Goal: Task Accomplishment & Management: Manage account settings

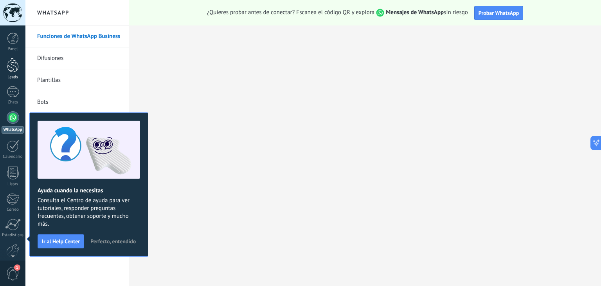
click at [13, 70] on div at bounding box center [13, 65] width 12 height 14
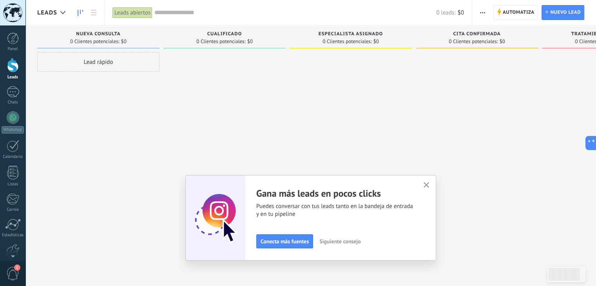
click at [429, 183] on use "button" at bounding box center [426, 185] width 6 height 6
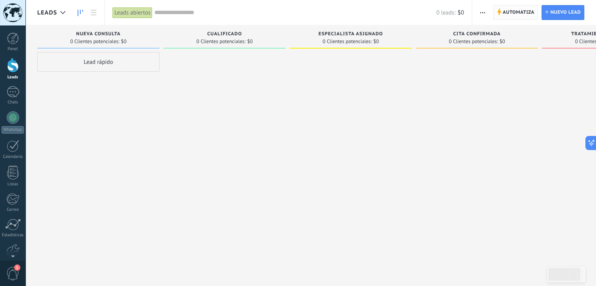
click at [507, 10] on span "Automatiza" at bounding box center [518, 12] width 32 height 14
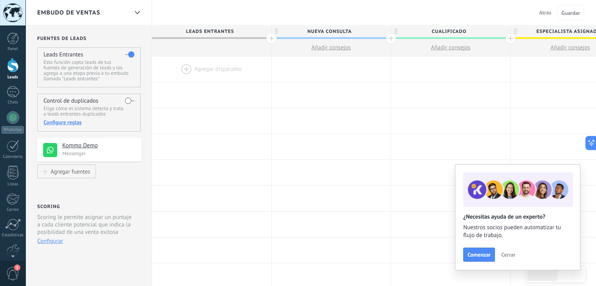
click at [184, 67] on div at bounding box center [211, 68] width 119 height 25
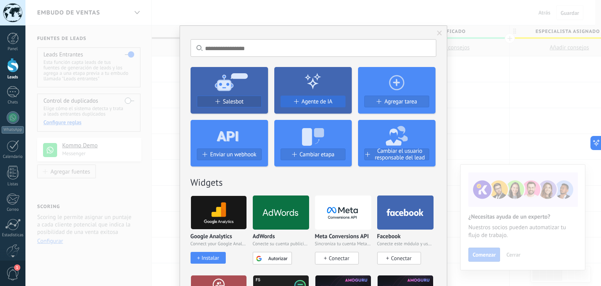
click at [298, 103] on div "Agente de IA" at bounding box center [313, 101] width 64 height 7
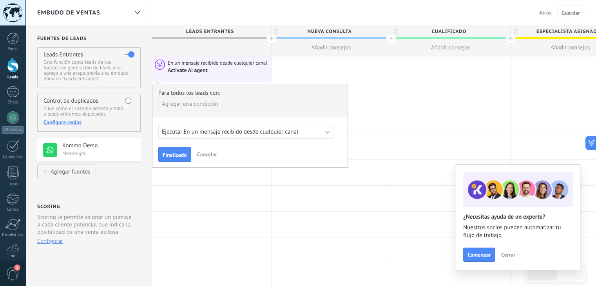
click at [204, 154] on span "Cancelar" at bounding box center [207, 154] width 20 height 7
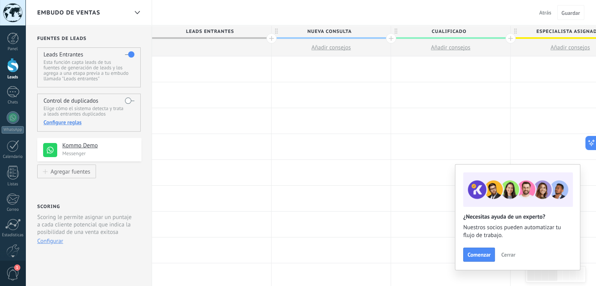
click at [194, 67] on div at bounding box center [211, 68] width 119 height 25
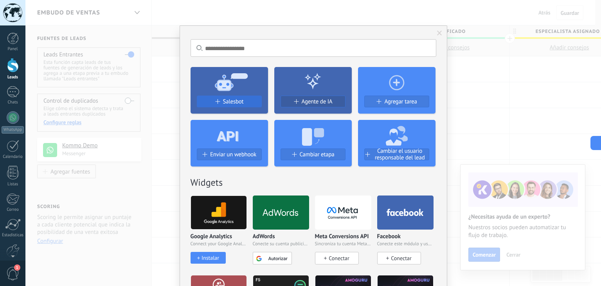
click at [225, 103] on span "Salesbot" at bounding box center [233, 101] width 21 height 7
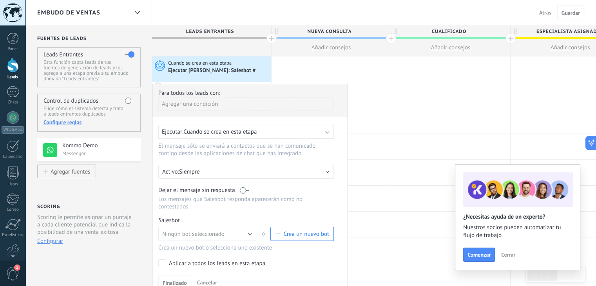
click at [299, 230] on span "Crea un nuevo bot" at bounding box center [306, 233] width 46 height 7
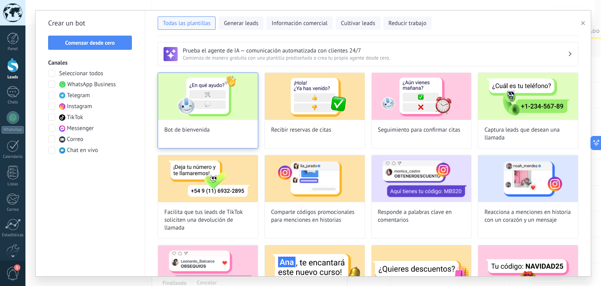
click at [212, 97] on img at bounding box center [208, 96] width 100 height 47
type input "**********"
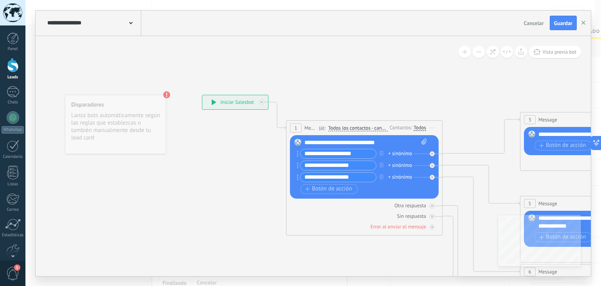
click at [533, 25] on span "Cancelar" at bounding box center [534, 23] width 20 height 7
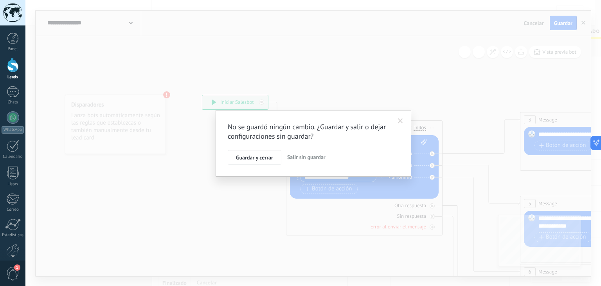
click at [308, 157] on span "Salir sin guardar" at bounding box center [306, 156] width 38 height 7
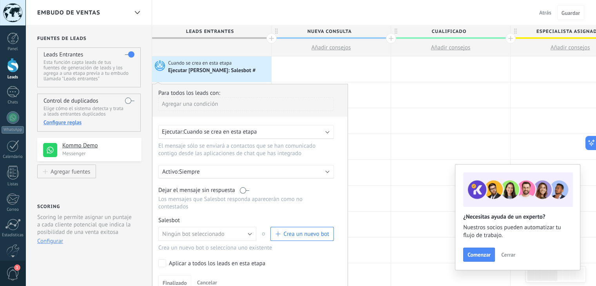
click at [180, 13] on div "Embudo de ventas Atrás Cancelar Guardar" at bounding box center [310, 12] width 570 height 25
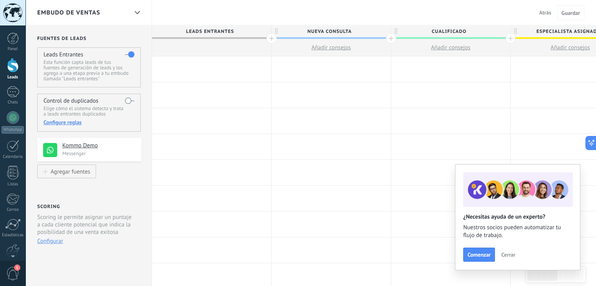
click at [547, 11] on span "Atrás" at bounding box center [545, 12] width 12 height 7
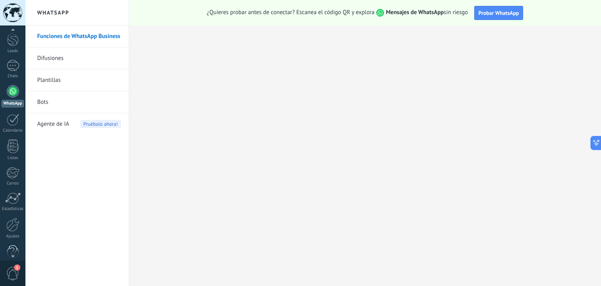
scroll to position [39, 0]
click at [11, 220] on link "Ajustes" at bounding box center [12, 215] width 25 height 21
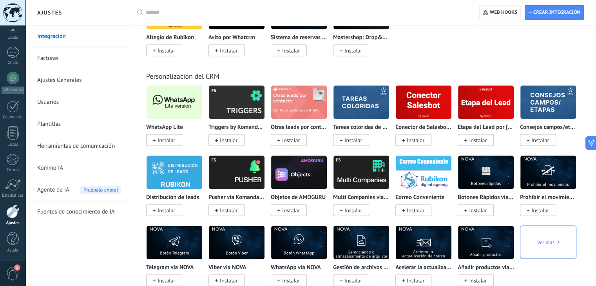
scroll to position [1529, 0]
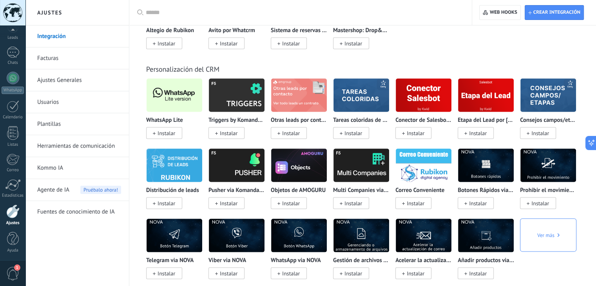
click at [164, 137] on span "Instalar" at bounding box center [166, 133] width 18 height 7
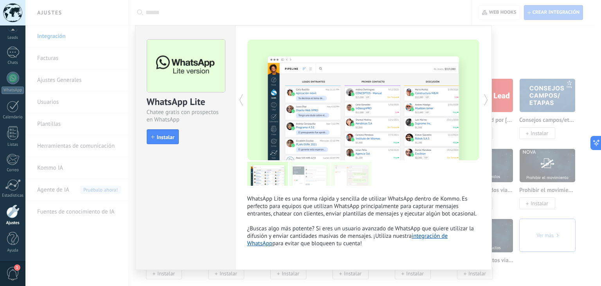
click at [164, 139] on span "Instalar" at bounding box center [166, 136] width 18 height 5
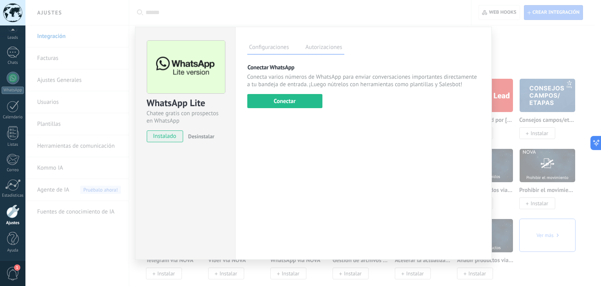
click at [551, 63] on div "WhatsApp Lite Chatee gratis con prospectos en WhatsApp instalado Desinstalar Co…" at bounding box center [313, 143] width 576 height 286
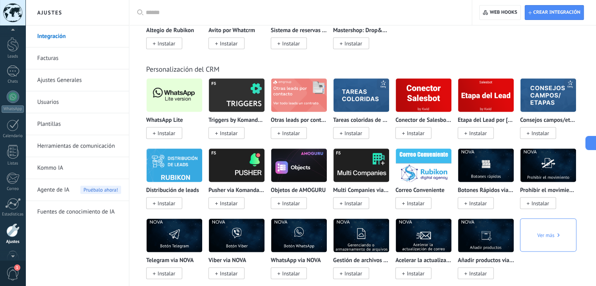
scroll to position [0, 0]
click at [11, 71] on div at bounding box center [13, 65] width 12 height 14
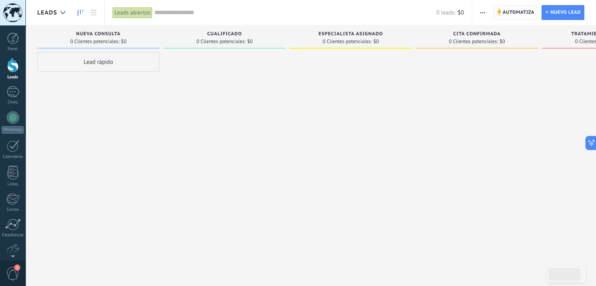
click at [515, 13] on span "Automatiza" at bounding box center [518, 12] width 32 height 14
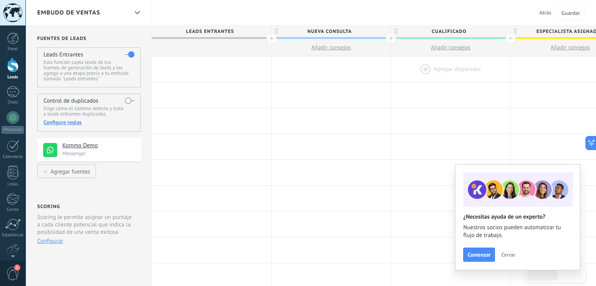
click at [428, 69] on div at bounding box center [450, 68] width 119 height 25
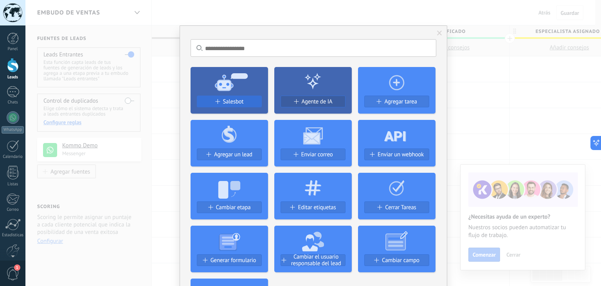
click at [240, 101] on span "Salesbot" at bounding box center [233, 101] width 21 height 7
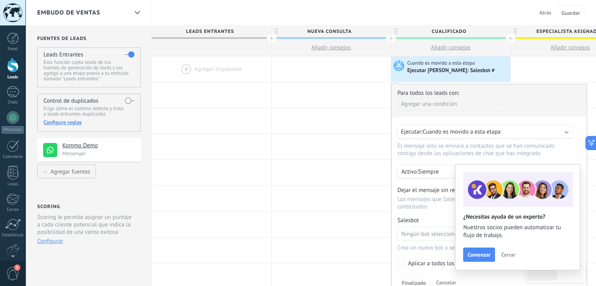
click at [508, 253] on span "Cerrar" at bounding box center [508, 254] width 14 height 5
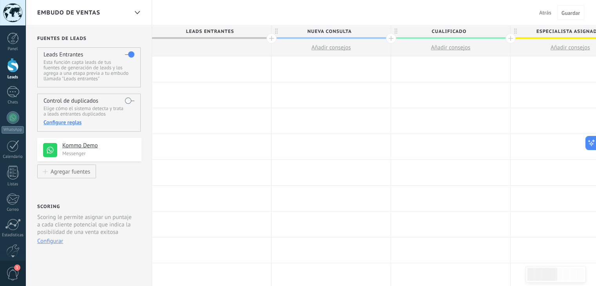
click at [438, 68] on div at bounding box center [450, 68] width 119 height 25
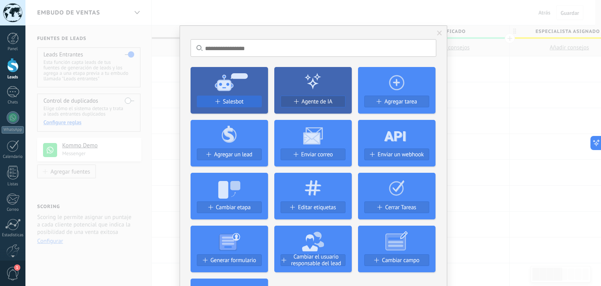
click at [233, 101] on span "Salesbot" at bounding box center [233, 101] width 21 height 7
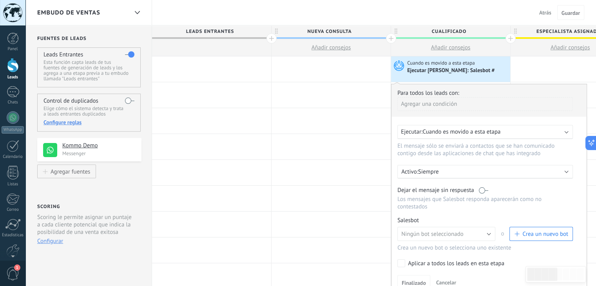
click at [538, 230] on span "Crea un nuevo bot" at bounding box center [545, 233] width 46 height 7
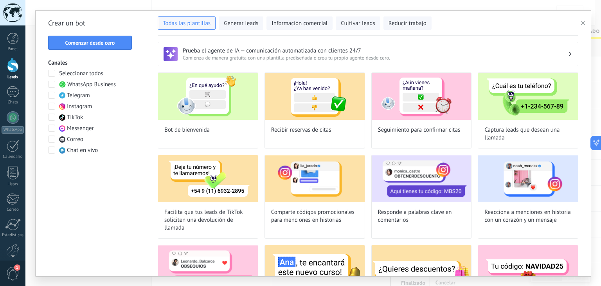
click at [584, 23] on icon "button" at bounding box center [583, 23] width 4 height 4
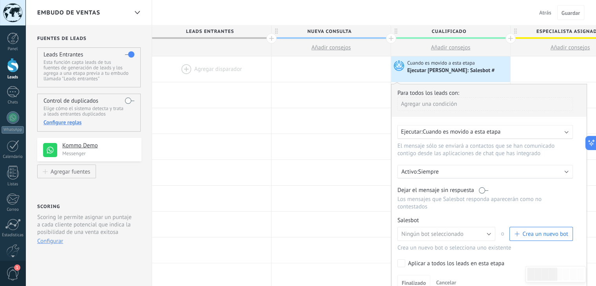
click at [469, 2] on div "Embudo de ventas Atrás Cancelar Guardar" at bounding box center [310, 12] width 570 height 25
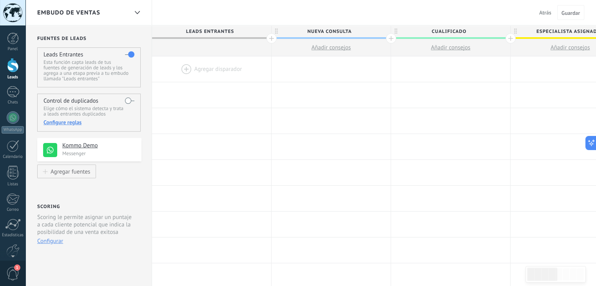
click at [545, 11] on span "Atrás" at bounding box center [545, 12] width 12 height 7
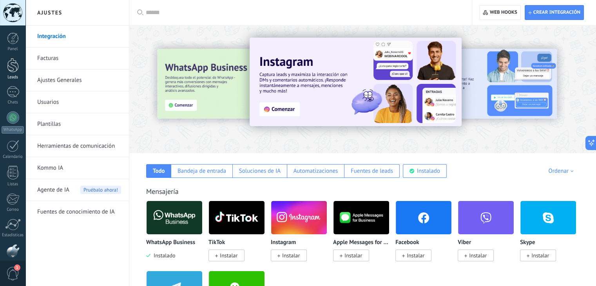
click at [16, 74] on link "Leads" at bounding box center [12, 69] width 25 height 22
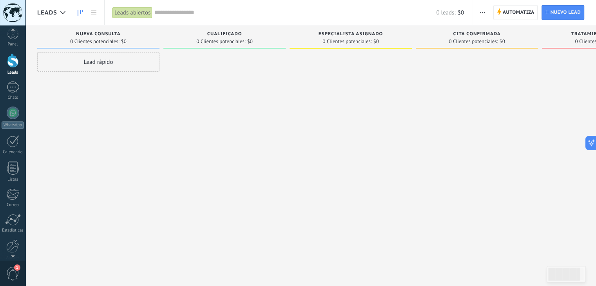
scroll to position [19, 0]
click at [13, 231] on div at bounding box center [12, 232] width 13 height 14
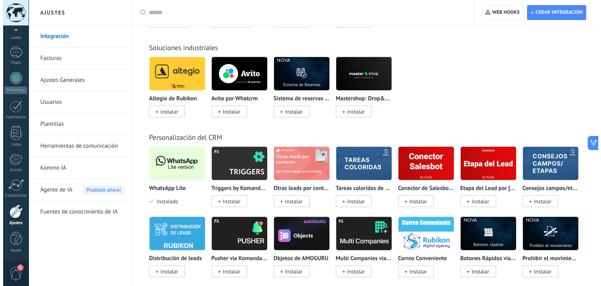
scroll to position [1461, 0]
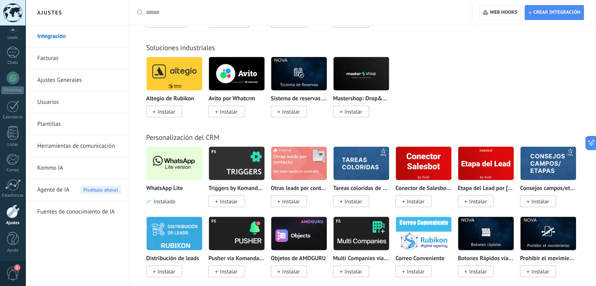
click at [166, 185] on div "WhatsApp Lite Instalado" at bounding box center [174, 175] width 56 height 59
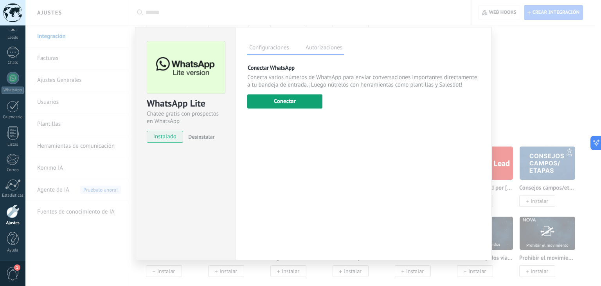
click at [307, 104] on button "Conectar" at bounding box center [284, 101] width 75 height 14
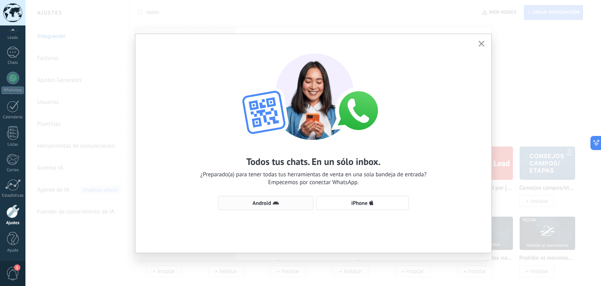
click at [269, 204] on span "Android" at bounding box center [262, 202] width 18 height 5
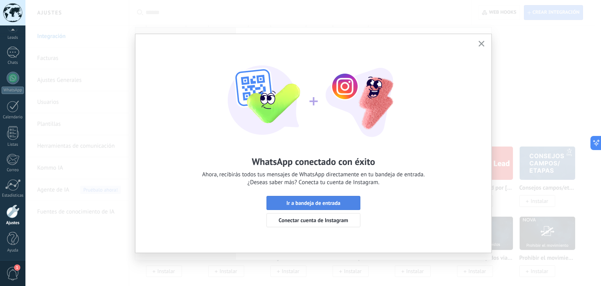
click at [310, 203] on span "Ir a bandeja de entrada" at bounding box center [314, 202] width 54 height 5
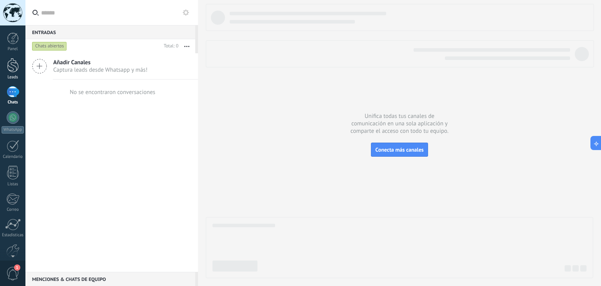
click at [13, 69] on div at bounding box center [13, 65] width 12 height 14
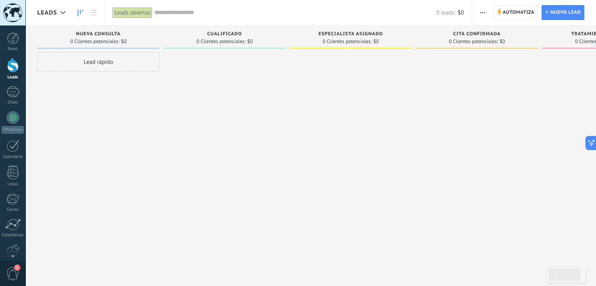
click at [484, 12] on use "button" at bounding box center [482, 12] width 5 height 1
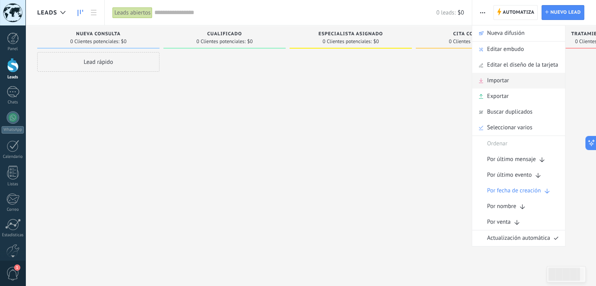
click at [492, 83] on span "Importar" at bounding box center [498, 81] width 22 height 16
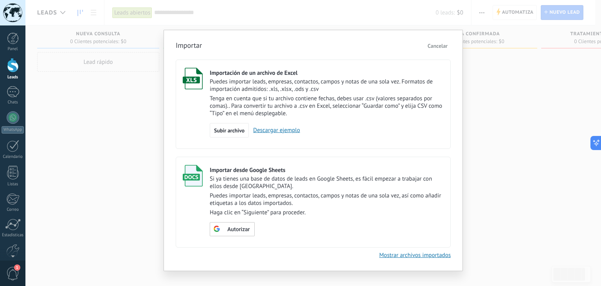
click at [440, 48] on span "Cancelar" at bounding box center [438, 45] width 20 height 7
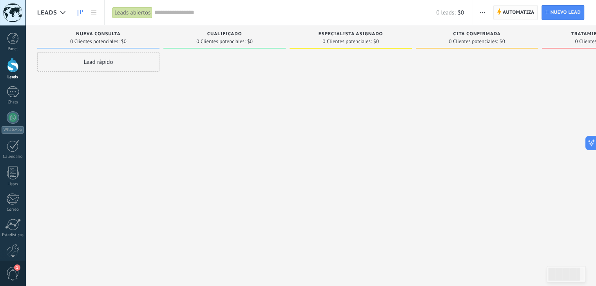
click at [515, 8] on span "Automatiza" at bounding box center [518, 12] width 32 height 14
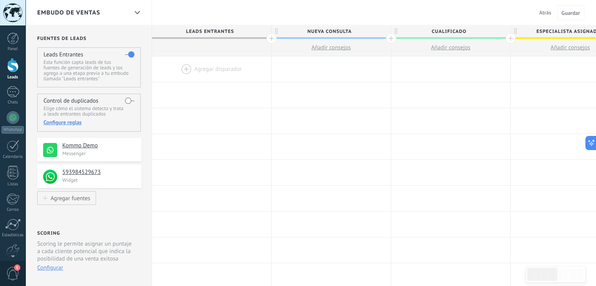
click at [543, 12] on span "Atrás" at bounding box center [545, 12] width 12 height 7
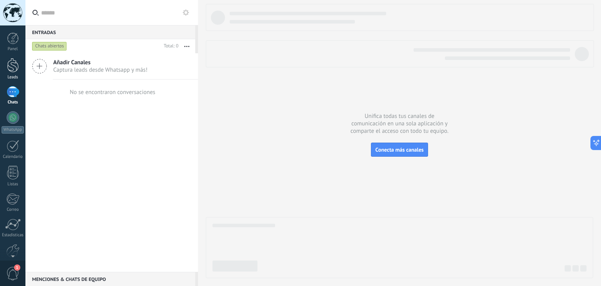
click at [14, 68] on div at bounding box center [13, 65] width 12 height 14
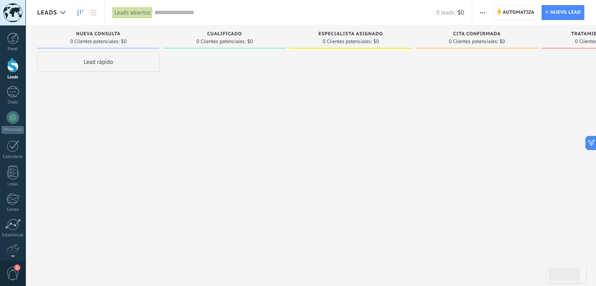
click at [487, 10] on button "button" at bounding box center [482, 12] width 11 height 15
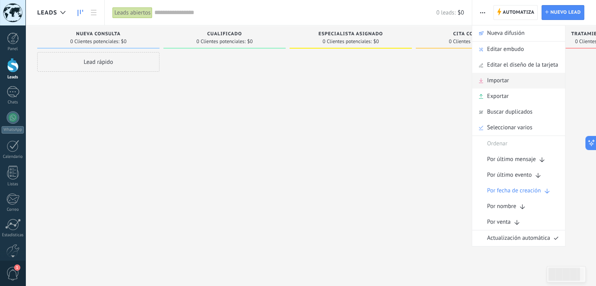
click at [505, 82] on span "Importar" at bounding box center [498, 81] width 22 height 16
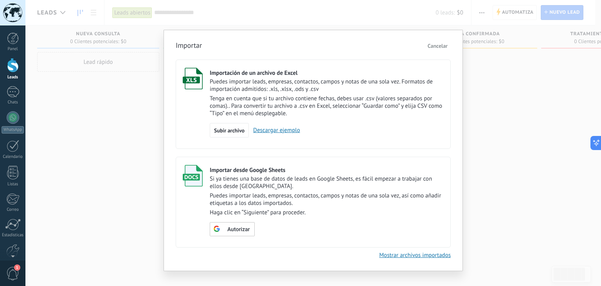
click at [445, 43] on span "Cancelar" at bounding box center [438, 45] width 20 height 7
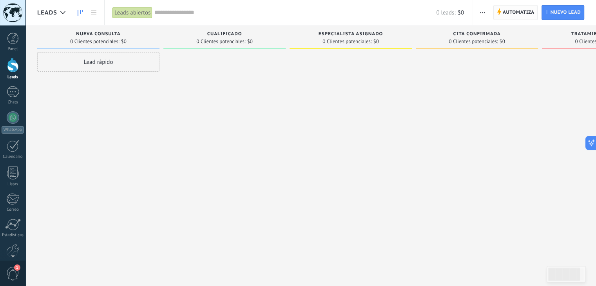
click at [514, 13] on span "Automatiza" at bounding box center [518, 12] width 32 height 14
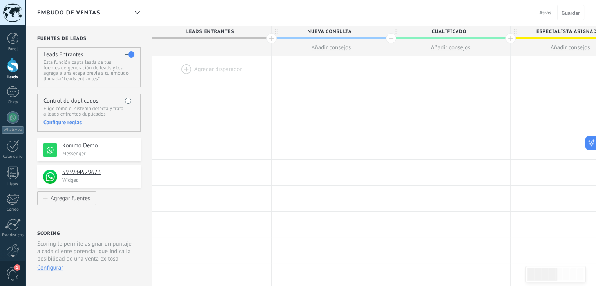
click at [184, 67] on div at bounding box center [211, 68] width 119 height 25
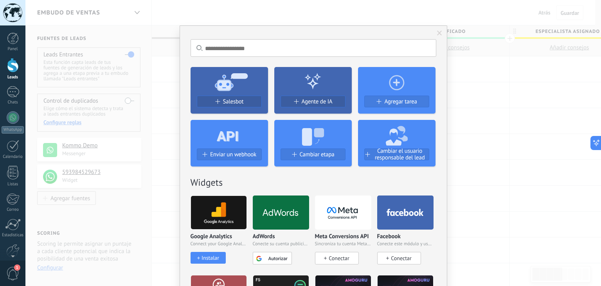
click at [437, 32] on span at bounding box center [439, 33] width 5 height 5
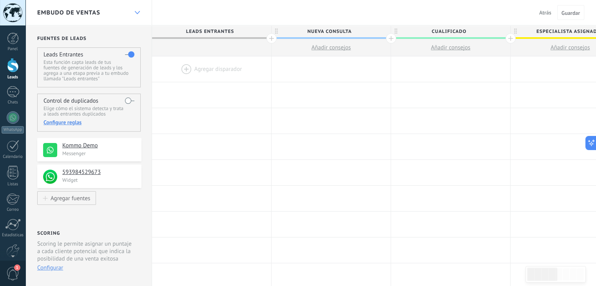
click at [135, 12] on use at bounding box center [136, 12] width 5 height 3
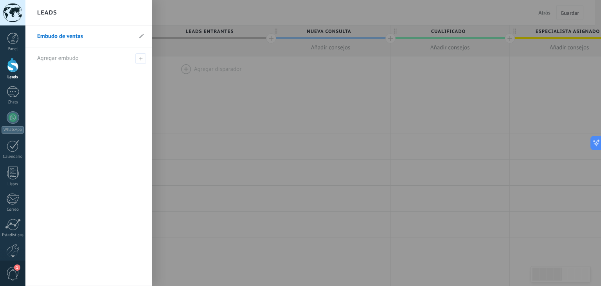
click at [135, 12] on div "Leads" at bounding box center [88, 12] width 126 height 25
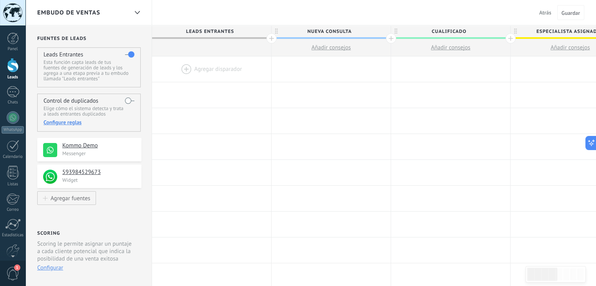
click at [221, 29] on span "Leads Entrantes" at bounding box center [209, 31] width 115 height 12
click at [543, 15] on span "Atrás" at bounding box center [545, 12] width 12 height 7
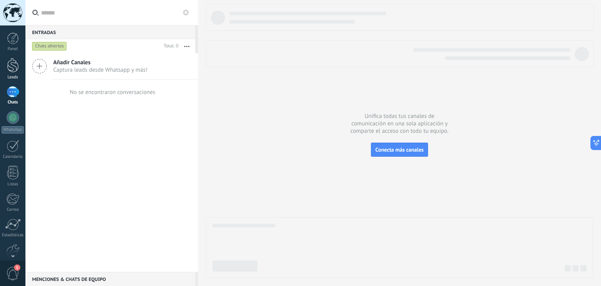
click at [15, 70] on div at bounding box center [13, 65] width 12 height 14
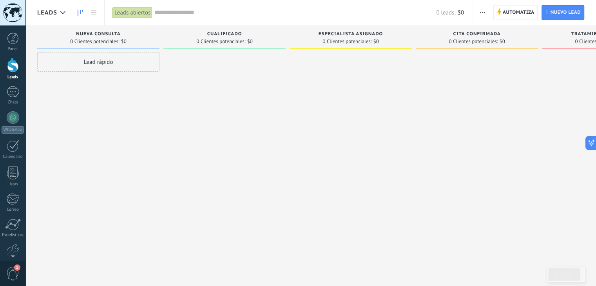
click at [483, 11] on span "button" at bounding box center [482, 12] width 5 height 15
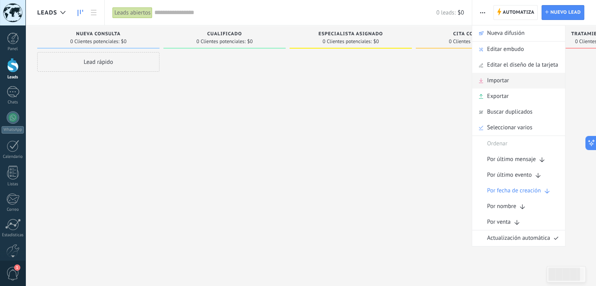
click at [508, 79] on span "Importar" at bounding box center [498, 81] width 22 height 16
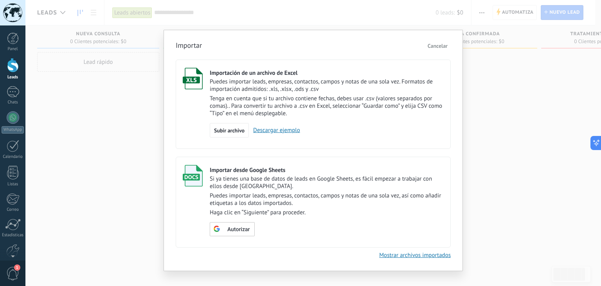
click at [287, 130] on link "Descargar ejemplo" at bounding box center [274, 129] width 51 height 7
click at [240, 227] on span "Autorizar" at bounding box center [238, 229] width 22 height 5
click at [233, 228] on span "Escoger tabla" at bounding box center [236, 229] width 31 height 5
click at [440, 45] on span "Cancelar" at bounding box center [438, 45] width 20 height 7
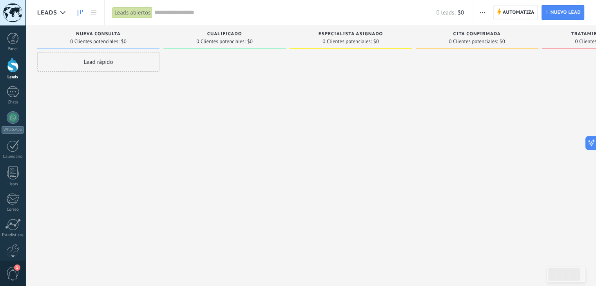
click at [140, 38] on div "Nueva consulta" at bounding box center [98, 34] width 114 height 7
drag, startPoint x: 140, startPoint y: 38, endPoint x: 134, endPoint y: 32, distance: 8.6
click at [134, 32] on div "Nueva consulta" at bounding box center [98, 34] width 114 height 7
drag, startPoint x: 574, startPoint y: 36, endPoint x: 502, endPoint y: 43, distance: 71.9
click at [502, 43] on div "Leads Entrantes Solicitudes: 0 0 0 0 0 0 0 0 0 Nueva consulta 0 Clientes potenc…" at bounding box center [356, 130] width 638 height 210
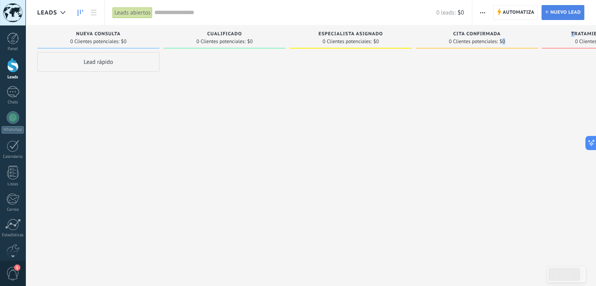
click at [567, 16] on span "Nuevo lead" at bounding box center [565, 12] width 31 height 14
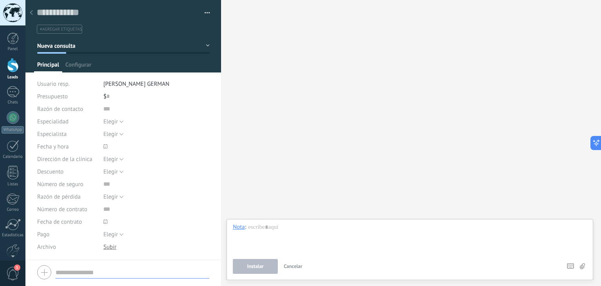
click at [33, 13] on div at bounding box center [31, 12] width 11 height 15
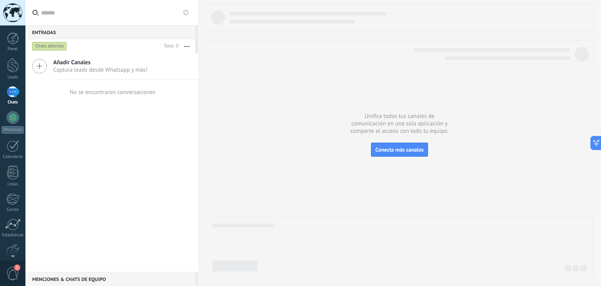
click at [228, 36] on div at bounding box center [400, 35] width 388 height 63
click at [15, 69] on div at bounding box center [13, 65] width 12 height 14
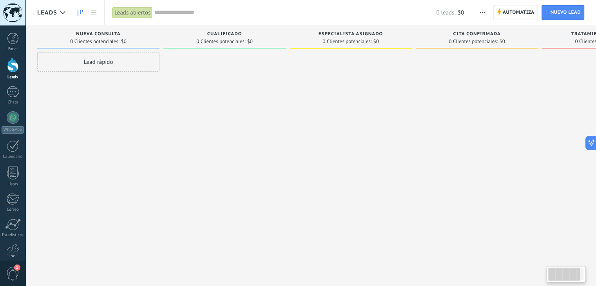
click at [559, 278] on div at bounding box center [564, 273] width 32 height 13
click at [96, 11] on icon at bounding box center [93, 12] width 5 height 5
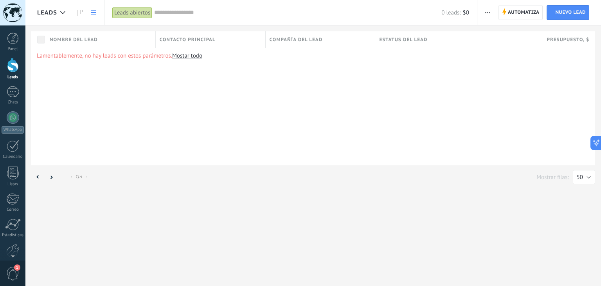
click at [94, 10] on use at bounding box center [93, 12] width 5 height 5
click at [14, 69] on div at bounding box center [13, 65] width 12 height 14
click at [81, 11] on icon at bounding box center [80, 13] width 5 height 6
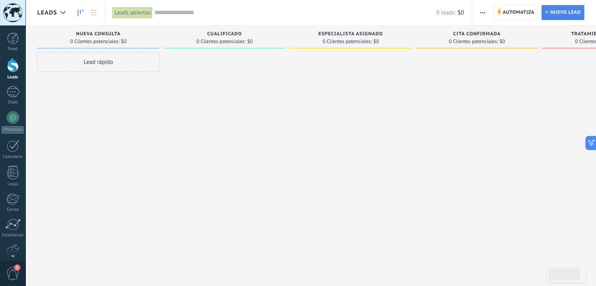
click at [558, 13] on span "Nuevo lead" at bounding box center [565, 12] width 31 height 14
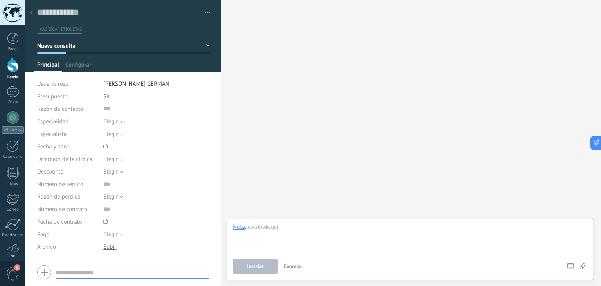
click at [29, 13] on div at bounding box center [31, 12] width 11 height 15
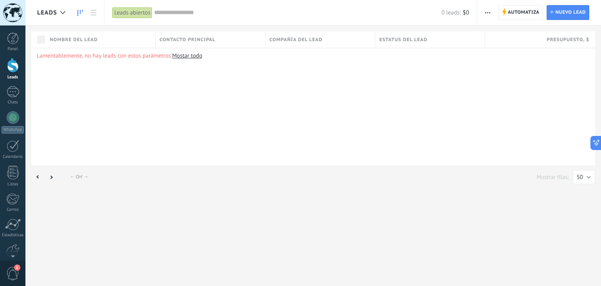
click at [76, 16] on link at bounding box center [80, 12] width 13 height 15
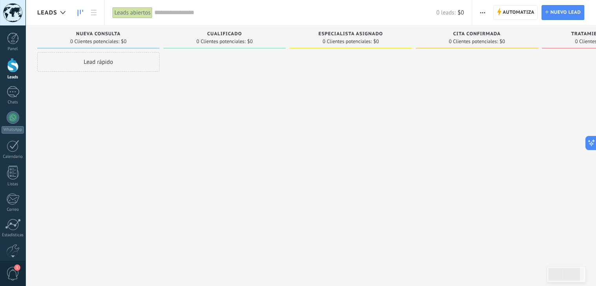
click at [484, 13] on icon "button" at bounding box center [482, 12] width 5 height 1
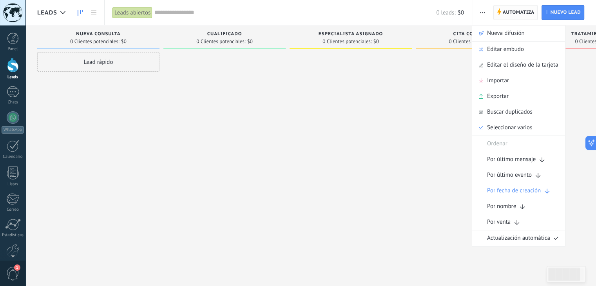
click at [515, 9] on span "Automatiza" at bounding box center [518, 12] width 32 height 14
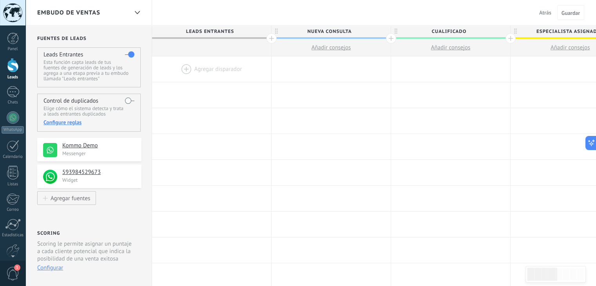
click at [195, 70] on div at bounding box center [211, 68] width 119 height 25
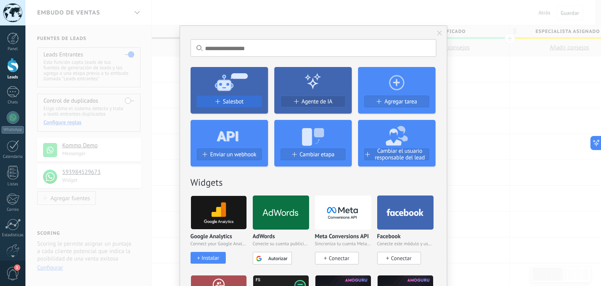
click at [233, 101] on span "Salesbot" at bounding box center [233, 101] width 21 height 7
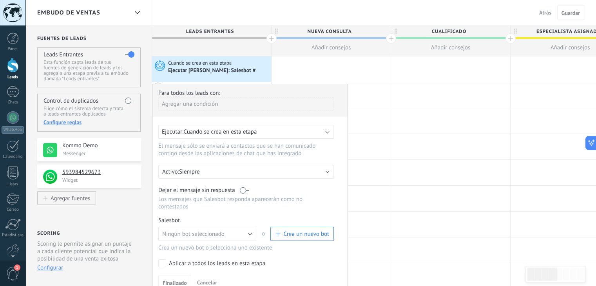
click at [298, 230] on span "Crea un nuevo bot" at bounding box center [306, 233] width 46 height 7
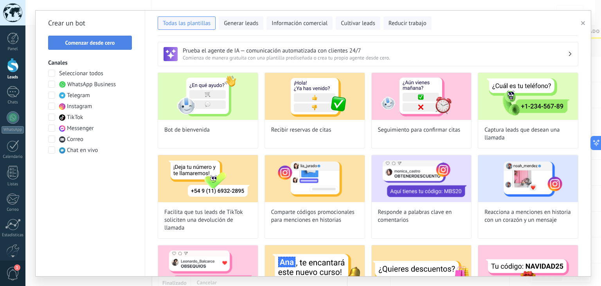
click at [104, 43] on span "Comenzar desde cero" at bounding box center [90, 42] width 50 height 5
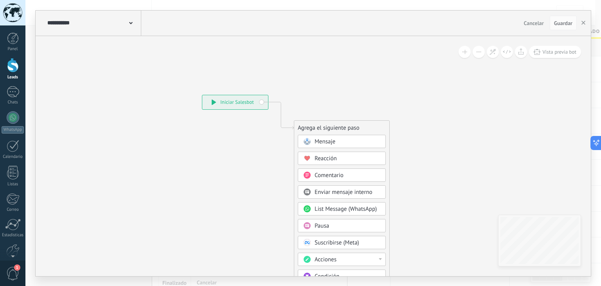
click at [327, 142] on span "Mensaje" at bounding box center [325, 141] width 21 height 7
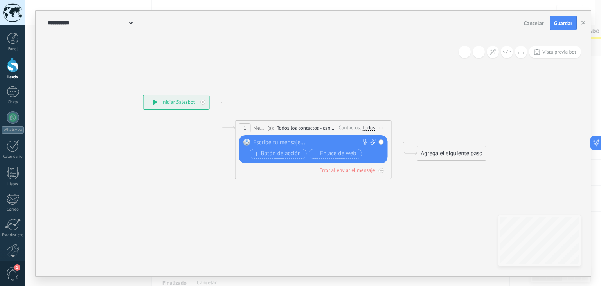
drag, startPoint x: 327, startPoint y: 142, endPoint x: 251, endPoint y: 93, distance: 91.0
click at [143, 95] on div "**********" at bounding box center [143, 95] width 0 height 0
paste div
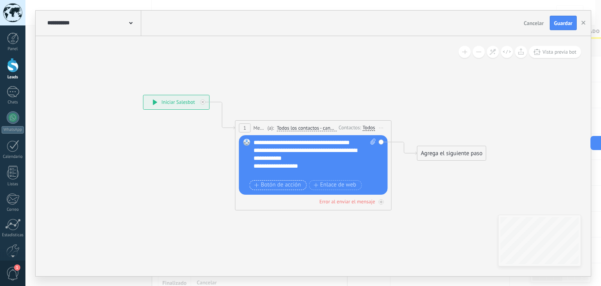
click at [287, 185] on span "Botón de acción" at bounding box center [278, 185] width 47 height 6
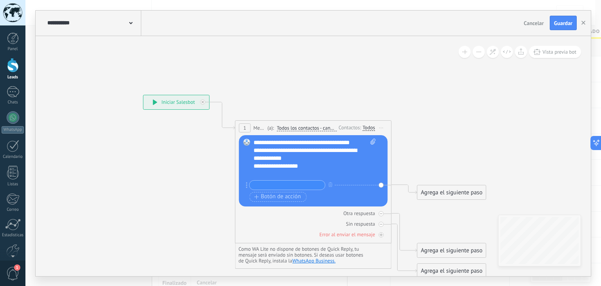
paste input "**********"
type input "**********"
click at [270, 220] on div "Sin respuesta" at bounding box center [313, 223] width 149 height 7
click at [255, 195] on icon "button" at bounding box center [257, 197] width 5 height 4
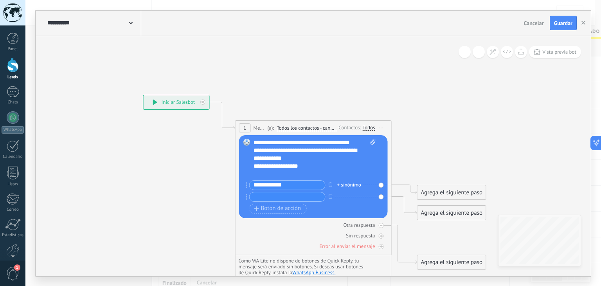
paste input "**********"
type input "**********"
click at [279, 207] on span "Botón de acción" at bounding box center [278, 208] width 47 height 6
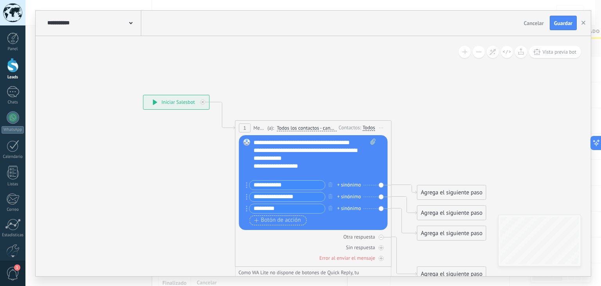
click at [279, 207] on input "*********" at bounding box center [288, 208] width 76 height 9
type input "*********"
click at [453, 149] on icon at bounding box center [302, 188] width 708 height 578
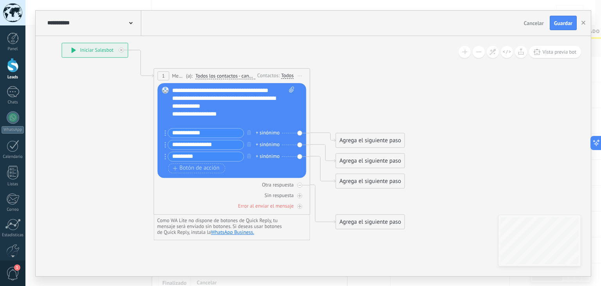
drag, startPoint x: 471, startPoint y: 141, endPoint x: 389, endPoint y: 89, distance: 96.7
click at [389, 89] on icon at bounding box center [220, 136] width 708 height 578
click at [258, 131] on div "+ sinónimo" at bounding box center [268, 133] width 24 height 8
type input "*"
click at [288, 145] on span "agregar sinónimo 1" at bounding box center [288, 143] width 57 height 7
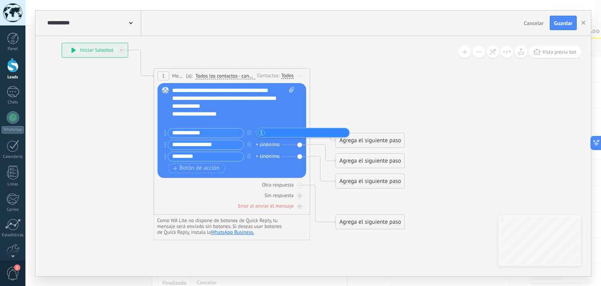
click at [257, 145] on div "+ sinónimo" at bounding box center [268, 145] width 24 height 8
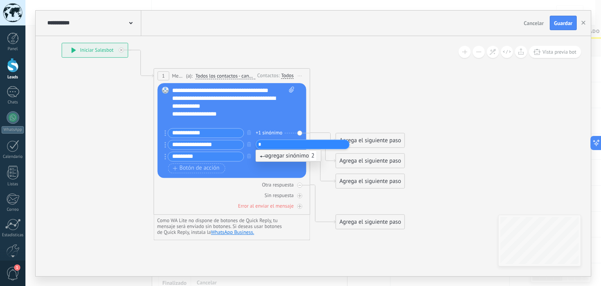
type input "*"
click at [275, 157] on span "agregar sinónimo 2" at bounding box center [288, 155] width 57 height 7
click at [256, 157] on div "+ sinónimo" at bounding box center [268, 156] width 24 height 8
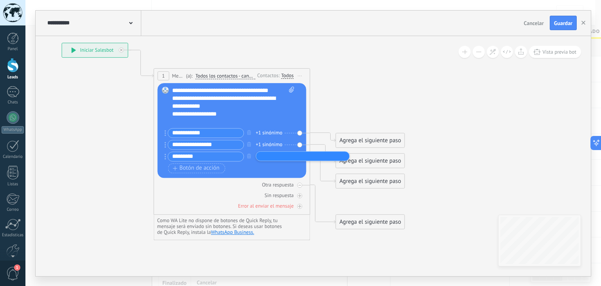
click at [258, 144] on div "+1 sinónimo" at bounding box center [269, 145] width 27 height 8
click at [256, 157] on div "+ sinónimo" at bounding box center [268, 156] width 24 height 8
type input "*"
click at [291, 167] on span "agregar sinónimo 3" at bounding box center [288, 167] width 57 height 7
click at [338, 105] on icon at bounding box center [220, 136] width 708 height 578
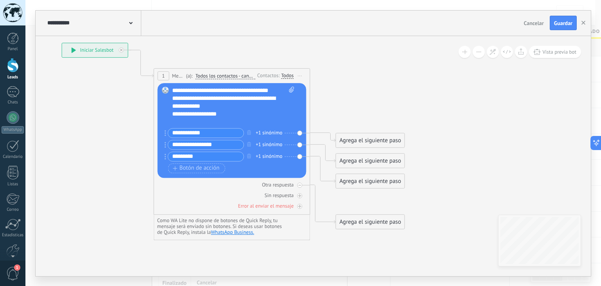
click at [370, 138] on div "Agrega el siguiente paso" at bounding box center [370, 140] width 69 height 13
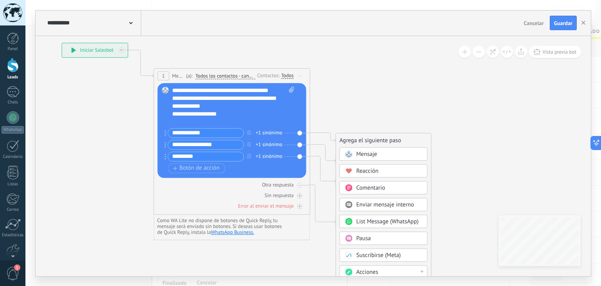
click at [473, 108] on icon at bounding box center [220, 136] width 708 height 578
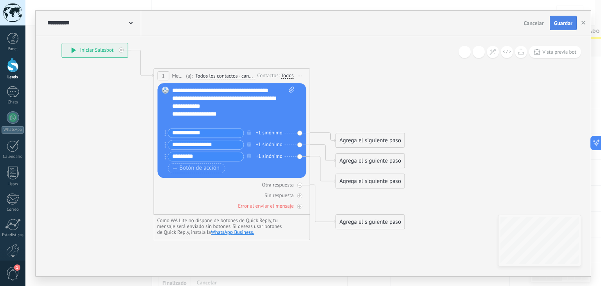
click at [563, 22] on span "Guardar" at bounding box center [563, 22] width 18 height 5
click at [291, 74] on div "Todos" at bounding box center [288, 75] width 13 height 6
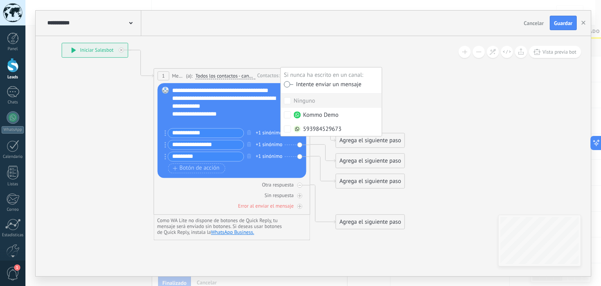
click at [291, 84] on label at bounding box center [288, 83] width 9 height 5
click at [456, 104] on icon at bounding box center [220, 136] width 708 height 578
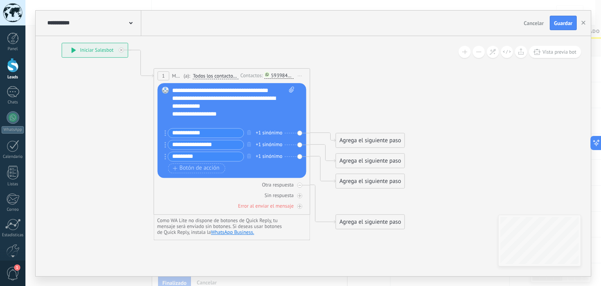
drag, startPoint x: 561, startPoint y: 25, endPoint x: 556, endPoint y: -31, distance: 56.5
click at [556, 0] on html ".abccls-1,.abccls-2{fill-rule:evenodd}.abccls-2{fill:#fff} .abfcls-1{fill:none}…" at bounding box center [300, 143] width 601 height 286
click at [568, 23] on span "Guardar" at bounding box center [563, 22] width 18 height 5
click at [583, 22] on use "button" at bounding box center [584, 23] width 4 height 4
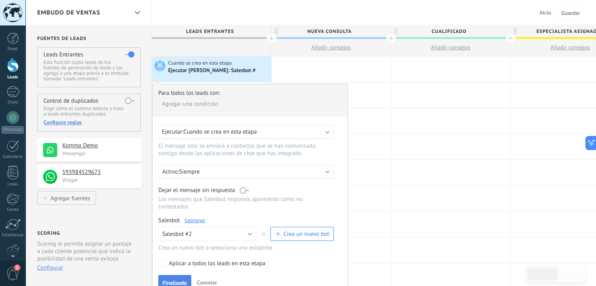
click at [177, 280] on span "Finalizado" at bounding box center [174, 282] width 24 height 5
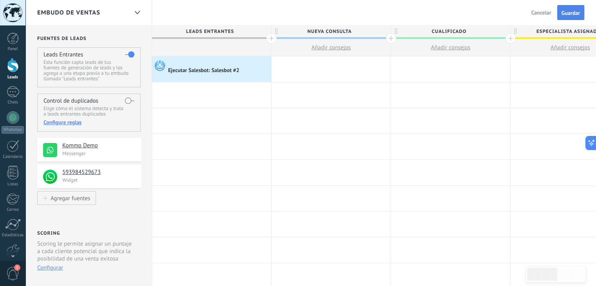
click at [577, 13] on span "Guardar" at bounding box center [570, 12] width 18 height 5
click at [197, 58] on div "Cuando se crea en esta etapa Ejecutar Salesbot: Salesbot #2" at bounding box center [211, 68] width 119 height 25
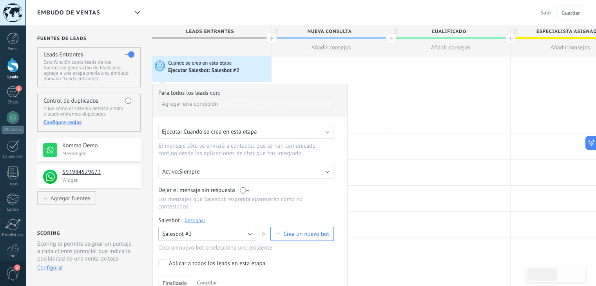
click at [247, 227] on button "Salesbot #2" at bounding box center [207, 234] width 98 height 14
click at [197, 243] on li "Salesbot #2" at bounding box center [204, 246] width 102 height 13
click at [245, 190] on label at bounding box center [244, 189] width 9 height 7
click at [172, 230] on span "Salesbot #2" at bounding box center [176, 233] width 29 height 7
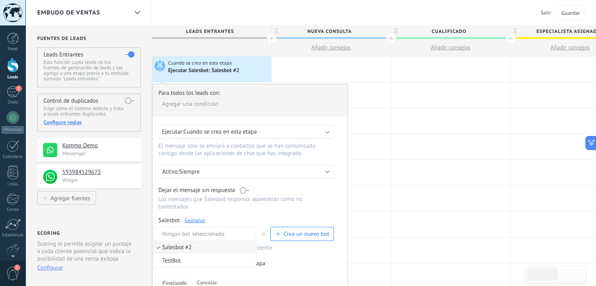
click at [171, 244] on span "Salesbot #2" at bounding box center [203, 247] width 100 height 7
drag, startPoint x: 247, startPoint y: 69, endPoint x: 213, endPoint y: 168, distance: 104.6
click at [213, 168] on p "Siempre" at bounding box center [247, 171] width 137 height 7
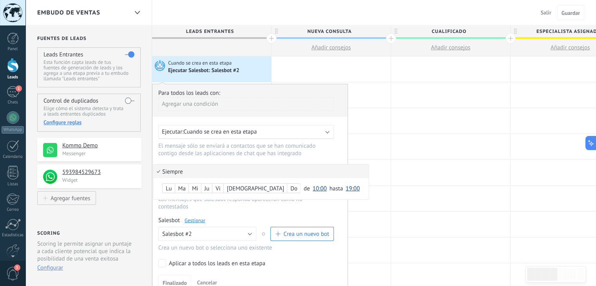
click at [262, 157] on div at bounding box center [249, 189] width 195 height 211
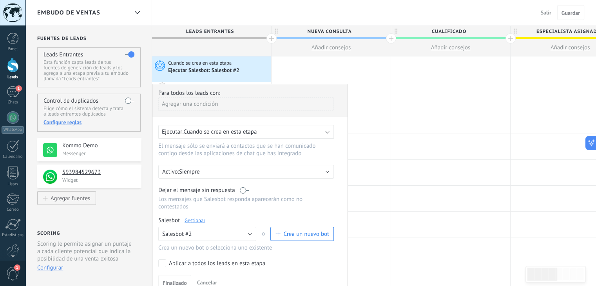
click at [325, 137] on div "Ejecutar: Cuando se crea en esta etapa" at bounding box center [245, 132] width 175 height 14
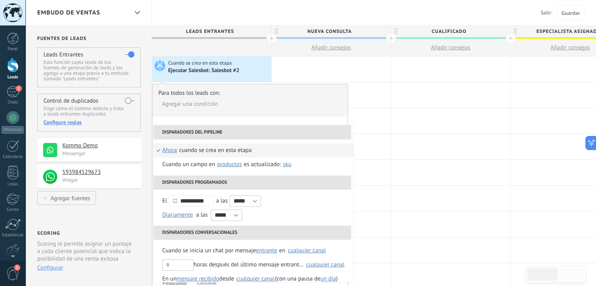
click at [330, 95] on div "Para todos los leads con:" at bounding box center [249, 92] width 183 height 7
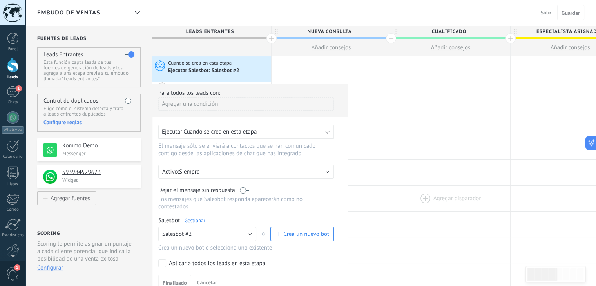
click at [462, 190] on div at bounding box center [450, 198] width 119 height 25
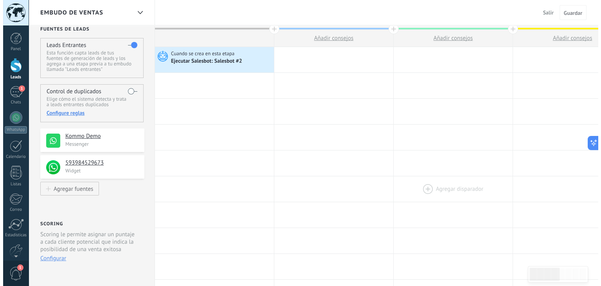
scroll to position [3, 0]
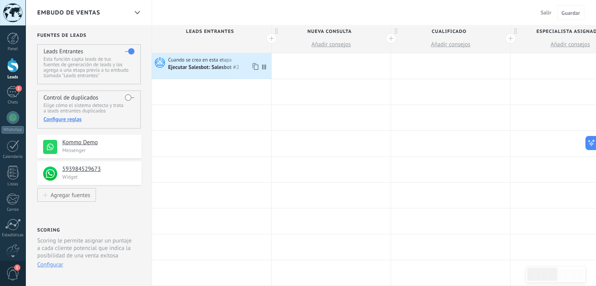
click at [263, 65] on icon at bounding box center [264, 66] width 4 height 5
click at [226, 67] on div "Ejecutar Salesbot: Salesbot #2" at bounding box center [204, 67] width 72 height 7
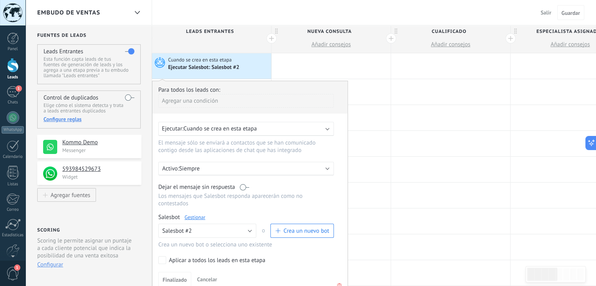
click at [199, 214] on link "Gestionar" at bounding box center [194, 217] width 21 height 7
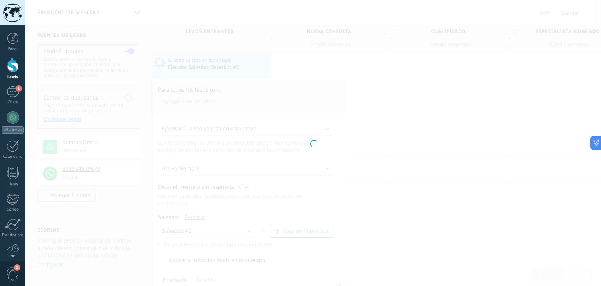
type input "**********"
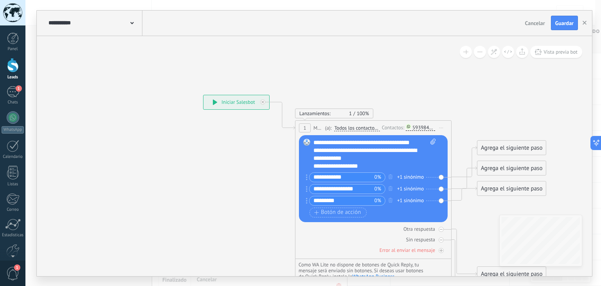
click at [372, 164] on div "**********" at bounding box center [375, 154] width 123 height 31
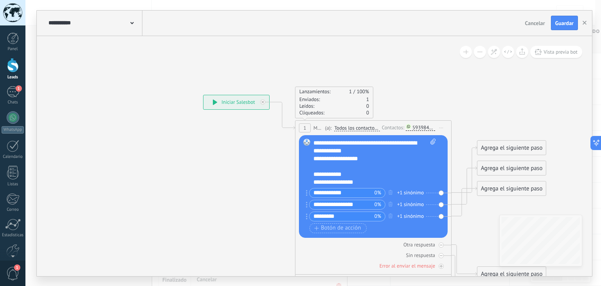
scroll to position [15, 0]
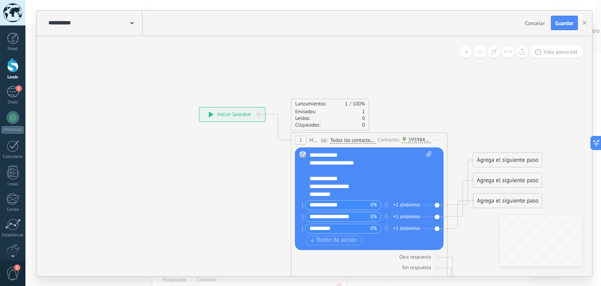
drag, startPoint x: 235, startPoint y: 209, endPoint x: 232, endPoint y: 221, distance: 13.0
click at [232, 221] on icon at bounding box center [358, 210] width 708 height 598
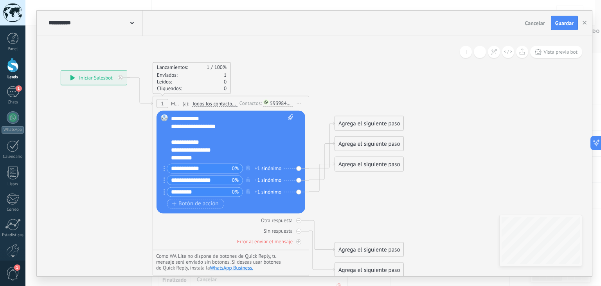
drag, startPoint x: 520, startPoint y: 105, endPoint x: 381, endPoint y: 69, distance: 143.7
click at [381, 69] on icon at bounding box center [219, 173] width 708 height 598
click at [352, 122] on div "Agrega el siguiente paso" at bounding box center [369, 123] width 69 height 13
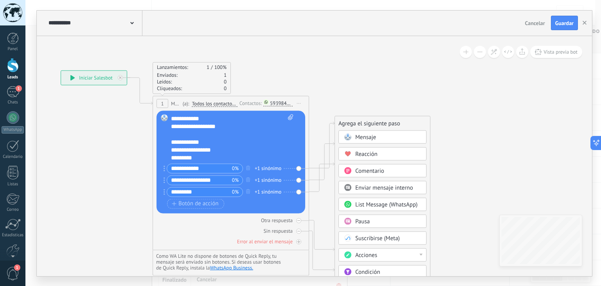
click at [175, 143] on div "**********" at bounding box center [225, 142] width 109 height 8
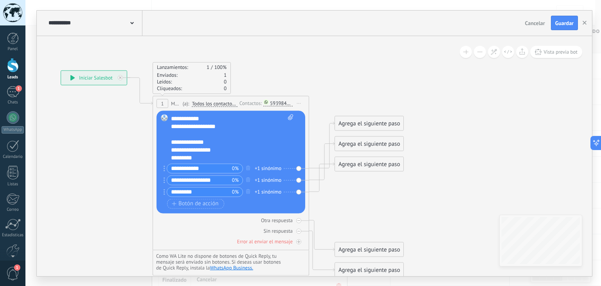
click at [170, 148] on div "Reemplazar Quitar Convertir a mensaje de voz Arrastre la imagen aquí para adjun…" at bounding box center [231, 161] width 149 height 103
click at [172, 149] on div "**********" at bounding box center [225, 150] width 109 height 8
click at [247, 168] on icon "button" at bounding box center [248, 168] width 4 height 5
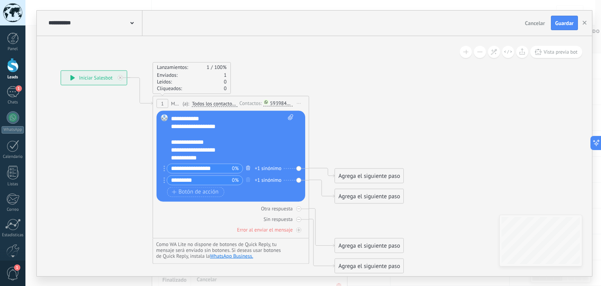
click at [247, 168] on icon "button" at bounding box center [248, 168] width 4 height 5
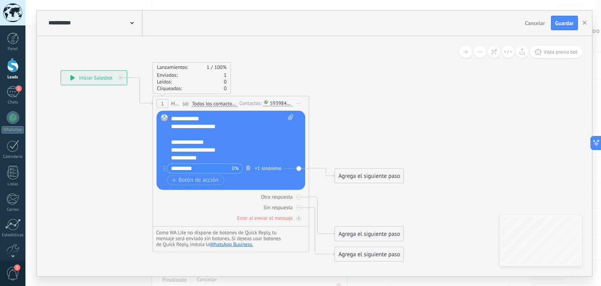
click at [247, 168] on icon "button" at bounding box center [248, 168] width 4 height 5
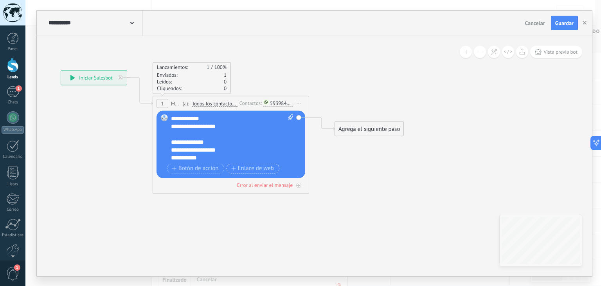
click at [247, 168] on span "Enlace de web" at bounding box center [252, 168] width 43 height 6
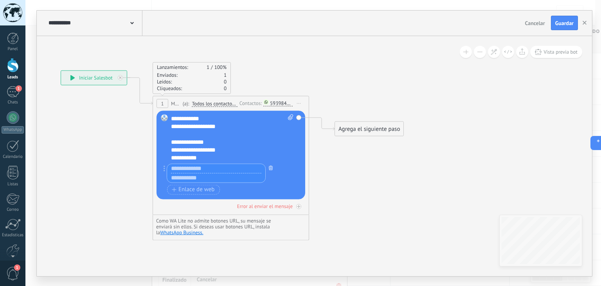
click at [271, 168] on icon "button" at bounding box center [271, 168] width 4 height 5
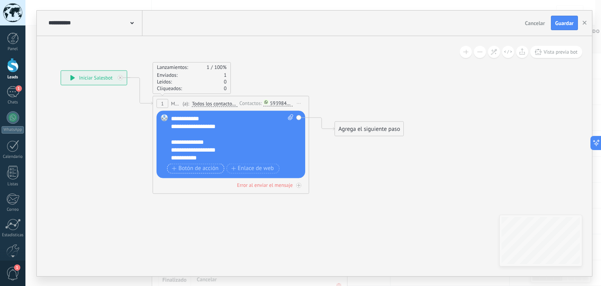
click at [170, 168] on button "Botón de acción" at bounding box center [195, 168] width 57 height 10
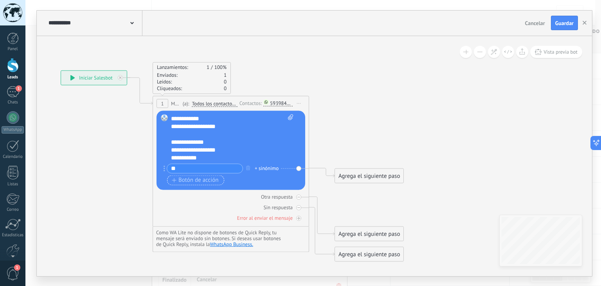
type input "*"
click at [531, 22] on span "Cancelar" at bounding box center [535, 23] width 20 height 7
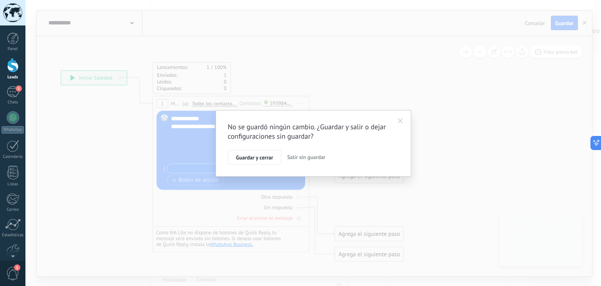
click at [315, 159] on span "Salir sin guardar" at bounding box center [306, 156] width 38 height 7
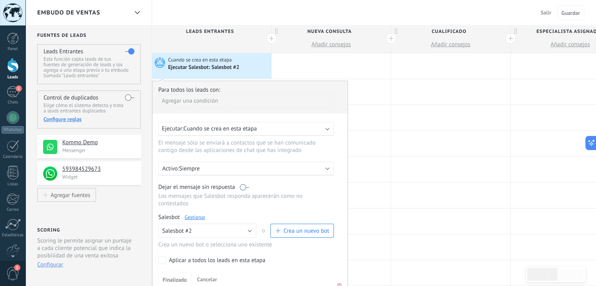
click at [195, 214] on link "Gestionar" at bounding box center [194, 217] width 21 height 7
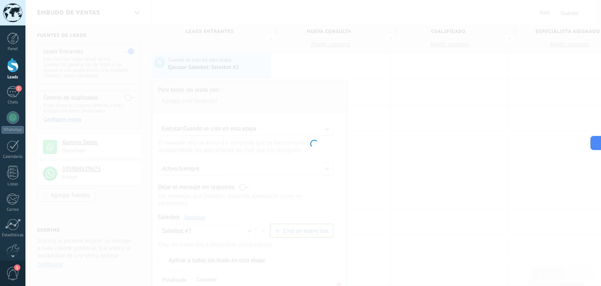
type input "**********"
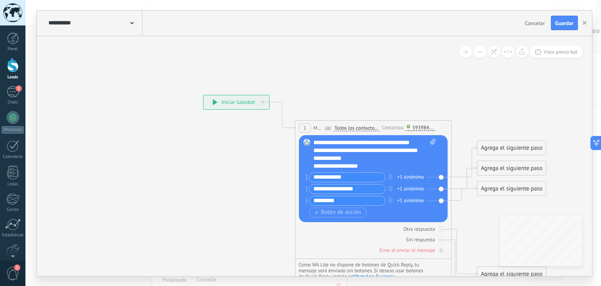
click at [372, 165] on div "**********" at bounding box center [375, 154] width 123 height 31
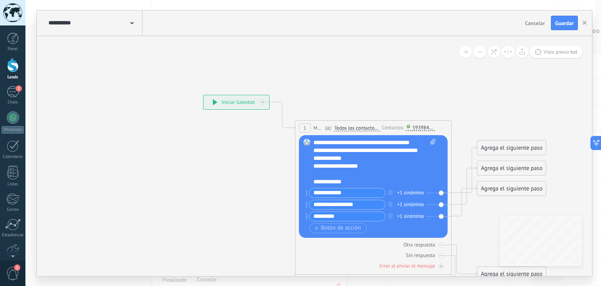
click at [353, 184] on div "**********" at bounding box center [368, 182] width 109 height 8
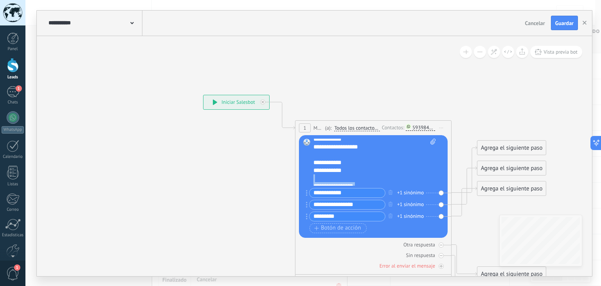
scroll to position [34, 0]
drag, startPoint x: 367, startPoint y: 171, endPoint x: 357, endPoint y: 166, distance: 11.7
click at [357, 166] on div "**********" at bounding box center [375, 162] width 123 height 47
click at [352, 155] on div "**********" at bounding box center [368, 156] width 109 height 8
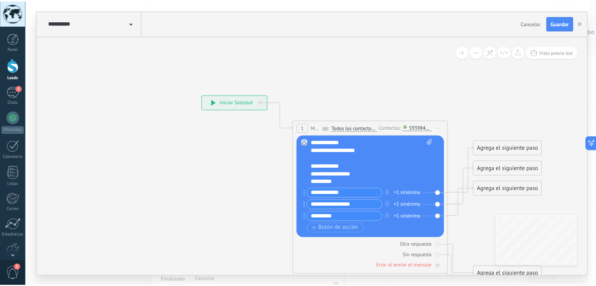
scroll to position [23, 0]
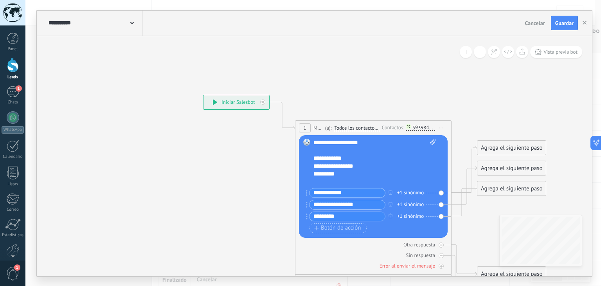
click at [314, 157] on div "**********" at bounding box center [368, 158] width 109 height 8
click at [564, 21] on span "Guardar" at bounding box center [565, 22] width 18 height 5
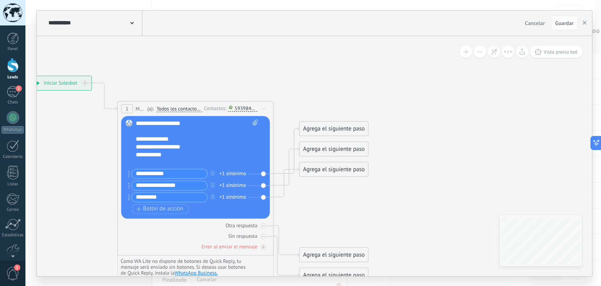
drag, startPoint x: 499, startPoint y: 103, endPoint x: 321, endPoint y: 84, distance: 178.8
click at [321, 84] on icon at bounding box center [184, 179] width 708 height 598
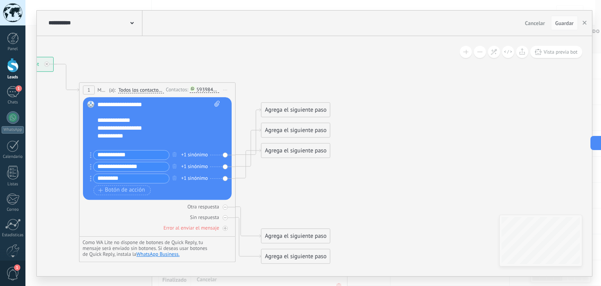
drag, startPoint x: 415, startPoint y: 180, endPoint x: 376, endPoint y: 162, distance: 42.7
click at [376, 162] on icon at bounding box center [145, 160] width 708 height 598
click at [313, 107] on div "Agrega el siguiente paso" at bounding box center [296, 109] width 69 height 13
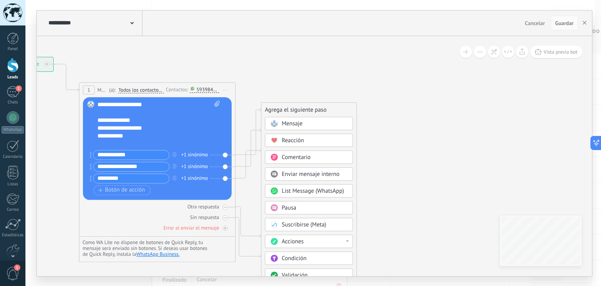
click at [304, 125] on div "Mensaje" at bounding box center [315, 124] width 66 height 8
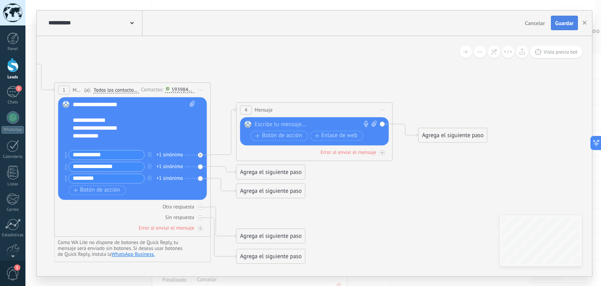
click at [566, 26] on span "Guardar" at bounding box center [565, 22] width 18 height 5
click at [563, 22] on div "Cancelar Guardar Guardar" at bounding box center [552, 23] width 60 height 14
click at [587, 20] on button "button" at bounding box center [585, 23] width 12 height 14
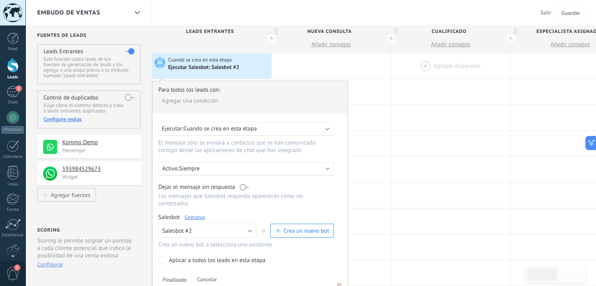
click at [421, 72] on div at bounding box center [450, 65] width 119 height 25
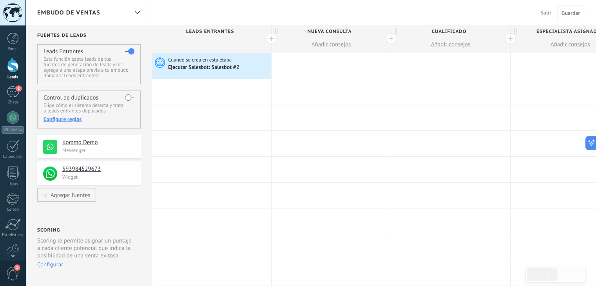
click at [564, 24] on div "Salir Cancelar Guardar" at bounding box center [564, 12] width 63 height 25
click at [14, 88] on div "1" at bounding box center [13, 91] width 13 height 11
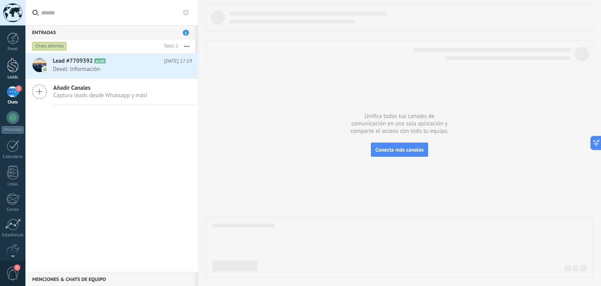
click at [11, 67] on div at bounding box center [13, 65] width 12 height 14
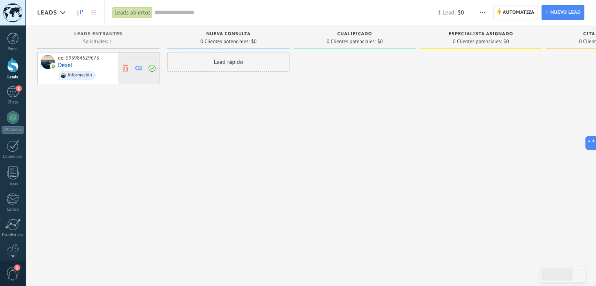
click at [128, 68] on icon at bounding box center [125, 67] width 7 height 7
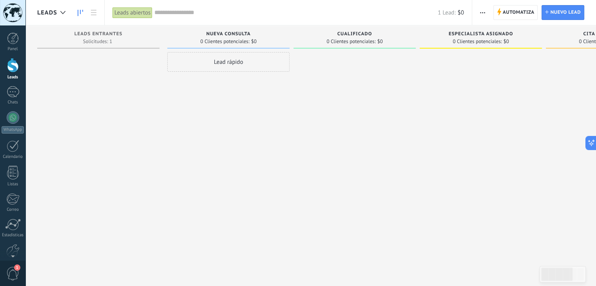
click at [486, 11] on button "button" at bounding box center [482, 12] width 11 height 15
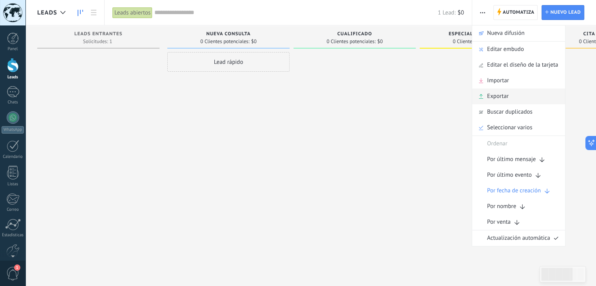
click at [498, 93] on span "Exportar" at bounding box center [498, 96] width 22 height 16
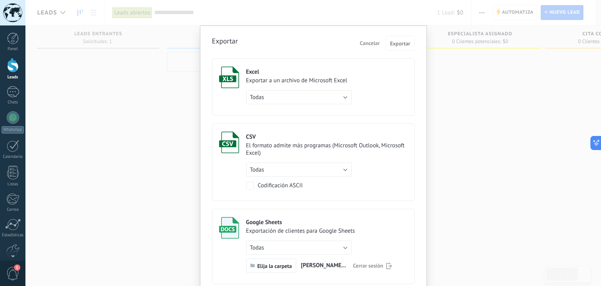
click at [372, 48] on button "Cancelar" at bounding box center [370, 43] width 26 height 12
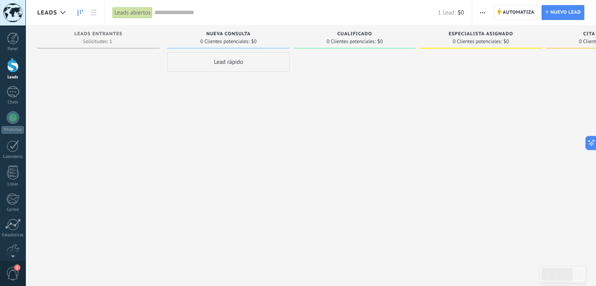
click at [482, 10] on span "button" at bounding box center [482, 12] width 5 height 15
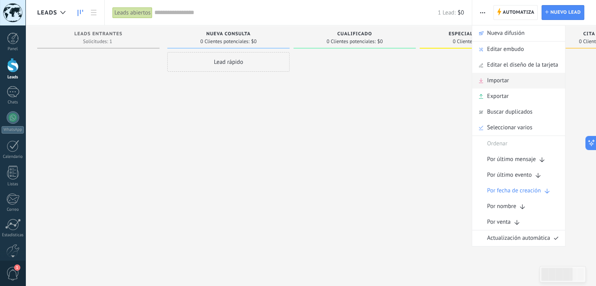
click at [492, 81] on span "Importar" at bounding box center [498, 81] width 22 height 16
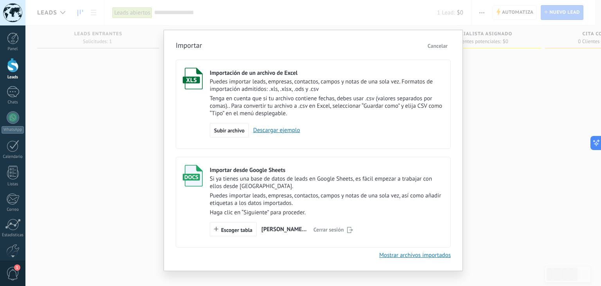
click at [436, 45] on span "Cancelar" at bounding box center [438, 45] width 20 height 7
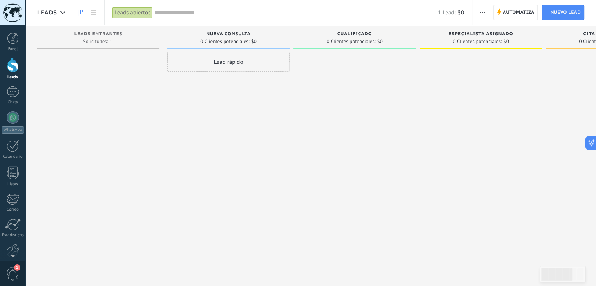
click at [482, 14] on span "button" at bounding box center [482, 12] width 5 height 15
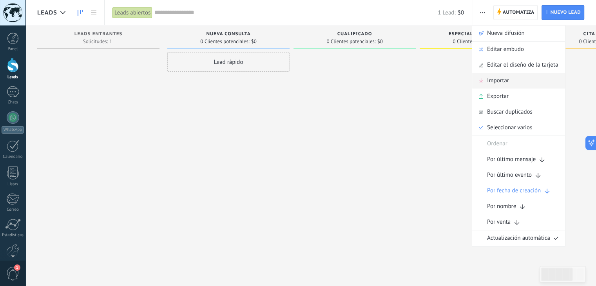
click at [499, 83] on span "Importar" at bounding box center [498, 81] width 22 height 16
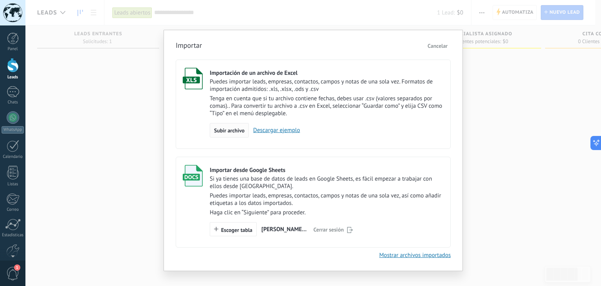
click at [230, 131] on span "Subir archivo" at bounding box center [229, 130] width 31 height 5
click at [0, 0] on input "Importación de un archivo de Excel Puedes importar leads, empresas, contactos, …" at bounding box center [0, 0] width 0 height 0
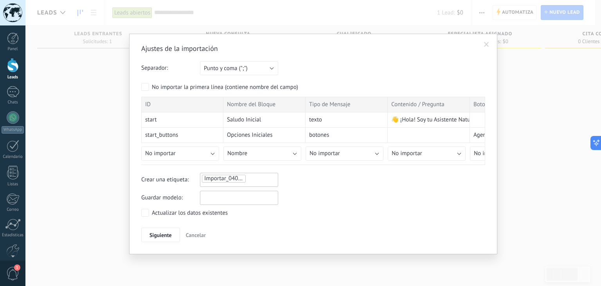
click at [238, 197] on input "text" at bounding box center [239, 198] width 78 height 14
type input "*********"
click at [163, 233] on span "Siguiente" at bounding box center [161, 234] width 22 height 5
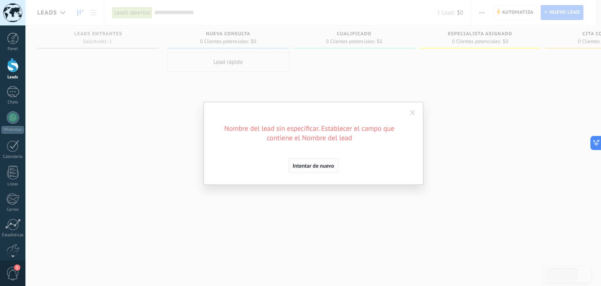
click at [317, 165] on span "Intentar de nuevo" at bounding box center [314, 165] width 42 height 5
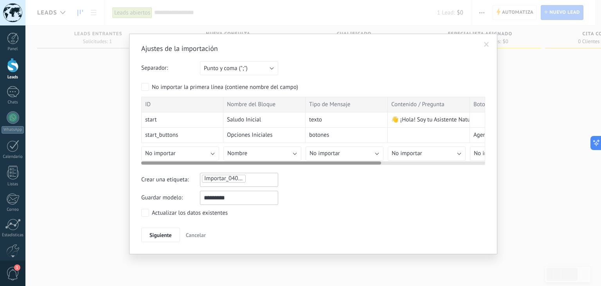
drag, startPoint x: 342, startPoint y: 160, endPoint x: 383, endPoint y: 158, distance: 40.8
click at [383, 158] on div at bounding box center [313, 161] width 344 height 6
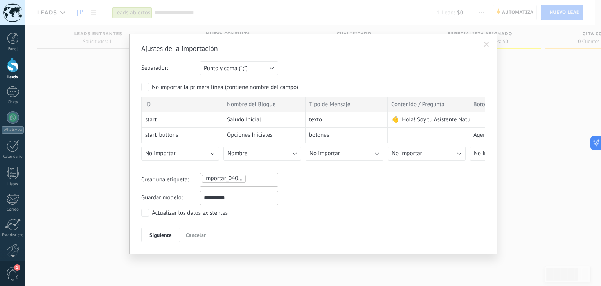
click at [370, 164] on div "Ajustes de la importación Separador: Punto y coma (";") Coma (",") Tabulación (…" at bounding box center [313, 143] width 344 height 199
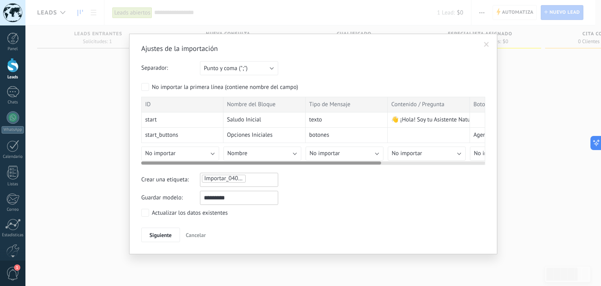
drag, startPoint x: 372, startPoint y: 162, endPoint x: 337, endPoint y: 169, distance: 35.6
click at [337, 169] on div "Ajustes de la importación Separador: Punto y coma (";") Coma (",") Tabulación (…" at bounding box center [313, 143] width 344 height 199
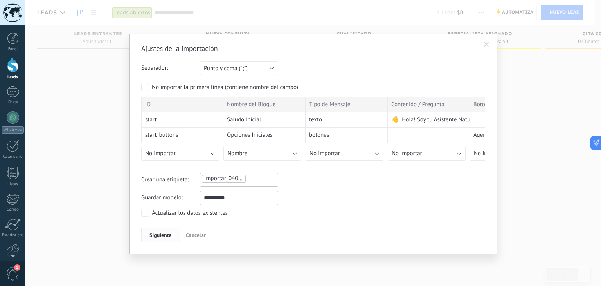
click at [154, 235] on span "Siguiente" at bounding box center [161, 234] width 22 height 5
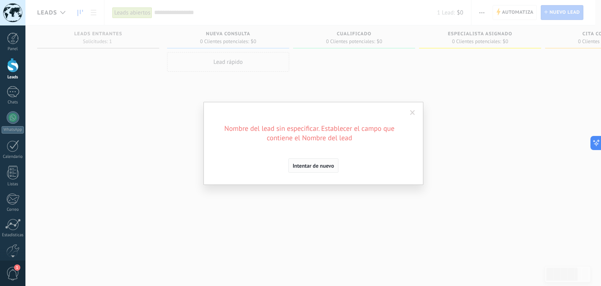
click at [315, 170] on button "Intentar de nuevo" at bounding box center [314, 165] width 50 height 15
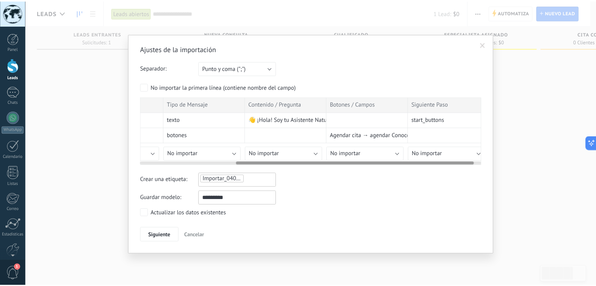
scroll to position [0, 149]
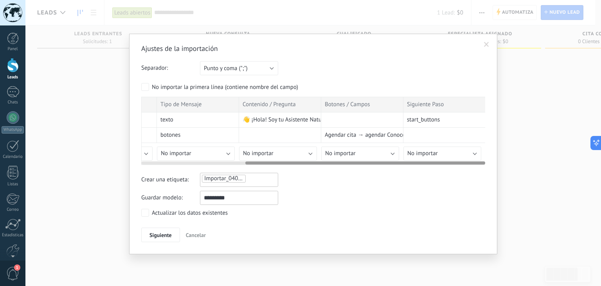
drag, startPoint x: 316, startPoint y: 163, endPoint x: 462, endPoint y: 152, distance: 145.6
click at [462, 152] on div "ID Nombre del Bloque Tipo de Mensaje Contenido / Pregunta Botones / Campos Sigu…" at bounding box center [313, 131] width 344 height 68
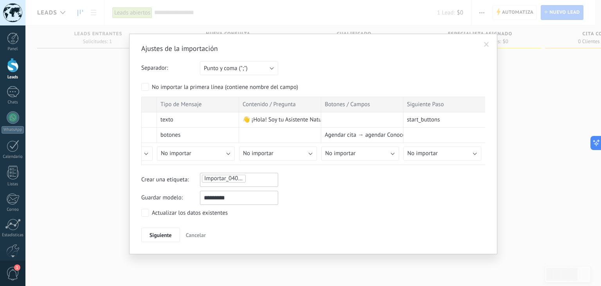
click at [193, 233] on span "Cancelar" at bounding box center [196, 234] width 20 height 7
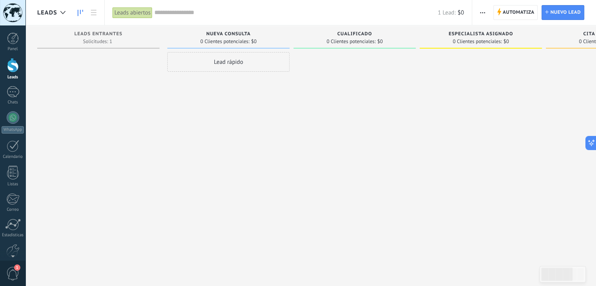
click at [233, 34] on span "Nueva consulta" at bounding box center [228, 33] width 44 height 5
click at [166, 40] on div "Leads Entrantes Solicitudes: 1 0 0 0 1 0 0 0 1" at bounding box center [102, 130] width 130 height 210
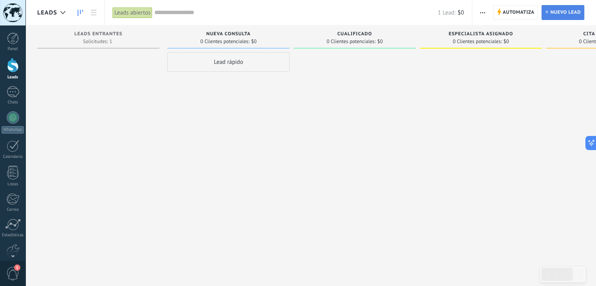
click at [567, 14] on span "Nuevo lead" at bounding box center [565, 12] width 31 height 14
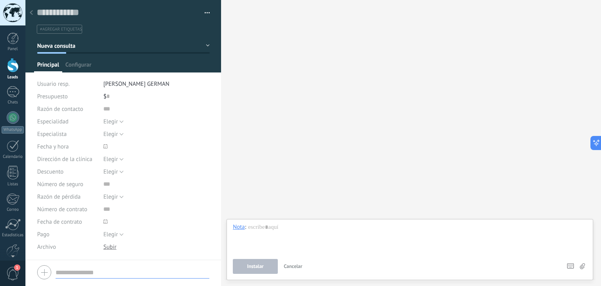
click at [33, 13] on div at bounding box center [31, 12] width 11 height 15
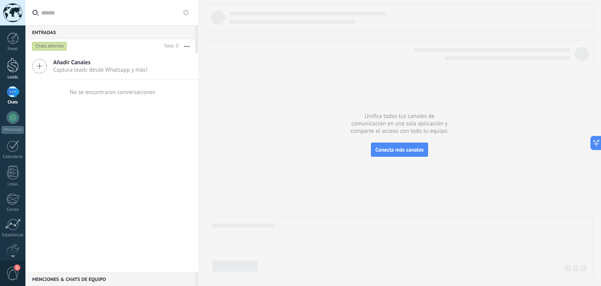
click at [14, 65] on div at bounding box center [13, 65] width 12 height 14
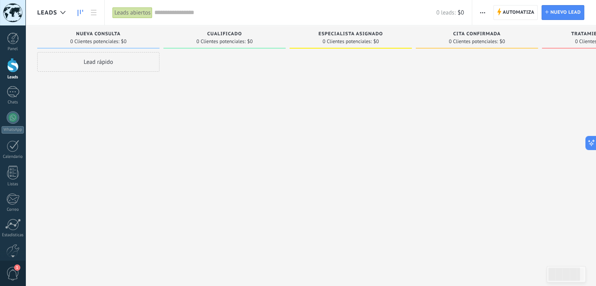
click at [123, 65] on div "Lead rápido" at bounding box center [98, 62] width 122 height 20
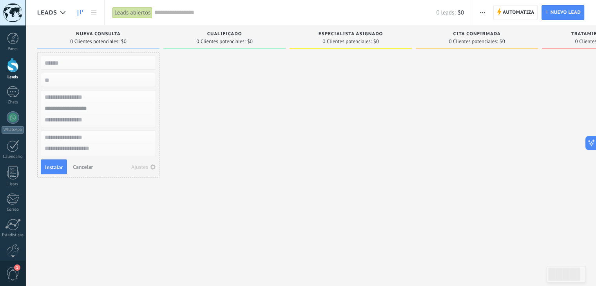
click at [197, 92] on div at bounding box center [224, 144] width 122 height 184
click at [83, 167] on span "Cancelar" at bounding box center [83, 166] width 20 height 7
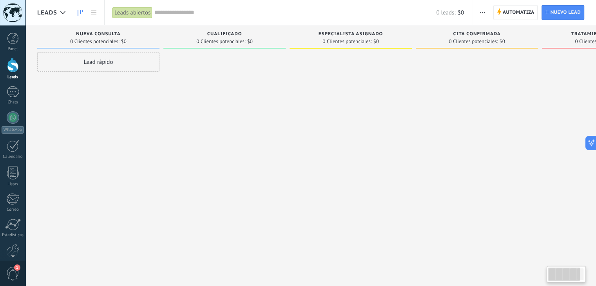
drag, startPoint x: 392, startPoint y: 233, endPoint x: 410, endPoint y: 192, distance: 44.2
click at [410, 192] on div at bounding box center [350, 144] width 122 height 184
click at [210, 39] on span "0 Clientes potenciales:" at bounding box center [220, 41] width 49 height 5
click at [524, 13] on span "Automatiza" at bounding box center [518, 12] width 32 height 14
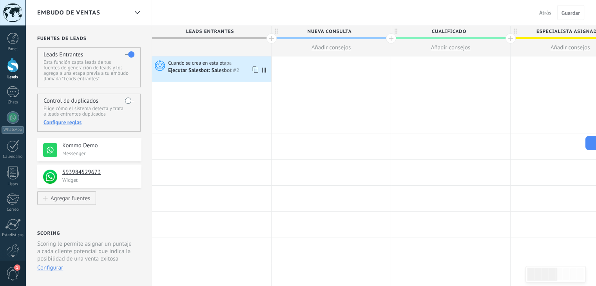
click at [211, 69] on div "Ejecutar Salesbot: Salesbot #2" at bounding box center [204, 70] width 72 height 7
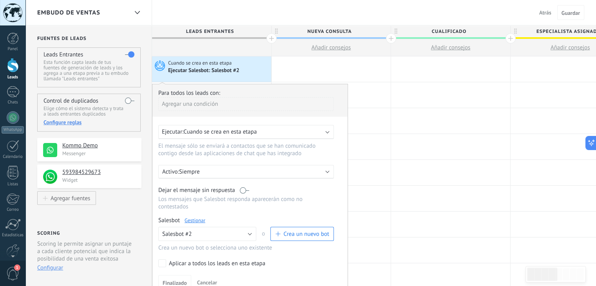
click at [199, 217] on link "Gestionar" at bounding box center [194, 220] width 21 height 7
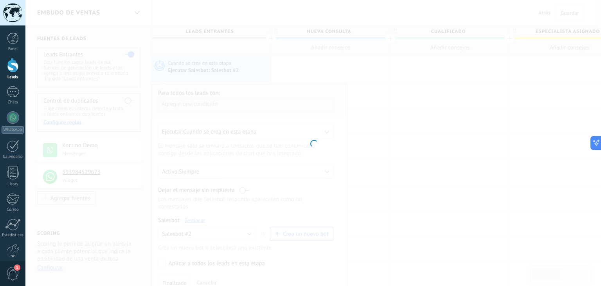
type input "**********"
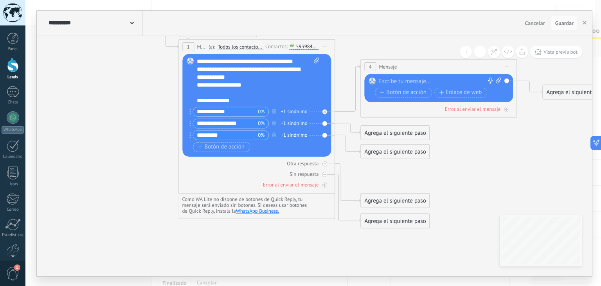
click at [102, 123] on icon at bounding box center [336, 121] width 890 height 606
click at [251, 101] on div "**********" at bounding box center [258, 80] width 123 height 47
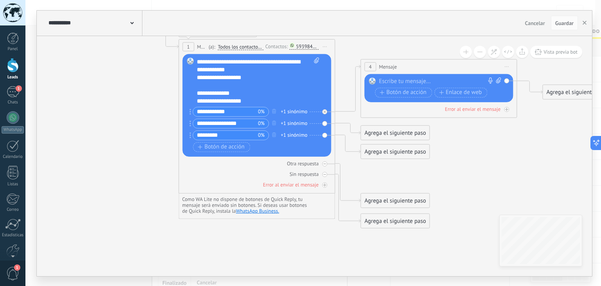
scroll to position [15, 0]
click at [584, 24] on use "button" at bounding box center [585, 23] width 4 height 4
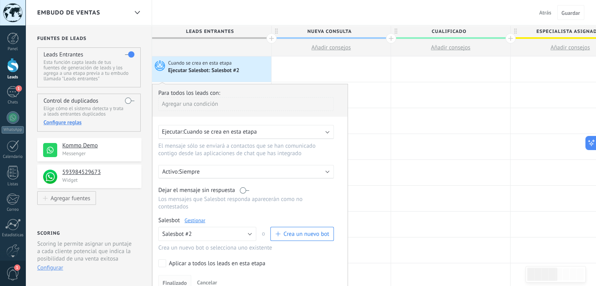
click at [179, 280] on span "Finalizado" at bounding box center [174, 282] width 24 height 5
click at [413, 206] on div at bounding box center [450, 198] width 119 height 25
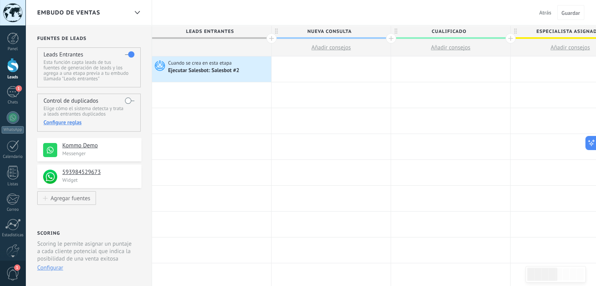
click at [338, 47] on span "Añadir consejos" at bounding box center [331, 47] width 40 height 7
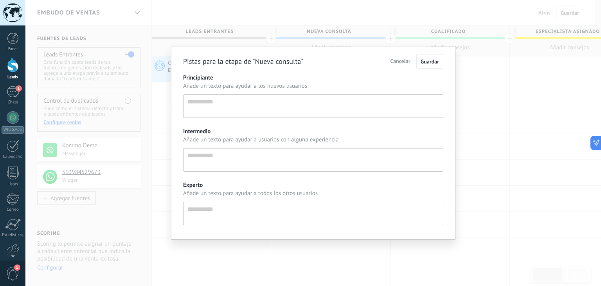
scroll to position [7, 0]
click at [402, 61] on span "Cancelar" at bounding box center [401, 61] width 20 height 7
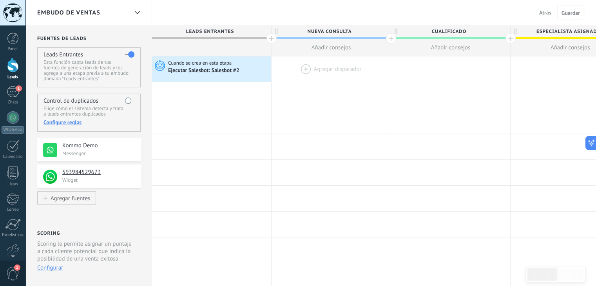
click at [330, 69] on div at bounding box center [330, 68] width 119 height 25
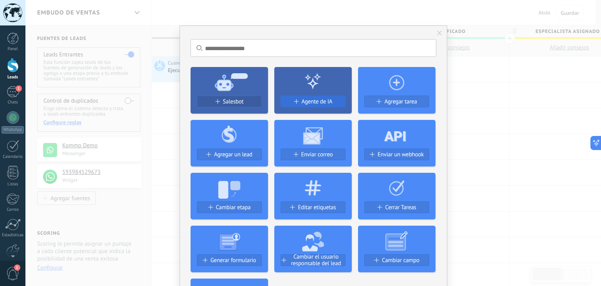
click at [302, 105] on span "Agente de IA" at bounding box center [317, 101] width 31 height 7
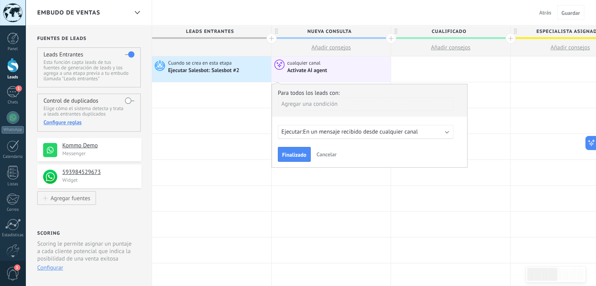
click at [325, 103] on div "Agregar una condición" at bounding box center [365, 104] width 175 height 14
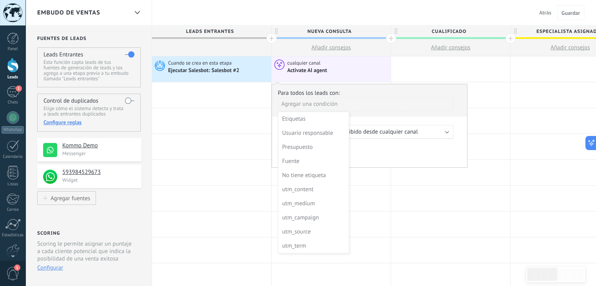
click at [325, 103] on div at bounding box center [369, 125] width 195 height 83
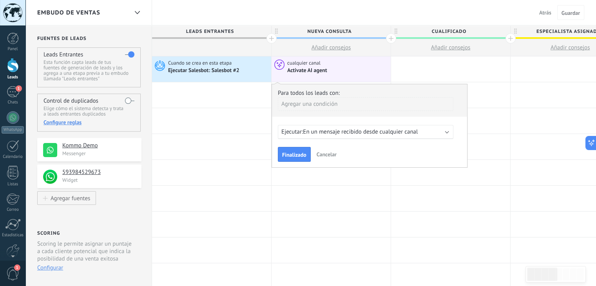
click at [370, 134] on span "En un mensaje recibido desde cualquier canal" at bounding box center [360, 131] width 115 height 7
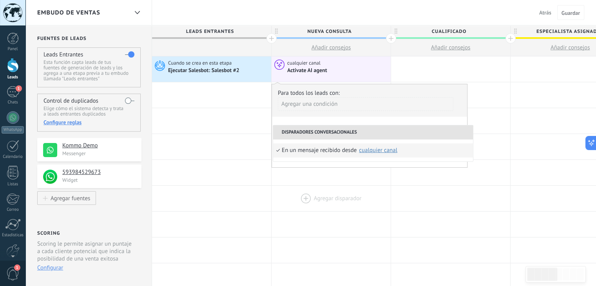
click at [350, 199] on div at bounding box center [330, 198] width 119 height 25
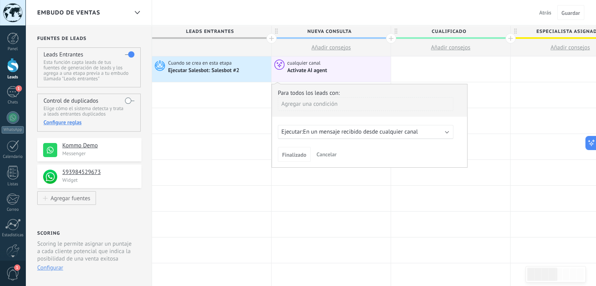
click at [321, 153] on span "Cancelar" at bounding box center [326, 154] width 20 height 7
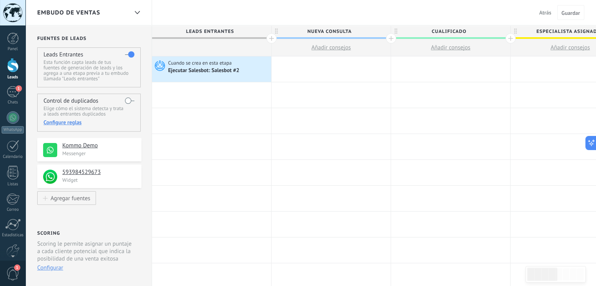
click at [318, 68] on div at bounding box center [330, 68] width 119 height 25
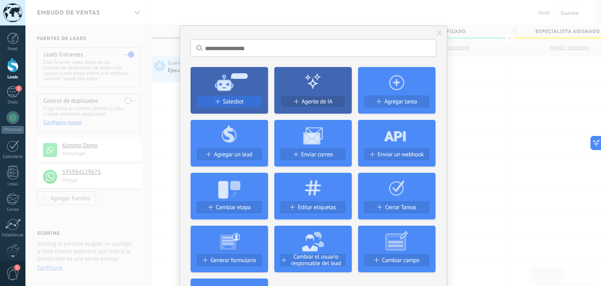
click at [241, 99] on span "Salesbot" at bounding box center [233, 101] width 21 height 7
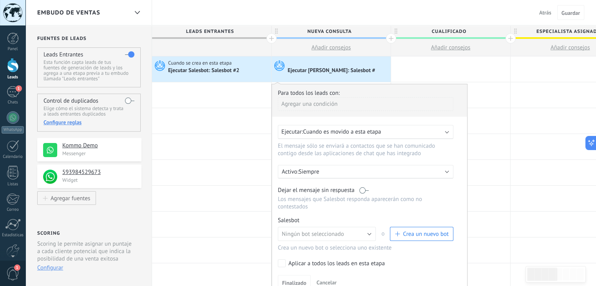
click at [417, 230] on span "Crea un nuevo bot" at bounding box center [426, 233] width 46 height 7
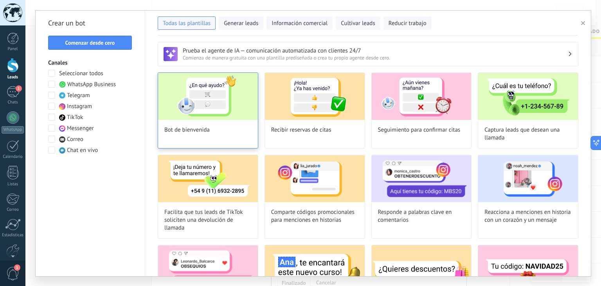
click at [202, 100] on img at bounding box center [208, 96] width 100 height 47
type input "**********"
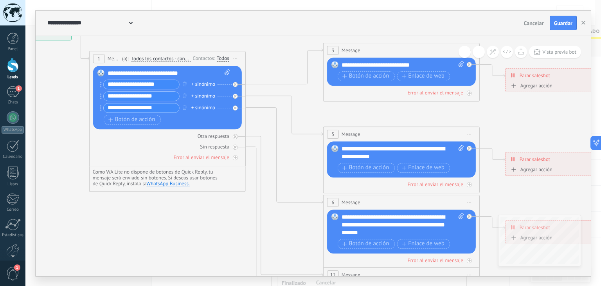
drag, startPoint x: 478, startPoint y: 108, endPoint x: 281, endPoint y: 38, distance: 208.8
click at [281, 38] on icon at bounding box center [419, 225] width 1220 height 791
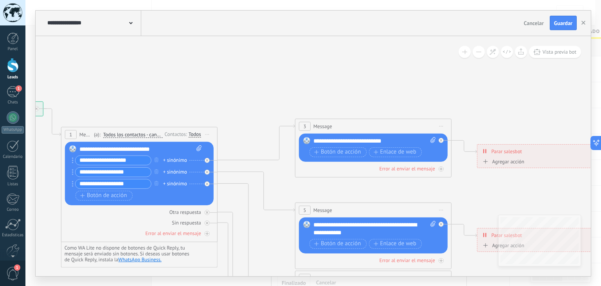
drag, startPoint x: 224, startPoint y: 227, endPoint x: 196, endPoint y: 304, distance: 81.9
click at [196, 285] on html ".abccls-1,.abccls-2{fill-rule:evenodd}.abccls-2{fill:#fff} .abfcls-1{fill:none}…" at bounding box center [300, 143] width 601 height 286
click at [538, 24] on span "Cancelar" at bounding box center [534, 23] width 20 height 7
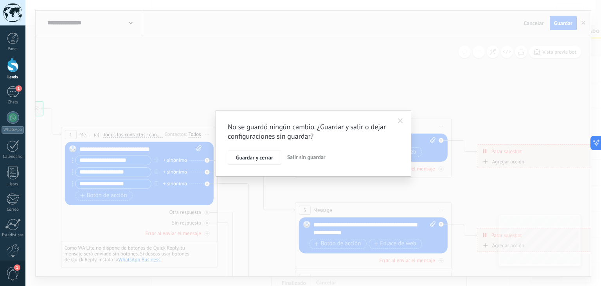
click at [308, 158] on span "Salir sin guardar" at bounding box center [306, 156] width 38 height 7
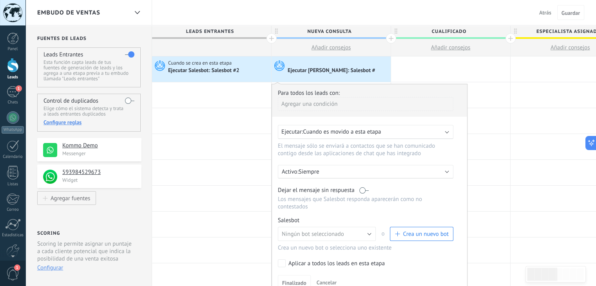
click at [326, 279] on span "Cancelar" at bounding box center [326, 282] width 20 height 7
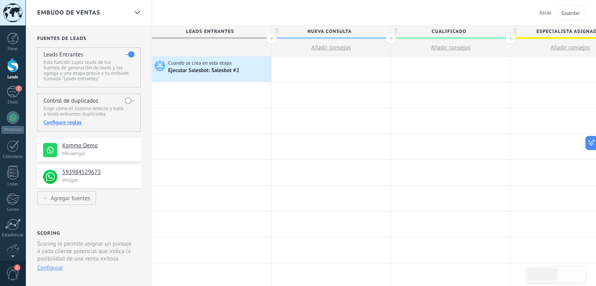
click at [326, 68] on div at bounding box center [330, 68] width 119 height 25
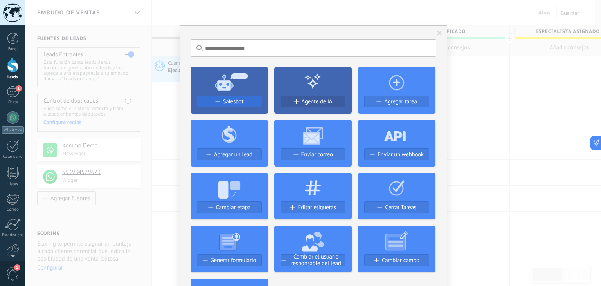
click at [235, 102] on span "Salesbot" at bounding box center [233, 101] width 21 height 7
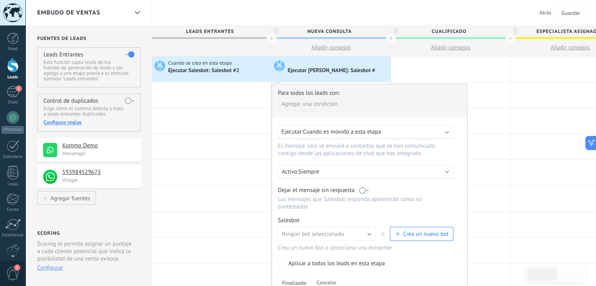
click at [403, 230] on span "Crea un nuevo bot" at bounding box center [426, 233] width 46 height 7
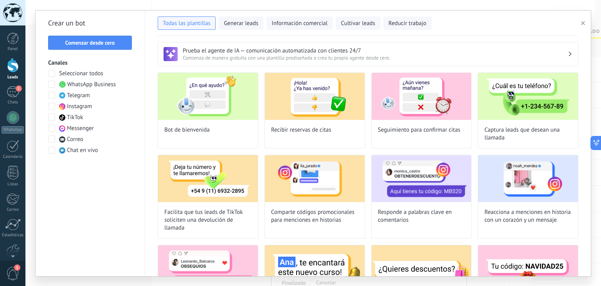
drag, startPoint x: 382, startPoint y: 144, endPoint x: 428, endPoint y: 41, distance: 113.2
click at [428, 41] on div "Prueba el agente de IA — comunicación automatizada con clientes 24/7 Comienza d…" at bounding box center [368, 156] width 446 height 240
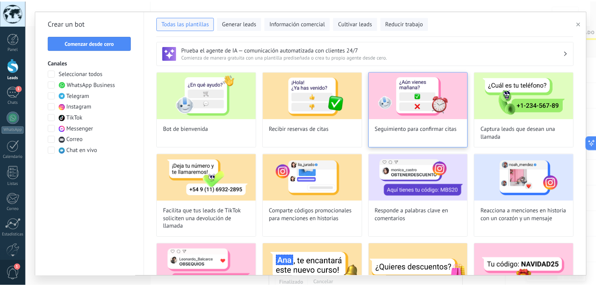
scroll to position [0, 0]
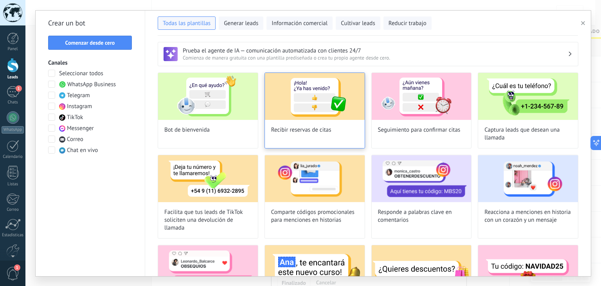
click at [301, 90] on img at bounding box center [315, 96] width 100 height 47
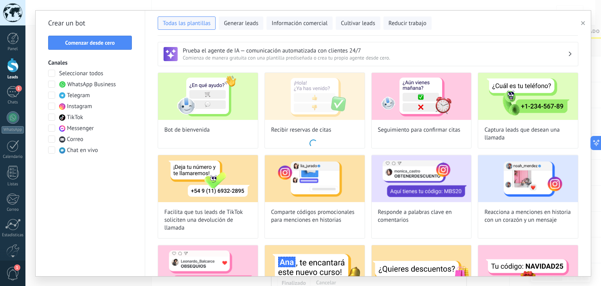
type input "**********"
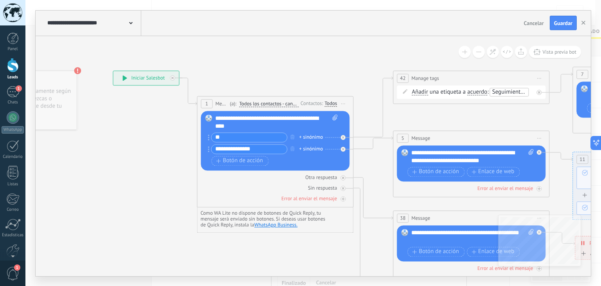
drag, startPoint x: 247, startPoint y: 77, endPoint x: 174, endPoint y: 51, distance: 78.1
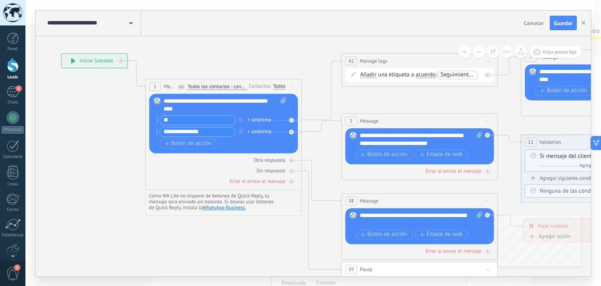
drag, startPoint x: 287, startPoint y: 69, endPoint x: 243, endPoint y: 54, distance: 46.8
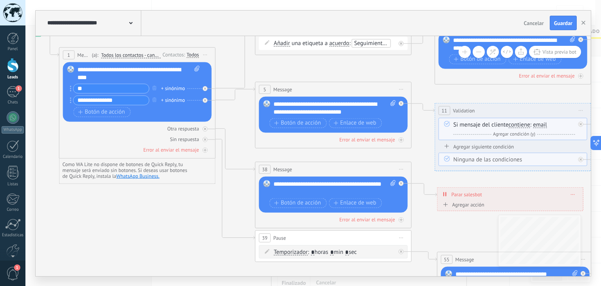
drag, startPoint x: 243, startPoint y: 54, endPoint x: 157, endPoint y: 22, distance: 92.2
click at [157, 22] on div "**********" at bounding box center [314, 143] width 556 height 265
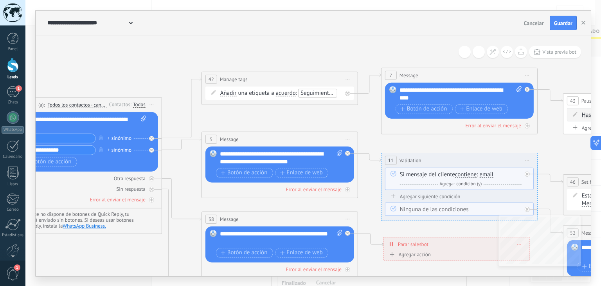
drag, startPoint x: 324, startPoint y: 72, endPoint x: 271, endPoint y: 122, distance: 72.9
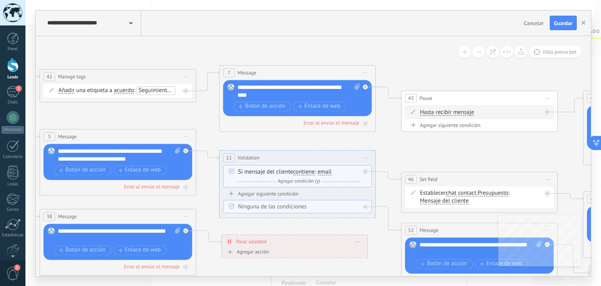
drag, startPoint x: 271, startPoint y: 122, endPoint x: 108, endPoint y: 119, distance: 162.1
click at [108, 119] on icon at bounding box center [517, 211] width 1908 height 684
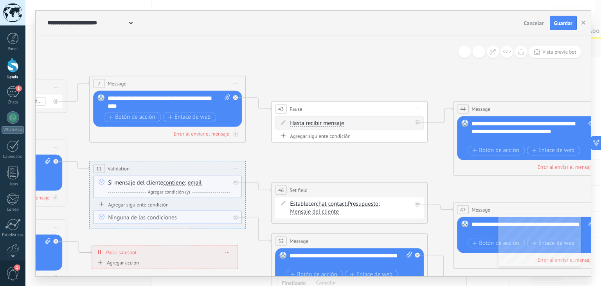
drag, startPoint x: 357, startPoint y: 49, endPoint x: 227, endPoint y: 60, distance: 130.4
click at [227, 60] on icon at bounding box center [387, 222] width 1908 height 684
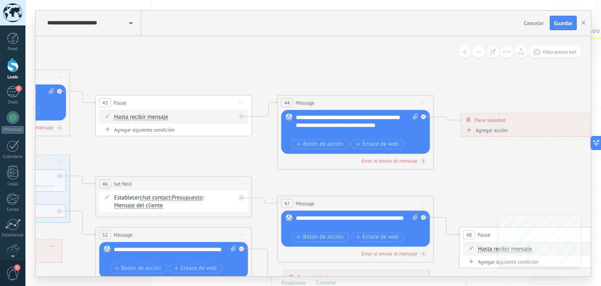
drag, startPoint x: 406, startPoint y: 80, endPoint x: 230, endPoint y: 74, distance: 175.9
click at [230, 74] on icon at bounding box center [212, 216] width 1908 height 684
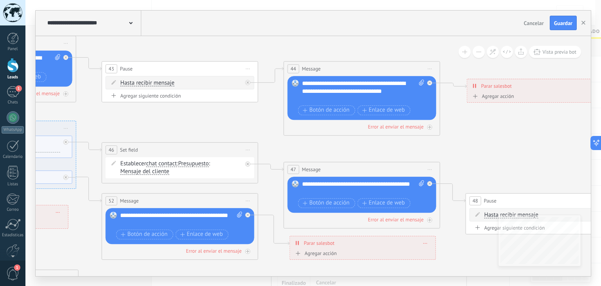
drag, startPoint x: 273, startPoint y: 87, endPoint x: 298, endPoint y: 5, distance: 85.2
click at [298, 5] on div "**********" at bounding box center [313, 143] width 576 height 286
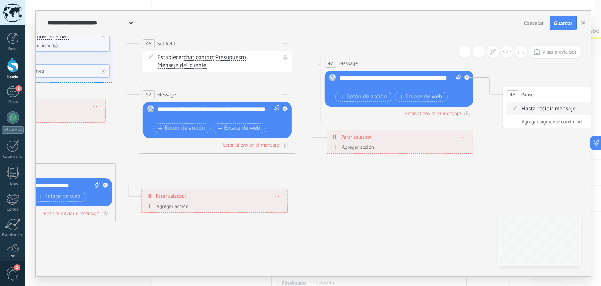
drag, startPoint x: 292, startPoint y: 99, endPoint x: 310, endPoint y: 41, distance: 61.5
click at [310, 41] on icon at bounding box center [255, 76] width 1908 height 684
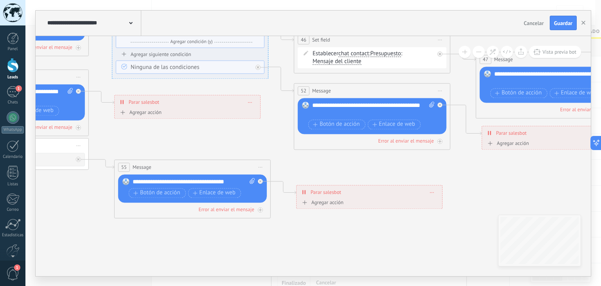
drag, startPoint x: 304, startPoint y: 188, endPoint x: 459, endPoint y: 184, distance: 155.1
click at [459, 184] on icon at bounding box center [410, 72] width 1908 height 684
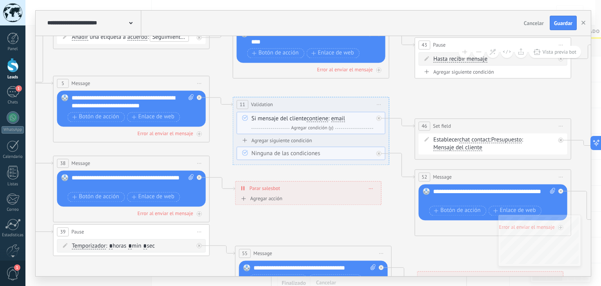
drag, startPoint x: 193, startPoint y: 142, endPoint x: 314, endPoint y: 228, distance: 148.5
click at [314, 228] on icon at bounding box center [531, 158] width 1908 height 684
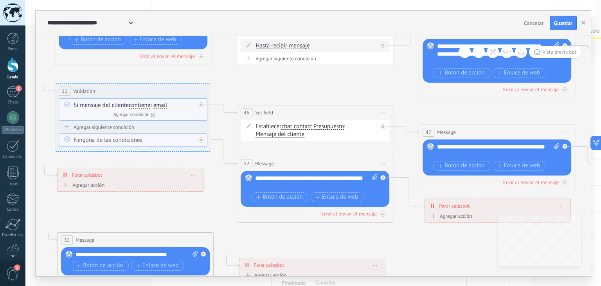
drag, startPoint x: 376, startPoint y: 245, endPoint x: 210, endPoint y: 238, distance: 165.7
click at [210, 238] on icon at bounding box center [353, 145] width 1908 height 684
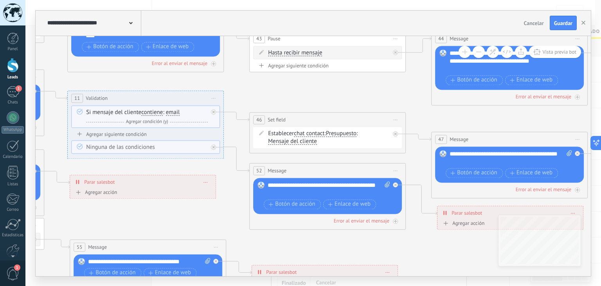
click at [536, 24] on span "Cancelar" at bounding box center [534, 23] width 20 height 7
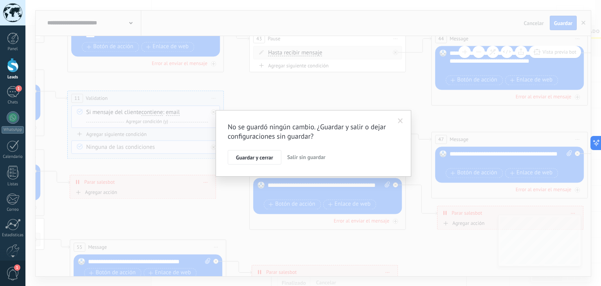
click at [313, 160] on span "Salir sin guardar" at bounding box center [306, 156] width 38 height 7
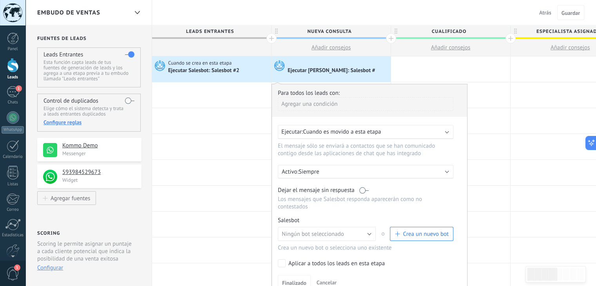
click at [409, 230] on span "Crea un nuevo bot" at bounding box center [426, 233] width 46 height 7
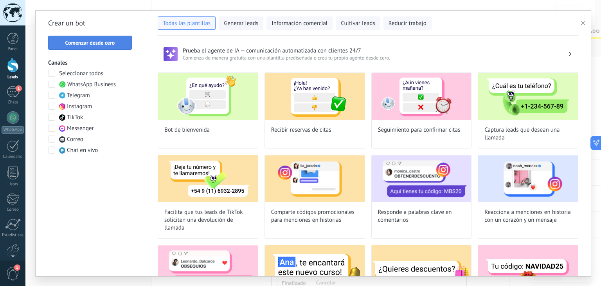
click at [106, 42] on span "Comenzar desde cero" at bounding box center [90, 42] width 50 height 5
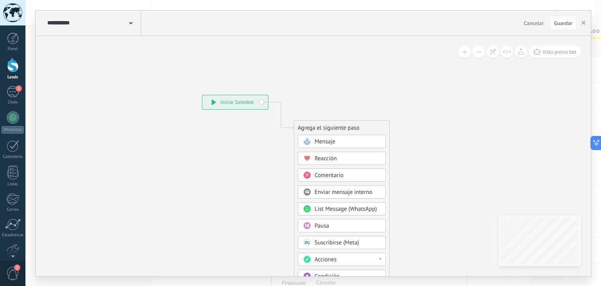
click at [352, 140] on div "Mensaje" at bounding box center [348, 142] width 66 height 8
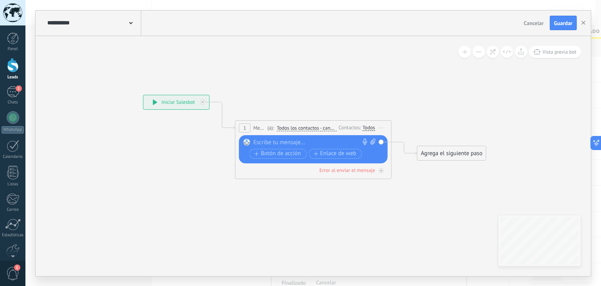
click at [272, 143] on div at bounding box center [312, 143] width 116 height 8
paste div
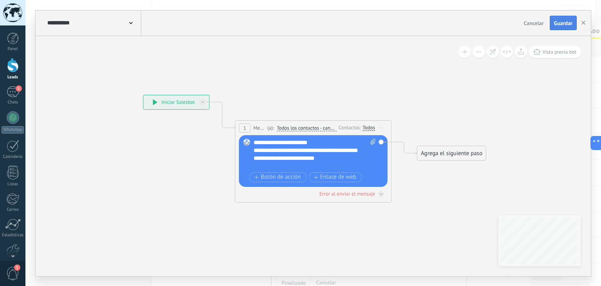
click at [567, 24] on span "Guardar" at bounding box center [563, 22] width 18 height 5
click at [583, 22] on use "button" at bounding box center [584, 23] width 4 height 4
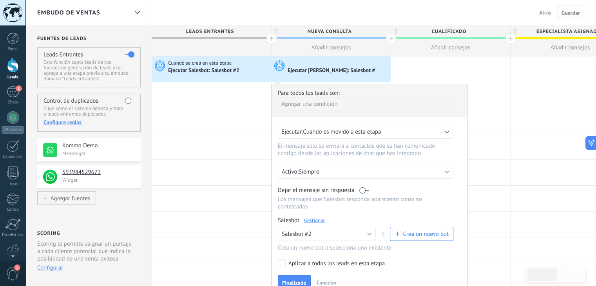
click at [567, 11] on span "Guardar" at bounding box center [570, 12] width 18 height 5
click at [291, 280] on span "Finalizado" at bounding box center [294, 282] width 24 height 5
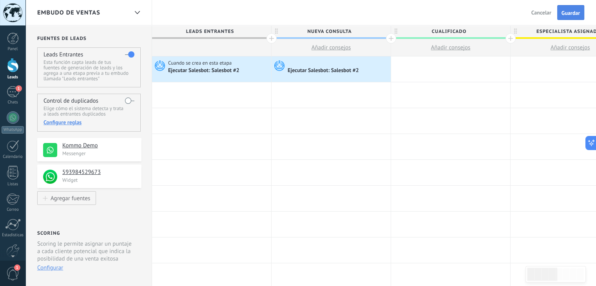
click at [574, 10] on span "Guardar" at bounding box center [570, 12] width 18 height 5
click at [301, 11] on div "Embudo de ventas Salir Cancelar Guardar" at bounding box center [310, 12] width 570 height 25
click at [193, 69] on div "Ejecutar Salesbot: Salesbot #2" at bounding box center [204, 70] width 72 height 7
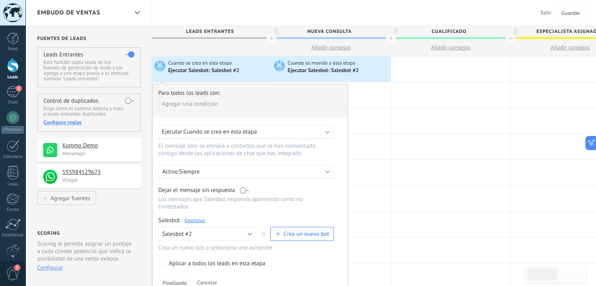
click at [197, 217] on link "Gestionar" at bounding box center [194, 220] width 21 height 7
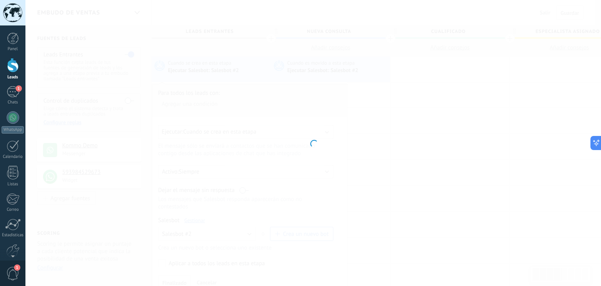
type input "**********"
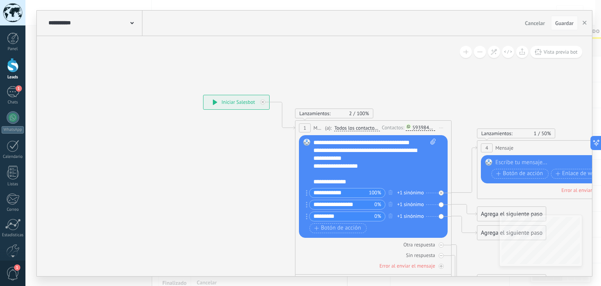
click at [215, 102] on icon at bounding box center [215, 101] width 4 height 5
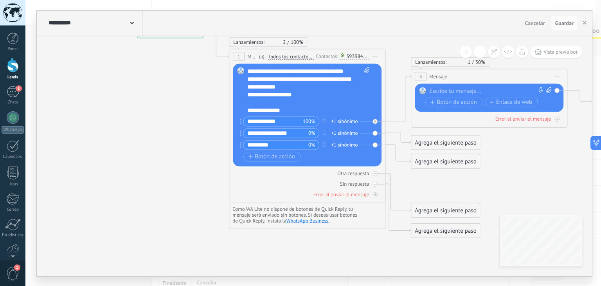
drag, startPoint x: 228, startPoint y: 168, endPoint x: 161, endPoint y: 96, distance: 98.1
click at [161, 96] on icon at bounding box center [386, 130] width 890 height 606
click at [436, 63] on span "Lanzamientos:" at bounding box center [430, 61] width 31 height 7
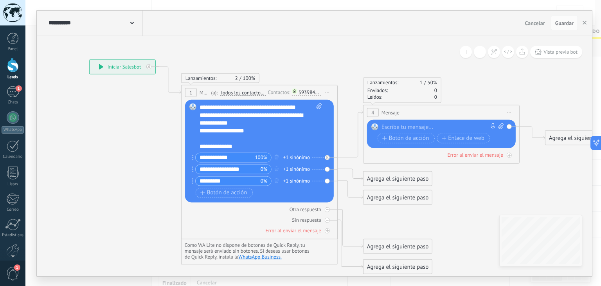
drag, startPoint x: 396, startPoint y: 53, endPoint x: 345, endPoint y: 88, distance: 61.8
click at [345, 88] on icon at bounding box center [339, 166] width 890 height 606
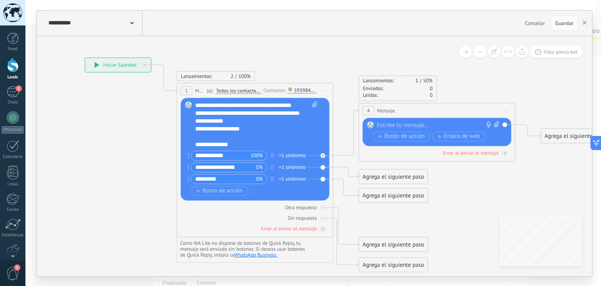
drag, startPoint x: 310, startPoint y: 184, endPoint x: 276, endPoint y: 194, distance: 35.8
click at [276, 194] on div "Botón de acción Enlace de web" at bounding box center [254, 191] width 126 height 10
click at [188, 156] on icon at bounding box center [189, 155] width 2 height 6
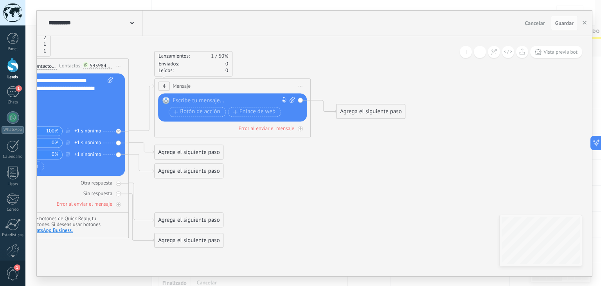
drag, startPoint x: 503, startPoint y: 192, endPoint x: 366, endPoint y: 164, distance: 139.8
click at [366, 164] on icon at bounding box center [129, 140] width 890 height 606
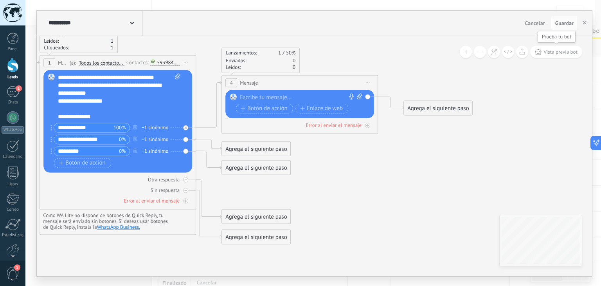
click at [566, 54] on span "Vista previa bot" at bounding box center [561, 52] width 34 height 7
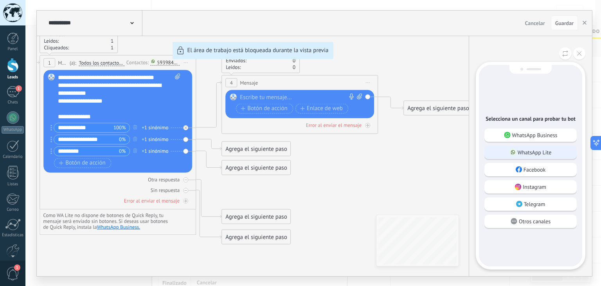
click at [536, 150] on p "WhatsApp Lite" at bounding box center [535, 152] width 34 height 7
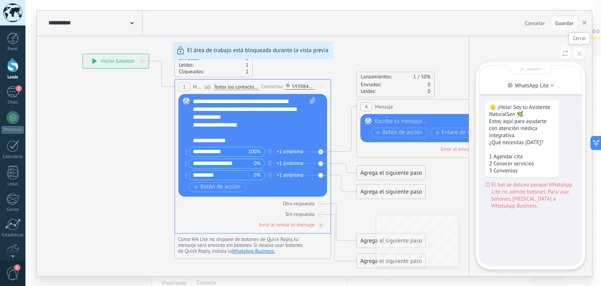
click at [581, 53] on icon at bounding box center [580, 53] width 4 height 4
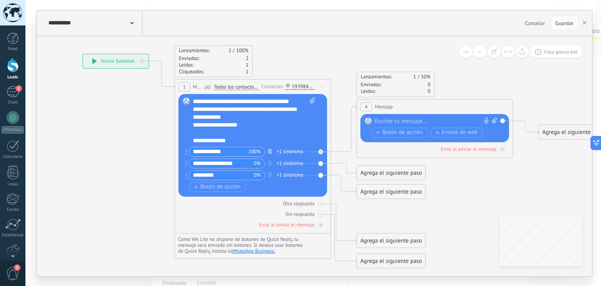
click at [269, 152] on icon "button" at bounding box center [270, 151] width 4 height 5
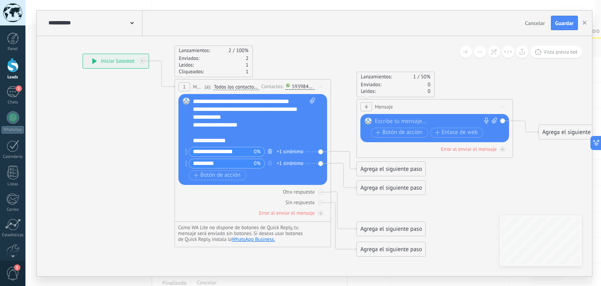
click at [269, 150] on icon "button" at bounding box center [270, 151] width 4 height 5
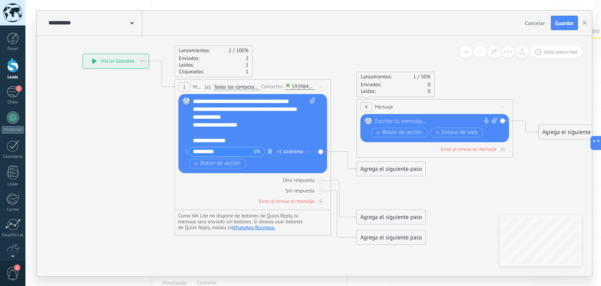
click at [269, 150] on icon "button" at bounding box center [270, 151] width 4 height 5
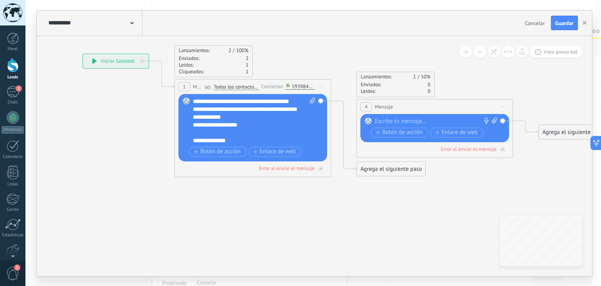
click at [258, 135] on div "**********" at bounding box center [254, 120] width 123 height 47
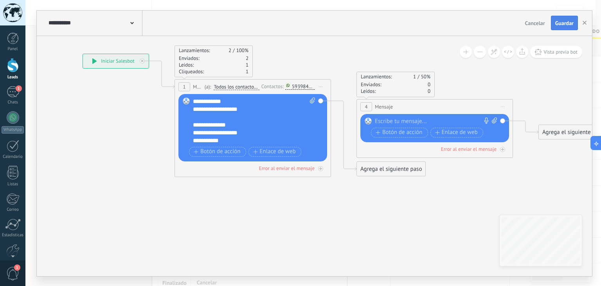
click at [564, 25] on span "Guardar" at bounding box center [565, 22] width 18 height 5
click at [568, 52] on span "Vista previa bot" at bounding box center [561, 52] width 34 height 7
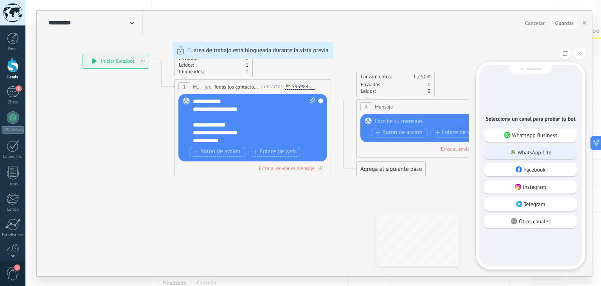
click at [541, 154] on p "WhatsApp Lite" at bounding box center [535, 152] width 34 height 7
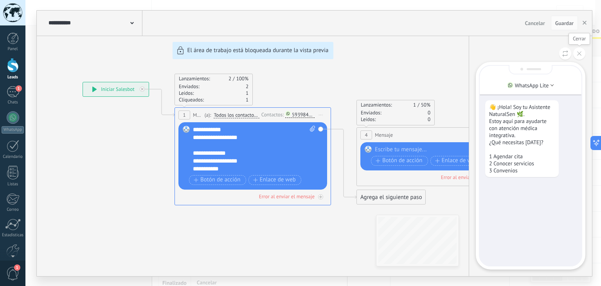
click at [581, 52] on icon at bounding box center [580, 53] width 4 height 4
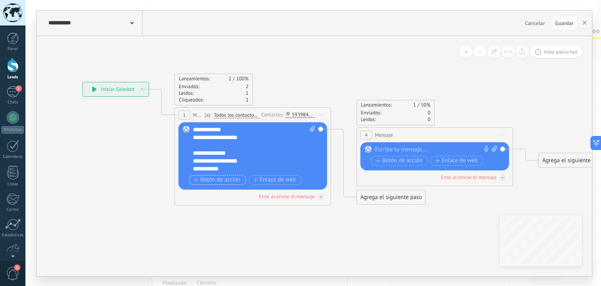
click at [223, 177] on span "Botón de acción" at bounding box center [217, 180] width 47 height 6
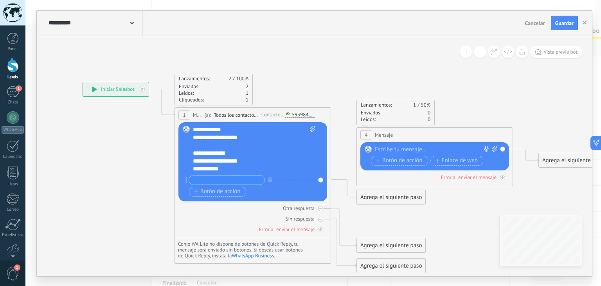
drag, startPoint x: 467, startPoint y: 101, endPoint x: 458, endPoint y: 76, distance: 26.6
click at [83, 82] on div "**********" at bounding box center [83, 82] width 0 height 0
click at [504, 134] on icon at bounding box center [503, 134] width 4 height 1
click at [516, 186] on div "Borrar" at bounding box center [539, 185] width 78 height 13
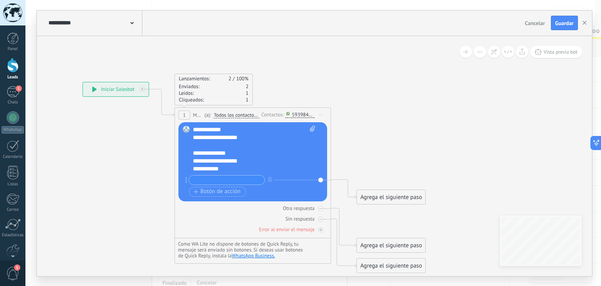
click at [228, 181] on input "text" at bounding box center [227, 179] width 76 height 9
type input "**********"
click at [277, 178] on div "+ sinónimo" at bounding box center [289, 180] width 24 height 8
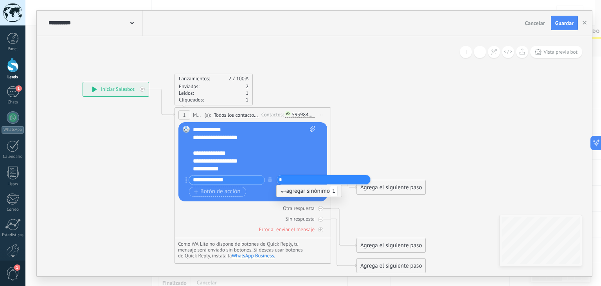
type input "*"
click at [313, 190] on span "agregar sinónimo 1" at bounding box center [309, 190] width 57 height 7
click at [216, 191] on span "Botón de acción" at bounding box center [217, 191] width 47 height 6
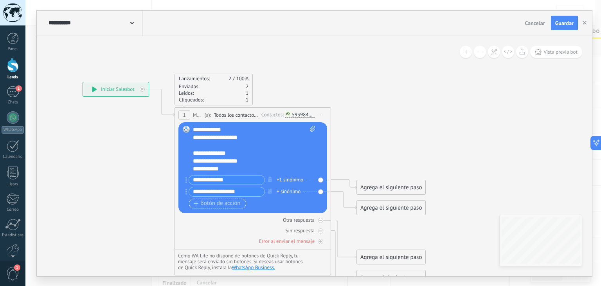
type input "**********"
click at [224, 202] on span "Botón de acción" at bounding box center [217, 203] width 47 height 6
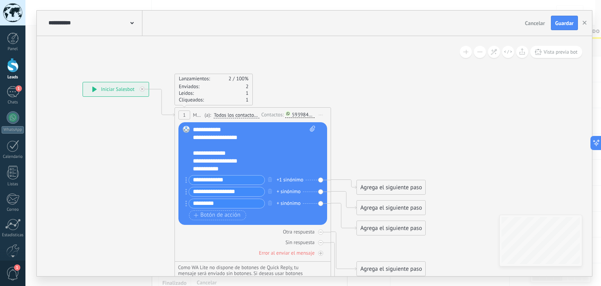
type input "*********"
click at [277, 191] on div "+ sinónimo" at bounding box center [289, 192] width 24 height 8
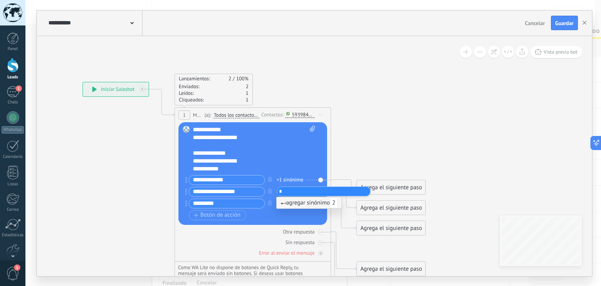
type input "*"
click at [299, 206] on span "agregar sinónimo 2" at bounding box center [309, 202] width 57 height 7
click at [278, 203] on div "+ sinónimo" at bounding box center [289, 203] width 24 height 8
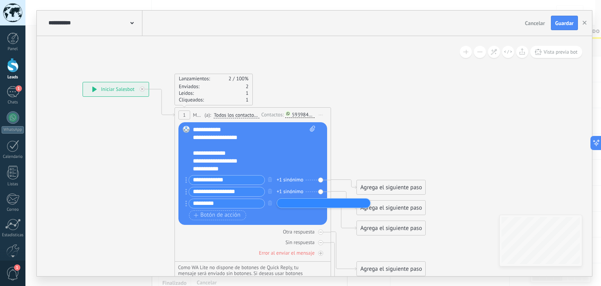
click at [284, 203] on input "text" at bounding box center [298, 202] width 39 height 5
type input "*"
click at [291, 215] on span "agregar sinónimo 3" at bounding box center [309, 214] width 57 height 7
click at [565, 27] on button "Guardar" at bounding box center [564, 23] width 27 height 15
click at [558, 51] on span "Vista previa bot" at bounding box center [561, 52] width 34 height 7
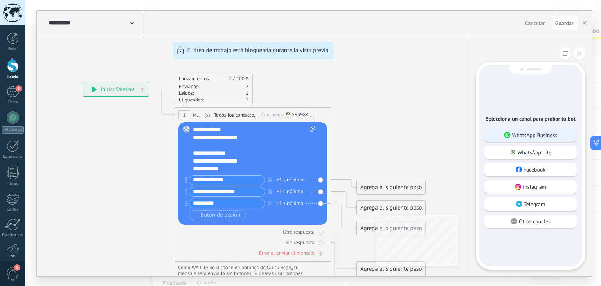
click at [554, 136] on p "WhatsApp Business" at bounding box center [535, 135] width 45 height 7
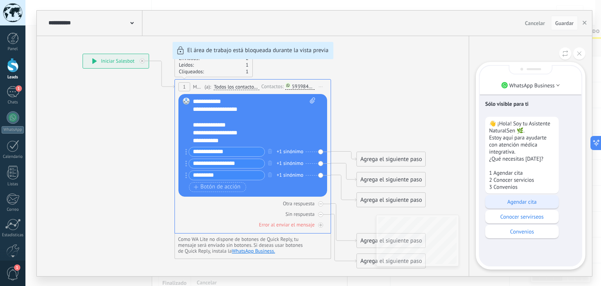
click at [518, 200] on p "Agendar cita" at bounding box center [522, 201] width 66 height 7
click at [581, 54] on icon at bounding box center [580, 53] width 4 height 4
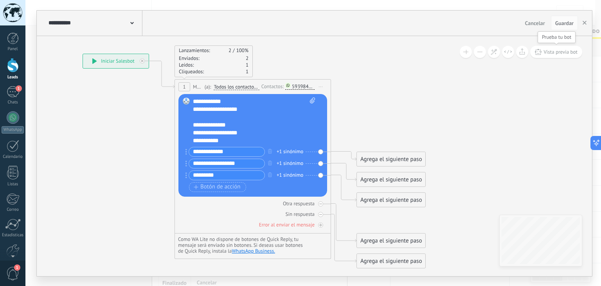
click at [554, 53] on span "Vista previa bot" at bounding box center [561, 52] width 34 height 7
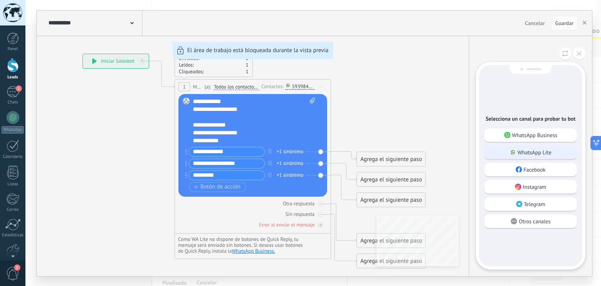
click at [522, 151] on p "WhatsApp Lite" at bounding box center [535, 152] width 34 height 7
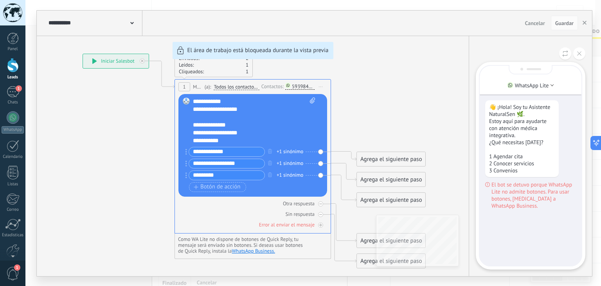
click at [269, 148] on div "**********" at bounding box center [315, 143] width 556 height 265
click at [279, 144] on div "**********" at bounding box center [315, 143] width 556 height 265
click at [543, 67] on div at bounding box center [531, 69] width 44 height 9
click at [579, 54] on icon at bounding box center [580, 53] width 4 height 4
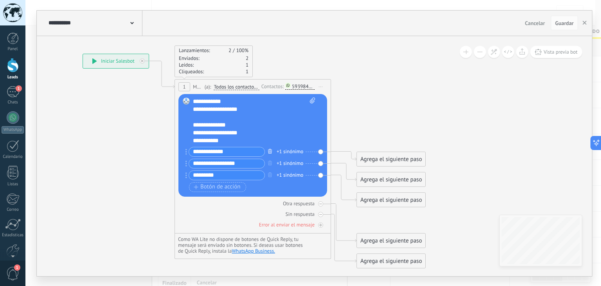
click at [268, 152] on icon "button" at bounding box center [270, 151] width 4 height 5
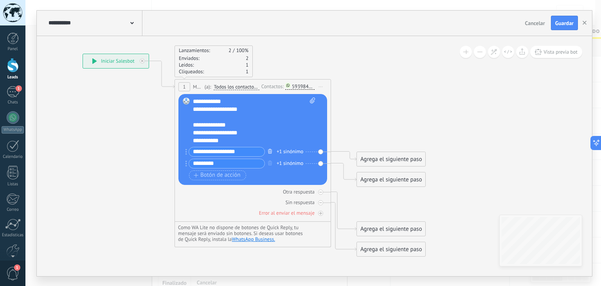
click at [268, 152] on icon "button" at bounding box center [270, 151] width 4 height 5
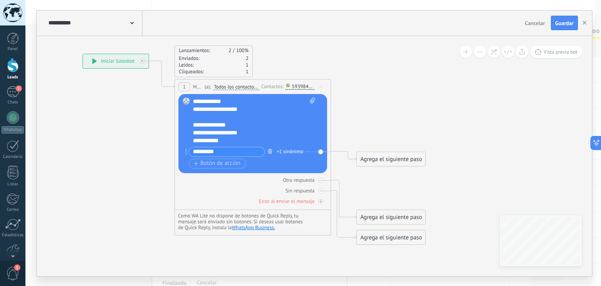
click at [268, 152] on icon "button" at bounding box center [270, 151] width 4 height 5
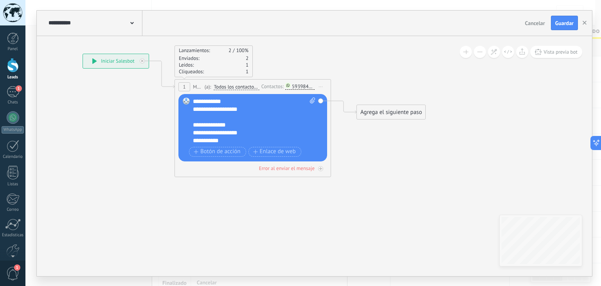
click at [320, 100] on div "Reemplazar Quitar Convertir a mensaje de voz Arrastre la imagen aquí para adjun…" at bounding box center [253, 127] width 149 height 67
click at [379, 112] on div "Agrega el siguiente paso" at bounding box center [391, 112] width 69 height 13
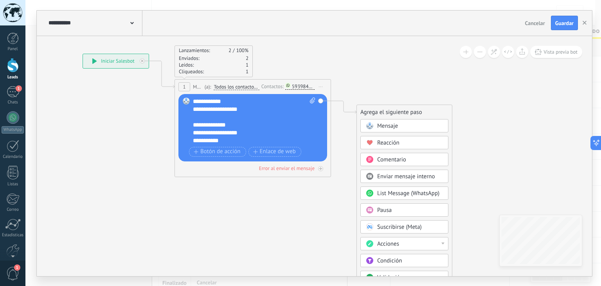
click at [390, 126] on span "Mensaje" at bounding box center [387, 125] width 21 height 7
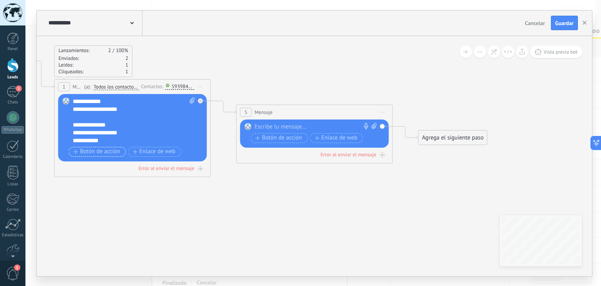
click at [85, 152] on span "Botón de acción" at bounding box center [97, 151] width 47 height 6
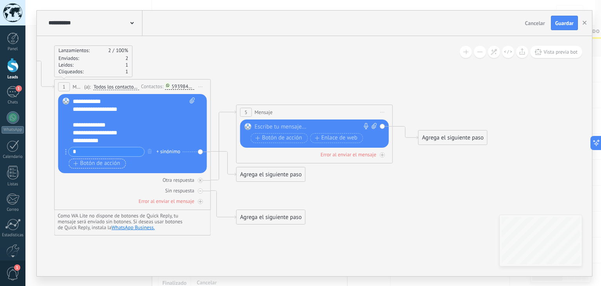
type input "*"
click at [89, 163] on span "Botón de acción" at bounding box center [97, 163] width 47 height 6
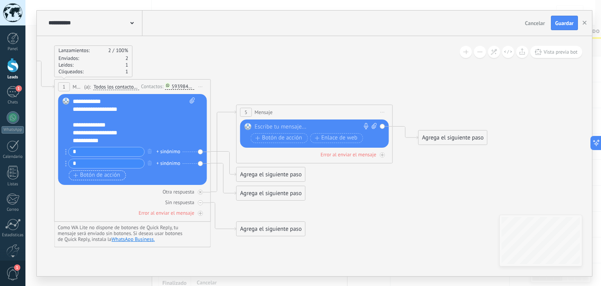
type input "*"
click at [85, 176] on span "Botón de acción" at bounding box center [97, 175] width 47 height 6
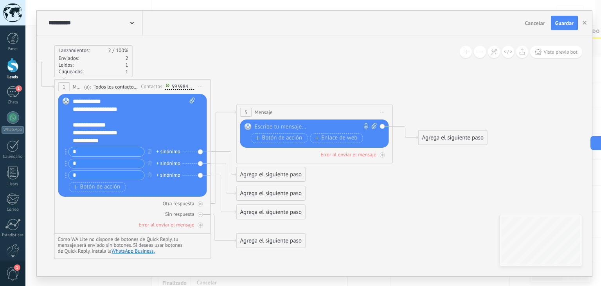
type input "*"
click at [385, 110] on span "Iniciar vista previa aquí Cambiar nombre Duplicar Borrar" at bounding box center [383, 111] width 13 height 11
click at [401, 158] on div "Borrar" at bounding box center [419, 163] width 78 height 13
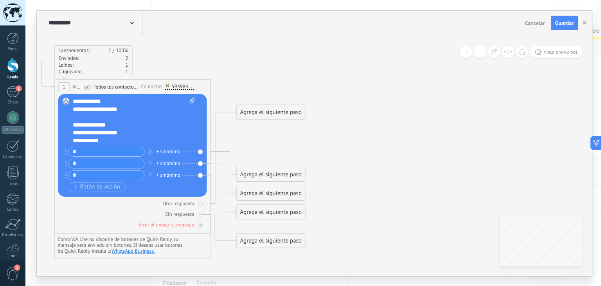
click at [331, 152] on icon at bounding box center [121, 151] width 708 height 586
click at [325, 154] on icon at bounding box center [121, 151] width 708 height 586
click at [186, 124] on div "**********" at bounding box center [134, 120] width 123 height 47
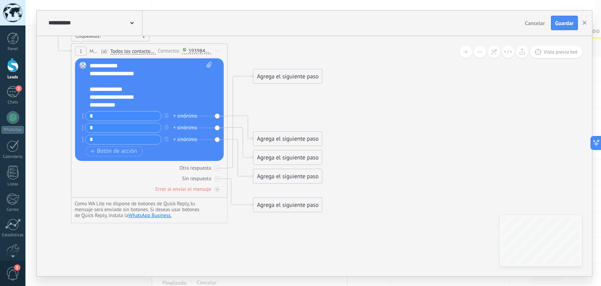
drag, startPoint x: 353, startPoint y: 154, endPoint x: 370, endPoint y: 118, distance: 39.2
click at [370, 118] on icon at bounding box center [137, 115] width 708 height 586
drag, startPoint x: 296, startPoint y: 78, endPoint x: 326, endPoint y: 82, distance: 30.0
click at [326, 82] on div "Agrega el siguiente paso" at bounding box center [317, 79] width 69 height 13
click at [182, 116] on div "+ sinónimo" at bounding box center [185, 116] width 24 height 8
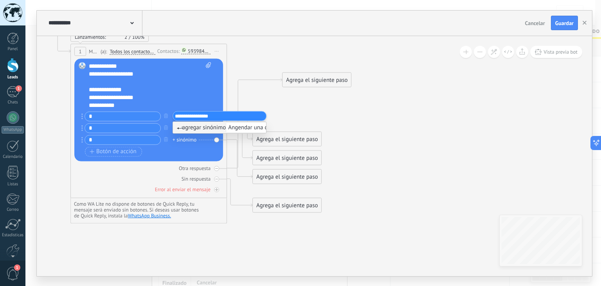
type input "**********"
click at [211, 128] on span "agregar sinónimo Angendar una cita" at bounding box center [226, 127] width 99 height 7
click at [189, 127] on div "+ sinónimo" at bounding box center [185, 128] width 24 height 8
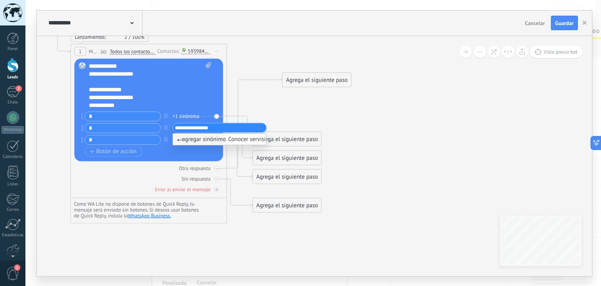
type input "**********"
click at [210, 140] on span "agregar sinónimo Conocer servisios" at bounding box center [225, 138] width 97 height 7
click at [194, 140] on div "+ sinónimo" at bounding box center [185, 140] width 24 height 8
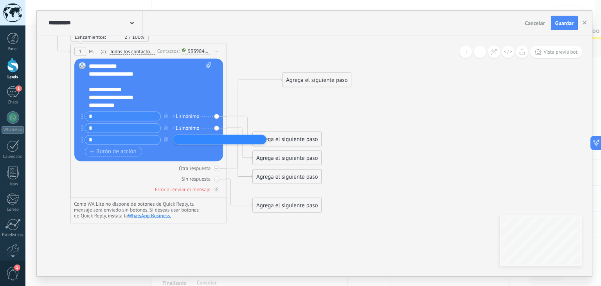
click at [191, 115] on div "+1 sinónimo" at bounding box center [186, 116] width 27 height 8
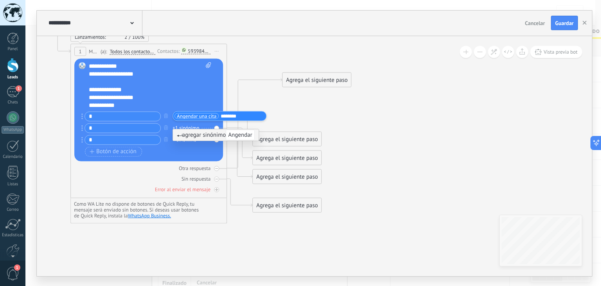
click at [247, 116] on input "********" at bounding box center [240, 116] width 39 height 5
type input "********"
type input "****"
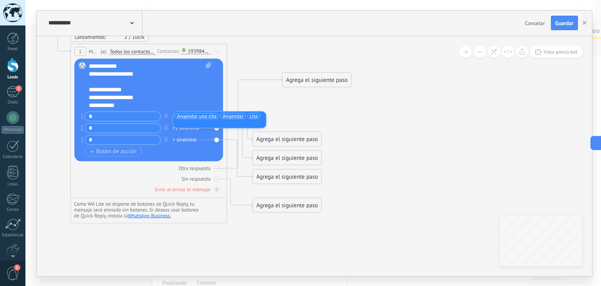
click at [188, 131] on div "+1 sinónimo" at bounding box center [186, 128] width 27 height 8
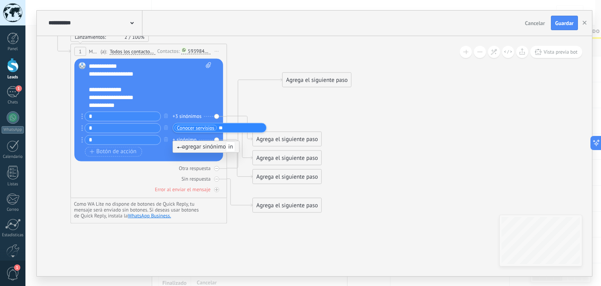
type input "***"
type input "**********"
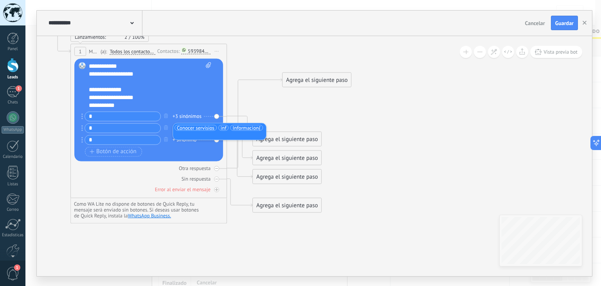
click at [259, 126] on span "Informacion{" at bounding box center [247, 128] width 28 height 8
click at [259, 126] on ul "Conocer servisios inf Informacion{" at bounding box center [220, 131] width 92 height 15
click at [242, 129] on ul "Conocer servisios inf Informacion{" at bounding box center [220, 131] width 92 height 15
click at [231, 127] on ul "Conocer servisios inf Informacion{" at bounding box center [220, 131] width 92 height 15
click at [165, 165] on div "Otra respuesta" at bounding box center [148, 167] width 149 height 7
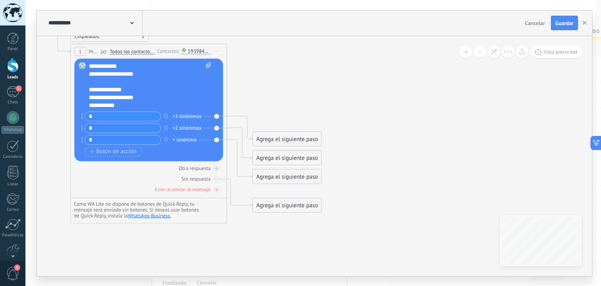
click at [190, 126] on div "+2 sinónimos" at bounding box center [187, 128] width 29 height 8
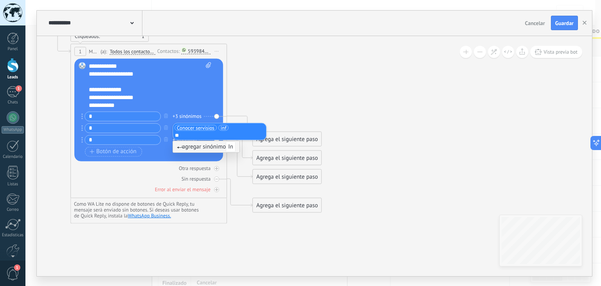
type input "*"
paste input "**********"
type input "**********"
click at [223, 135] on li "**********" at bounding box center [219, 135] width 88 height 6
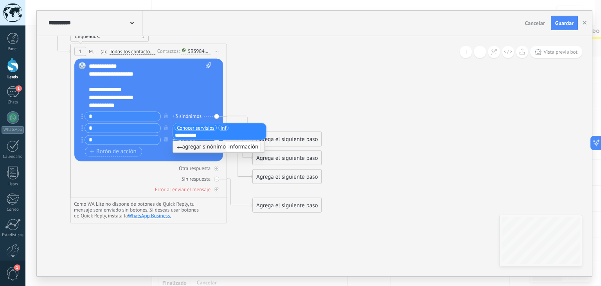
click at [220, 150] on span "agregar sinónimo Información" at bounding box center [219, 146] width 84 height 7
click at [192, 153] on div "Botón de acción Enlace de web" at bounding box center [148, 151] width 126 height 10
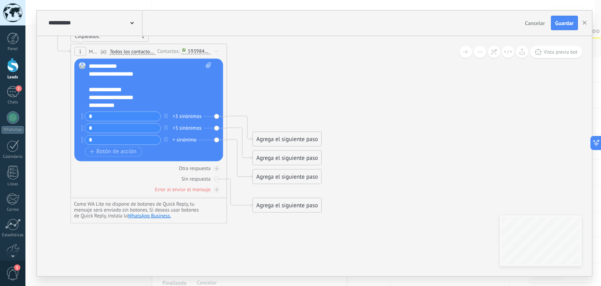
click at [186, 137] on div "+ sinónimo" at bounding box center [185, 140] width 24 height 8
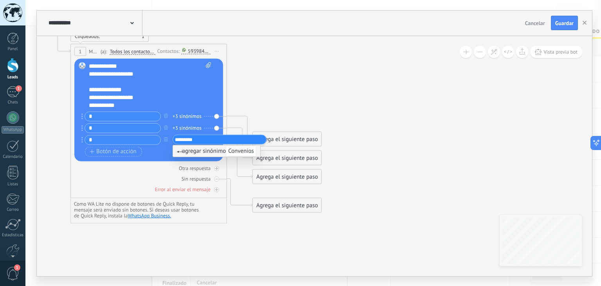
type input "*********"
click at [211, 154] on span "agregar sinónimo Convenios" at bounding box center [216, 150] width 79 height 7
click at [401, 199] on icon at bounding box center [152, 115] width 738 height 586
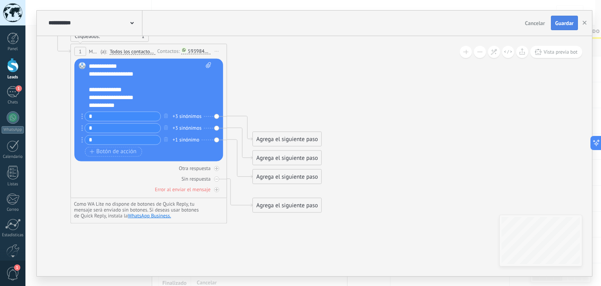
click at [567, 26] on span "Guardar" at bounding box center [565, 22] width 18 height 5
click at [276, 140] on div "Agrega el siguiente paso" at bounding box center [287, 138] width 69 height 13
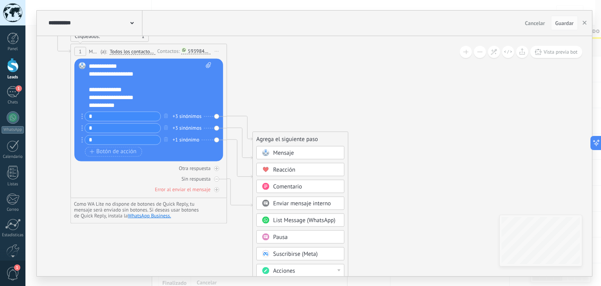
click at [280, 153] on span "Mensaje" at bounding box center [283, 152] width 21 height 7
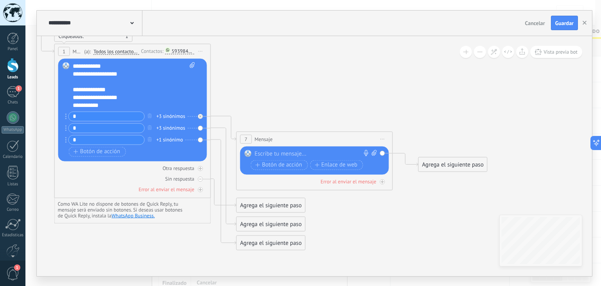
click at [280, 153] on div at bounding box center [313, 154] width 116 height 8
paste div
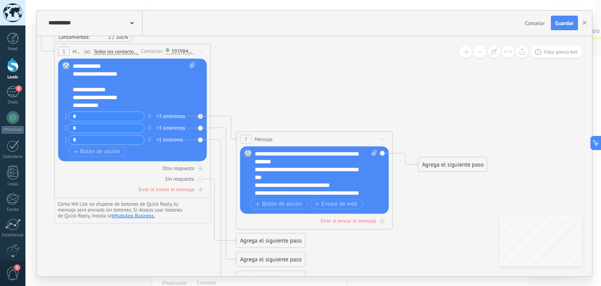
click at [437, 224] on icon at bounding box center [212, 133] width 890 height 623
click at [430, 197] on icon at bounding box center [212, 133] width 890 height 623
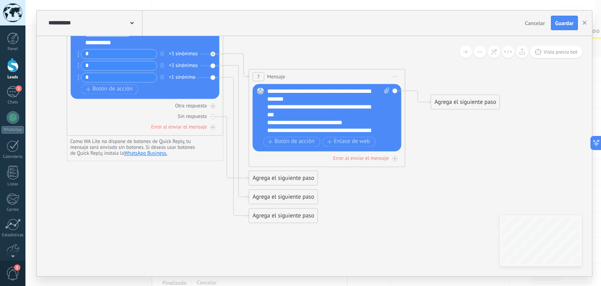
drag, startPoint x: 281, startPoint y: 107, endPoint x: 293, endPoint y: 44, distance: 63.9
click at [293, 44] on icon at bounding box center [224, 71] width 890 height 623
click at [281, 176] on div "Agrega el siguiente paso" at bounding box center [283, 177] width 69 height 13
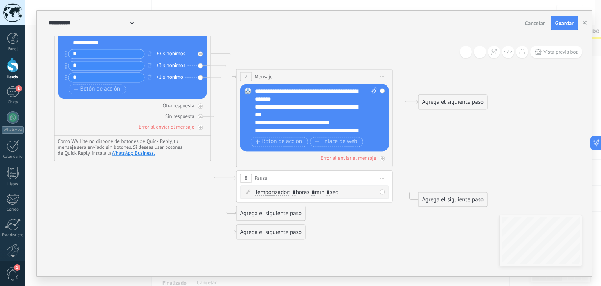
click at [337, 240] on icon at bounding box center [212, 97] width 890 height 675
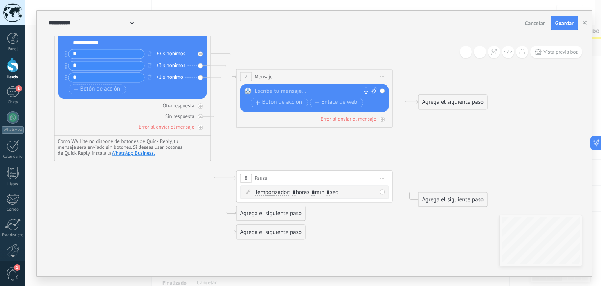
click at [329, 217] on icon at bounding box center [212, 97] width 890 height 675
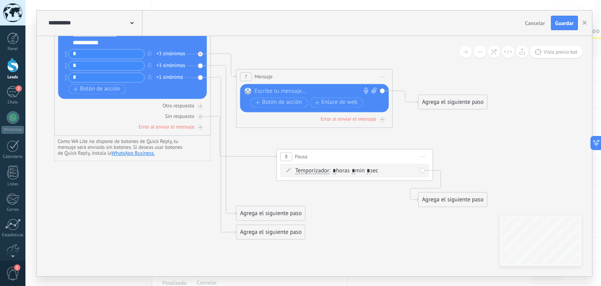
drag, startPoint x: 336, startPoint y: 179, endPoint x: 374, endPoint y: 157, distance: 43.7
click at [374, 157] on div "8 Pausa ***** Iniciar vista previa aquí Cambiar nombre Duplicar Borrar" at bounding box center [355, 156] width 156 height 14
click at [419, 156] on icon at bounding box center [421, 156] width 4 height 1
click at [457, 167] on div "Iniciar vista previa aquí" at bounding box center [456, 167] width 78 height 13
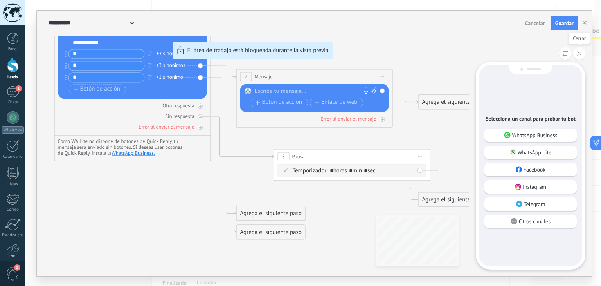
click at [580, 53] on icon at bounding box center [580, 53] width 4 height 4
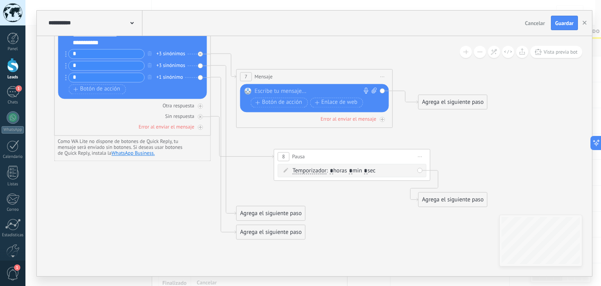
click at [260, 183] on icon at bounding box center [212, 97] width 890 height 675
click at [245, 212] on icon at bounding box center [212, 97] width 890 height 675
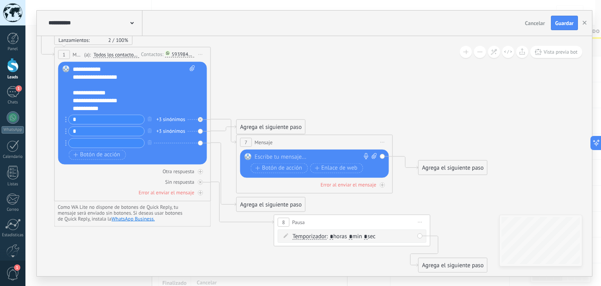
drag, startPoint x: 224, startPoint y: 209, endPoint x: 224, endPoint y: 274, distance: 65.8
click at [224, 274] on icon at bounding box center [212, 162] width 890 height 675
click at [104, 141] on input "text" at bounding box center [107, 142] width 76 height 9
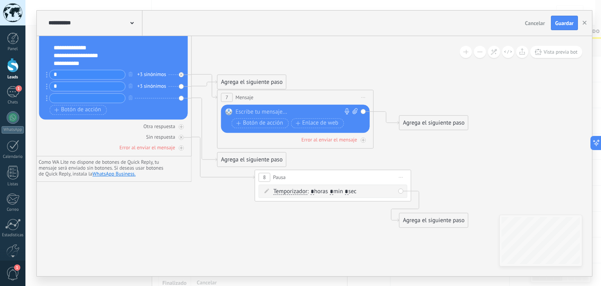
drag, startPoint x: 247, startPoint y: 248, endPoint x: 228, endPoint y: 203, distance: 48.9
click at [228, 203] on icon at bounding box center [192, 118] width 890 height 675
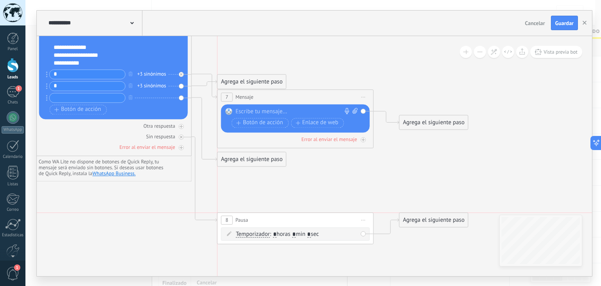
drag, startPoint x: 335, startPoint y: 172, endPoint x: 301, endPoint y: 218, distance: 57.2
click at [301, 218] on div "8 Pausa ***** Iniciar vista previa aquí Cambiar nombre Duplicar Borrar" at bounding box center [296, 220] width 156 height 14
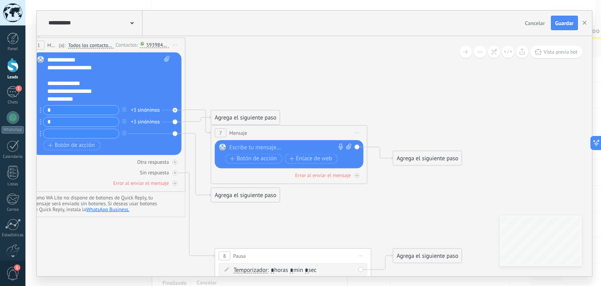
drag, startPoint x: 328, startPoint y: 74, endPoint x: 321, endPoint y: 110, distance: 36.3
click at [321, 110] on icon at bounding box center [186, 145] width 890 height 659
drag, startPoint x: 270, startPoint y: 114, endPoint x: 285, endPoint y: 73, distance: 43.9
click at [285, 73] on div "Agrega el siguiente paso" at bounding box center [260, 76] width 69 height 13
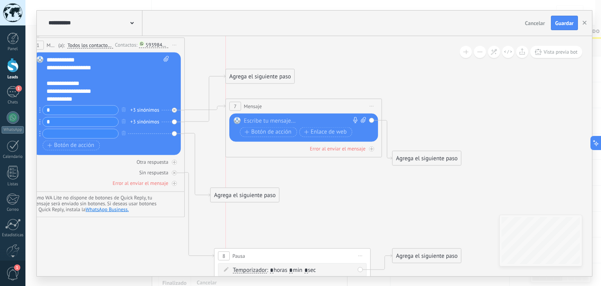
drag, startPoint x: 271, startPoint y: 130, endPoint x: 284, endPoint y: 104, distance: 29.4
click at [284, 104] on div "7 Mensaje ******* (a): Todos los contactos - canales seleccionados Todos los co…" at bounding box center [304, 106] width 156 height 14
click at [253, 76] on div "Agrega el siguiente paso" at bounding box center [260, 76] width 69 height 13
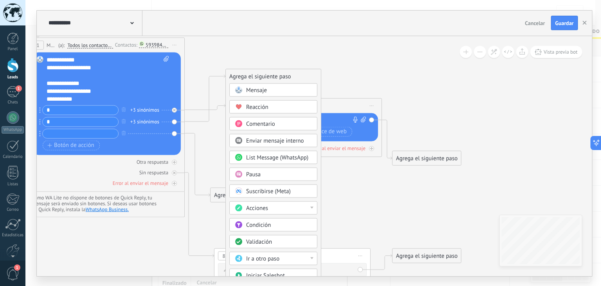
click at [348, 75] on icon at bounding box center [185, 145] width 890 height 659
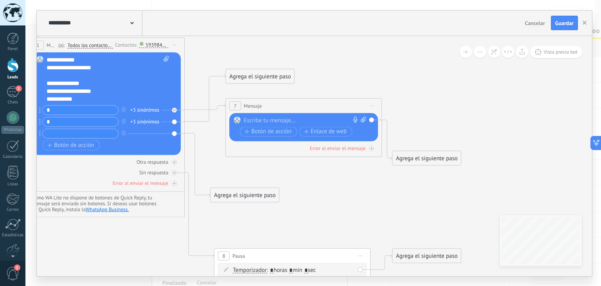
click at [393, 77] on icon at bounding box center [185, 145] width 890 height 659
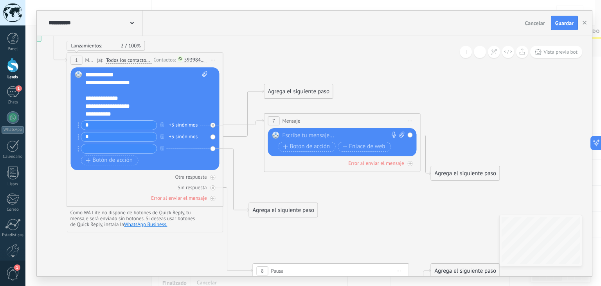
drag, startPoint x: 261, startPoint y: 51, endPoint x: 305, endPoint y: 65, distance: 45.9
click at [305, 65] on icon at bounding box center [224, 160] width 890 height 659
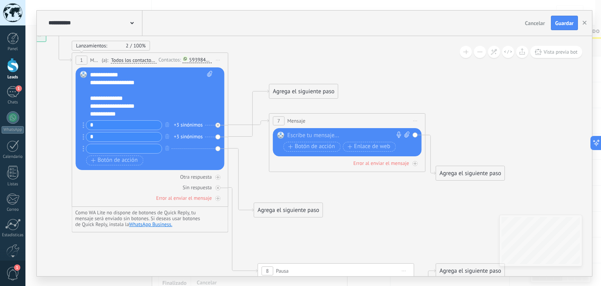
click at [294, 135] on div at bounding box center [345, 136] width 117 height 8
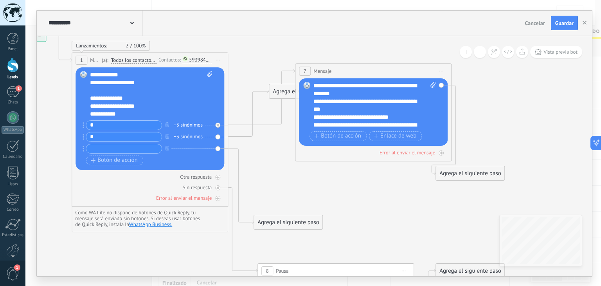
drag, startPoint x: 348, startPoint y: 114, endPoint x: 375, endPoint y: 65, distance: 56.4
click at [375, 65] on div "7 Mensaje ******* (a): Todos los contactos - canales seleccionados Todos los co…" at bounding box center [374, 71] width 156 height 14
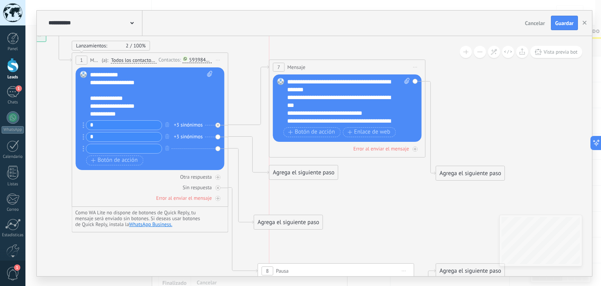
drag, startPoint x: 376, startPoint y: 71, endPoint x: 346, endPoint y: 67, distance: 30.1
click at [346, 67] on div "7 Mensaje ******* (a): Todos los contactos - canales seleccionados Todos los co…" at bounding box center [347, 67] width 156 height 14
click at [305, 172] on div "Agrega el siguiente paso" at bounding box center [303, 172] width 69 height 13
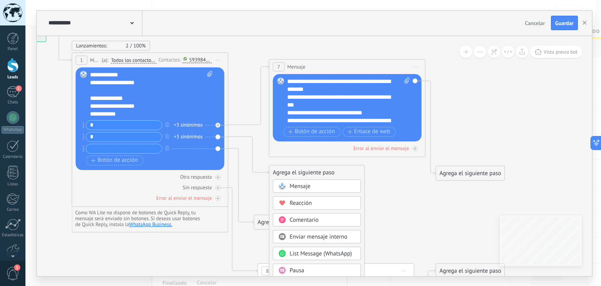
click at [300, 187] on span "Mensaje" at bounding box center [300, 185] width 21 height 7
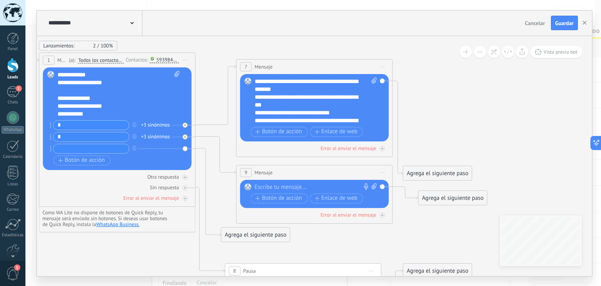
click at [297, 187] on div at bounding box center [313, 187] width 116 height 8
paste div
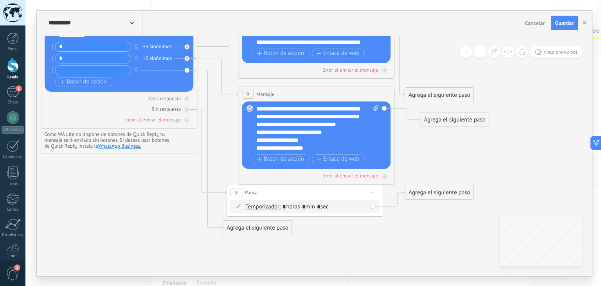
drag, startPoint x: 428, startPoint y: 234, endPoint x: 430, endPoint y: 155, distance: 78.3
click at [430, 155] on icon at bounding box center [206, 82] width 906 height 659
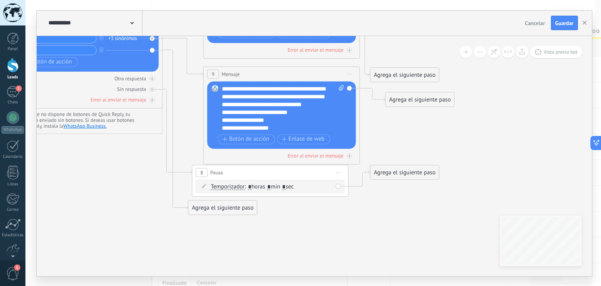
drag, startPoint x: 427, startPoint y: 160, endPoint x: 392, endPoint y: 140, distance: 40.2
click at [392, 140] on icon at bounding box center [171, 62] width 906 height 659
drag, startPoint x: 243, startPoint y: 211, endPoint x: 243, endPoint y: 249, distance: 37.6
click at [243, 249] on div "Agrega el siguiente paso" at bounding box center [218, 244] width 69 height 13
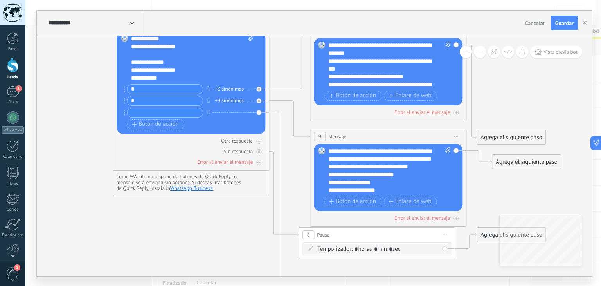
drag, startPoint x: 59, startPoint y: 205, endPoint x: 166, endPoint y: 270, distance: 124.8
click at [166, 270] on icon at bounding box center [278, 152] width 906 height 715
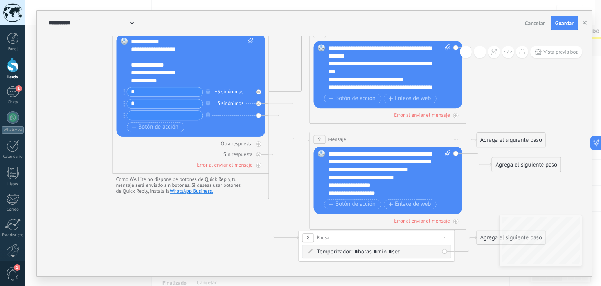
click at [160, 116] on input "text" at bounding box center [165, 115] width 76 height 9
type input "*"
click at [233, 115] on div "+1 sinónimo" at bounding box center [228, 115] width 27 height 8
click at [208, 218] on icon at bounding box center [278, 155] width 906 height 715
click at [238, 219] on icon at bounding box center [278, 155] width 906 height 715
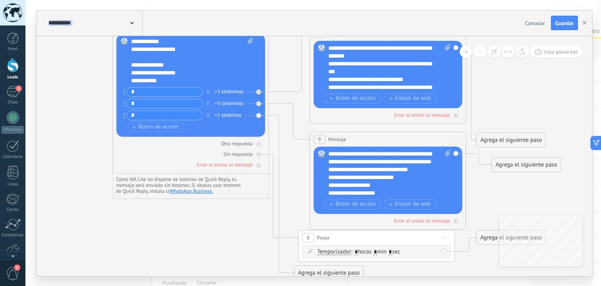
click at [238, 219] on icon at bounding box center [278, 155] width 906 height 715
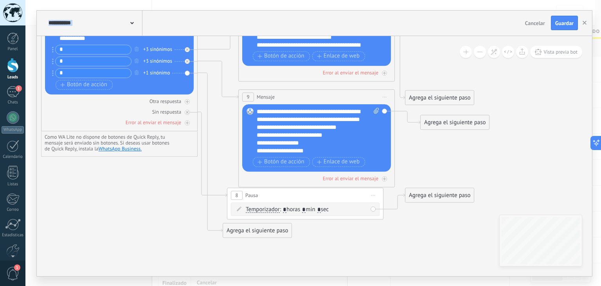
drag, startPoint x: 238, startPoint y: 219, endPoint x: 167, endPoint y: 177, distance: 82.9
click at [167, 177] on icon at bounding box center [206, 113] width 906 height 715
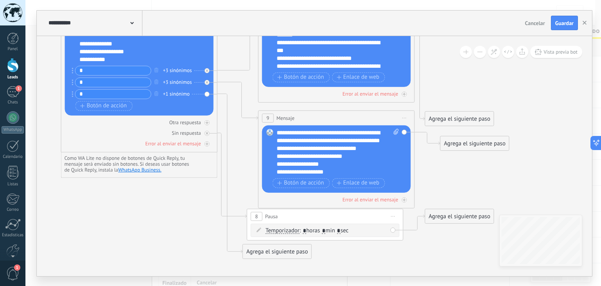
drag, startPoint x: 167, startPoint y: 177, endPoint x: 187, endPoint y: 198, distance: 29.1
click at [187, 198] on icon at bounding box center [226, 133] width 906 height 715
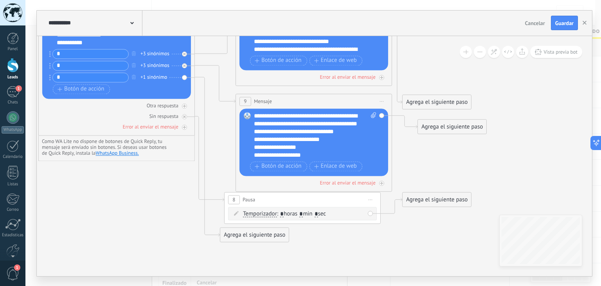
drag, startPoint x: 150, startPoint y: 244, endPoint x: 128, endPoint y: 226, distance: 28.7
click at [128, 226] on icon at bounding box center [204, 117] width 906 height 715
click at [253, 239] on div "Agrega el siguiente paso" at bounding box center [254, 234] width 69 height 13
click at [360, 245] on icon at bounding box center [204, 117] width 906 height 715
click at [255, 238] on div "Agrega el siguiente paso" at bounding box center [254, 234] width 69 height 13
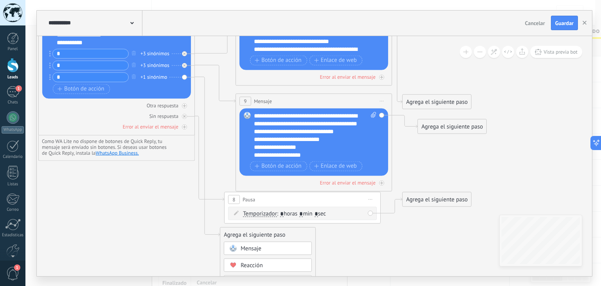
click at [253, 248] on span "Mensaje" at bounding box center [251, 247] width 21 height 7
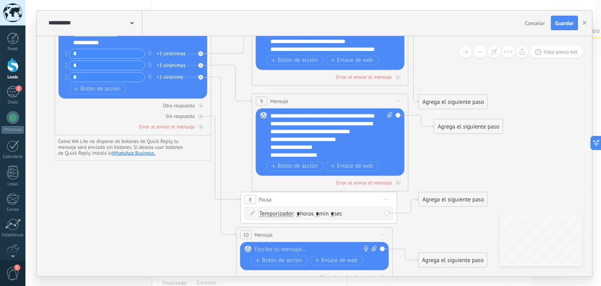
click at [264, 249] on div at bounding box center [313, 249] width 116 height 8
paste div
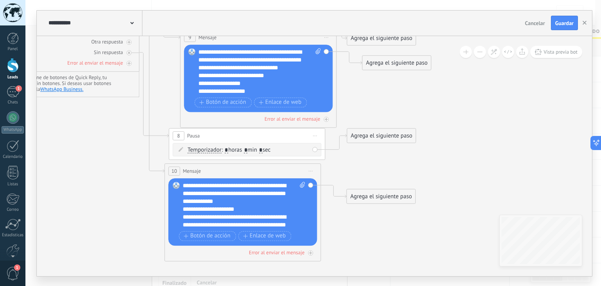
drag, startPoint x: 165, startPoint y: 232, endPoint x: 86, endPoint y: 169, distance: 100.8
click at [86, 169] on icon at bounding box center [148, 56] width 906 height 721
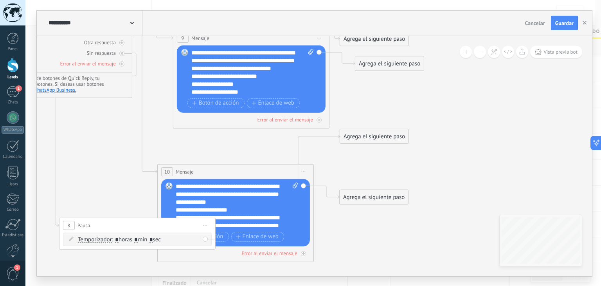
drag, startPoint x: 234, startPoint y: 136, endPoint x: 127, endPoint y: 229, distance: 142.1
click at [127, 229] on div "8 Pausa ***** Iniciar vista previa aquí Cambiar nombre Duplicar Borrar" at bounding box center [138, 225] width 156 height 14
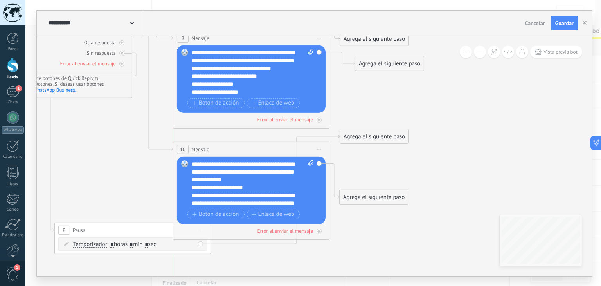
drag, startPoint x: 224, startPoint y: 169, endPoint x: 237, endPoint y: 147, distance: 26.0
click at [237, 147] on div "10 Mensaje ******* (a): Todos los contactos - canales seleccionados Todos los c…" at bounding box center [251, 149] width 156 height 14
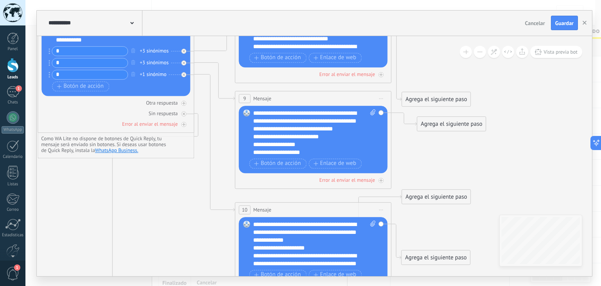
drag, startPoint x: 390, startPoint y: 111, endPoint x: 452, endPoint y: 171, distance: 86.4
click at [452, 171] on icon at bounding box center [203, 133] width 906 height 753
click at [564, 23] on span "Guardar" at bounding box center [565, 22] width 18 height 5
click at [561, 49] on span "Vista previa bot" at bounding box center [561, 52] width 34 height 7
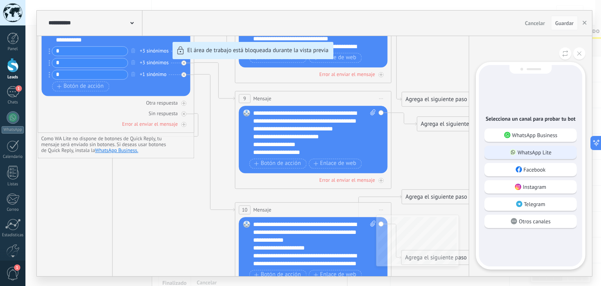
click at [536, 149] on p "WhatsApp Lite" at bounding box center [535, 152] width 34 height 7
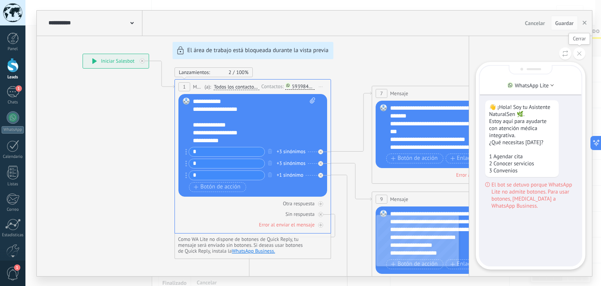
click at [578, 54] on icon at bounding box center [580, 53] width 4 height 4
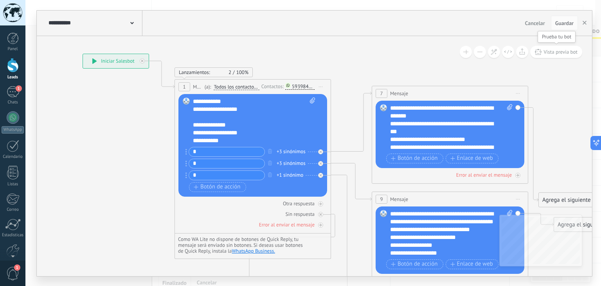
click at [565, 52] on span "Vista previa bot" at bounding box center [561, 52] width 34 height 7
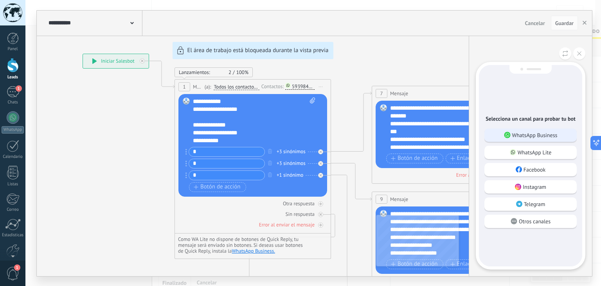
click at [547, 132] on p "WhatsApp Business" at bounding box center [535, 135] width 45 height 7
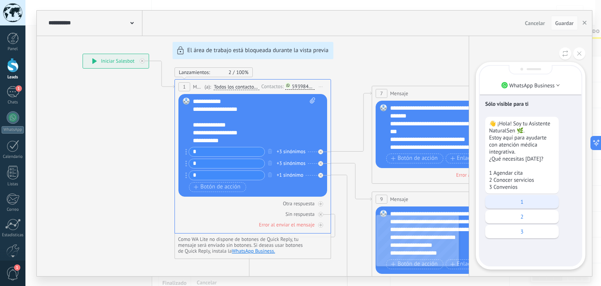
click at [526, 204] on p "1" at bounding box center [522, 201] width 66 height 7
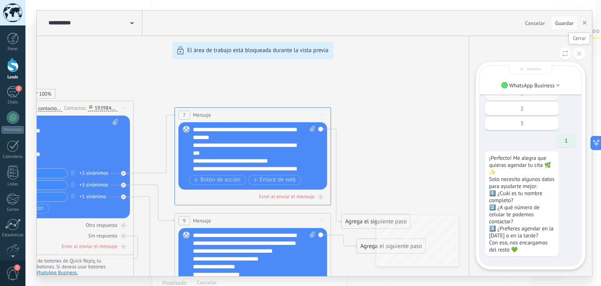
click at [582, 57] on button at bounding box center [580, 53] width 12 height 12
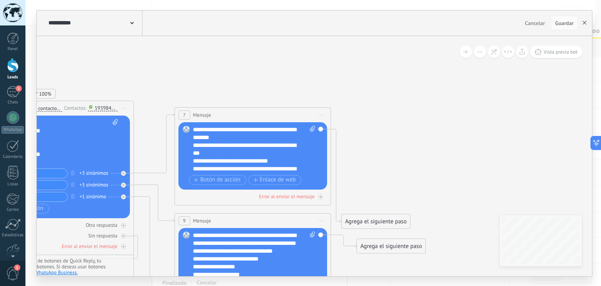
click at [586, 23] on icon "button" at bounding box center [585, 23] width 4 height 4
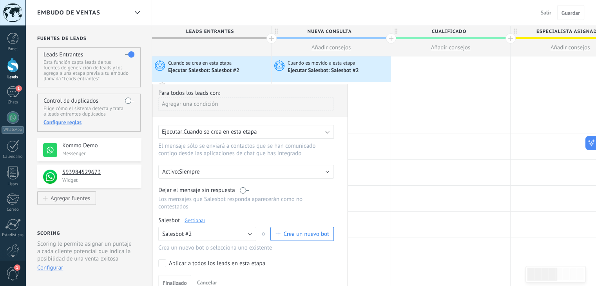
drag, startPoint x: 284, startPoint y: 116, endPoint x: 316, endPoint y: 115, distance: 32.1
click at [316, 115] on div "Agregar una condición" at bounding box center [245, 107] width 175 height 20
click at [220, 70] on div "Ejecutar Salesbot: Salesbot #2" at bounding box center [202, 70] width 72 height 7
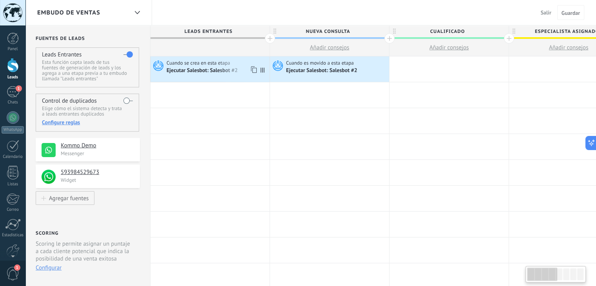
click at [215, 72] on div "Ejecutar Salesbot: Salesbot #2" at bounding box center [202, 70] width 72 height 7
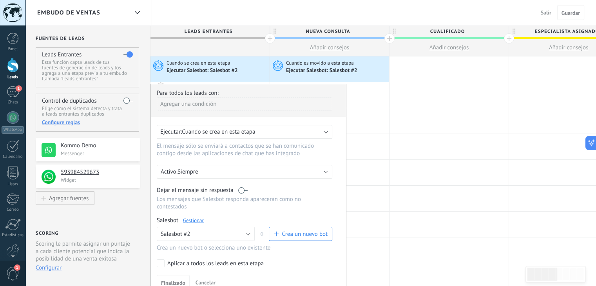
click at [195, 217] on link "Gestionar" at bounding box center [193, 220] width 21 height 7
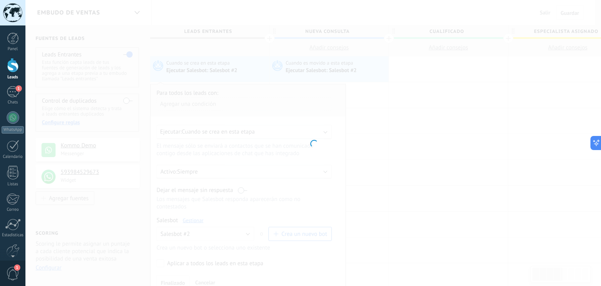
type input "**********"
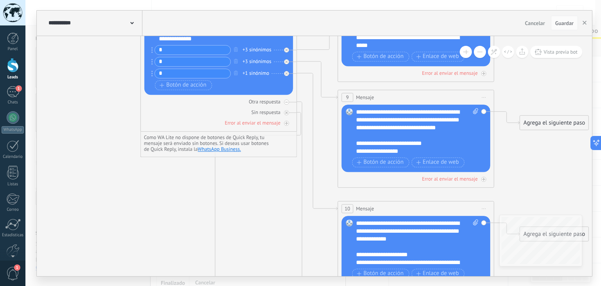
drag, startPoint x: 213, startPoint y: 202, endPoint x: 59, endPoint y: 59, distance: 210.6
click at [59, 59] on icon at bounding box center [306, 141] width 906 height 771
click at [583, 23] on button "button" at bounding box center [585, 23] width 12 height 15
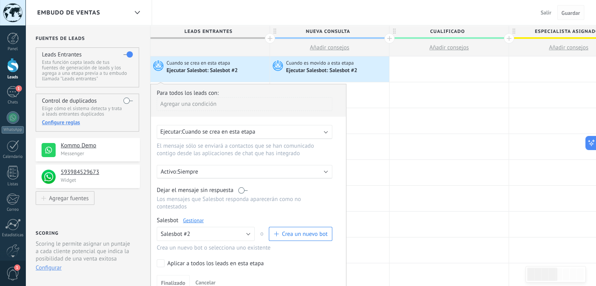
click at [567, 10] on span "Guardar" at bounding box center [570, 12] width 18 height 5
click at [175, 280] on span "Finalizado" at bounding box center [173, 282] width 24 height 5
click at [229, 171] on p "Siempre" at bounding box center [245, 171] width 137 height 7
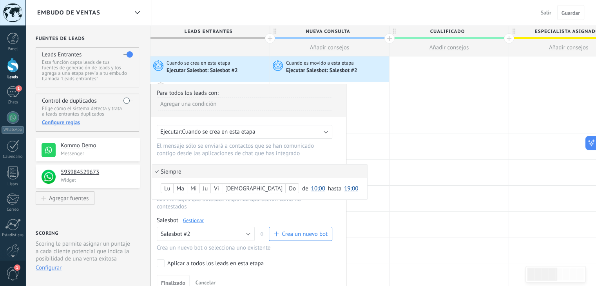
click at [229, 171] on li "Siempre" at bounding box center [259, 171] width 215 height 14
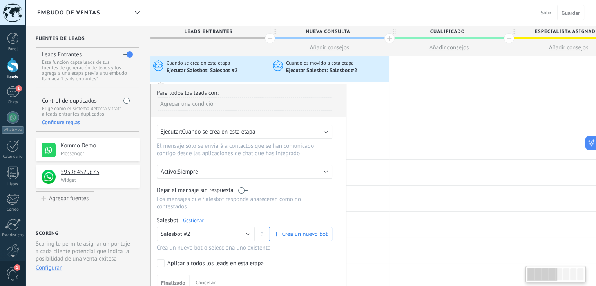
click at [230, 171] on p "Siempre" at bounding box center [245, 171] width 137 height 7
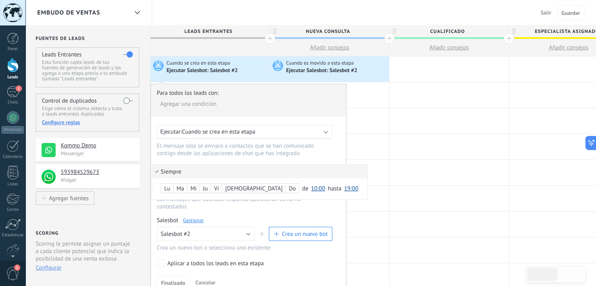
click at [230, 171] on li "Siempre" at bounding box center [259, 171] width 215 height 14
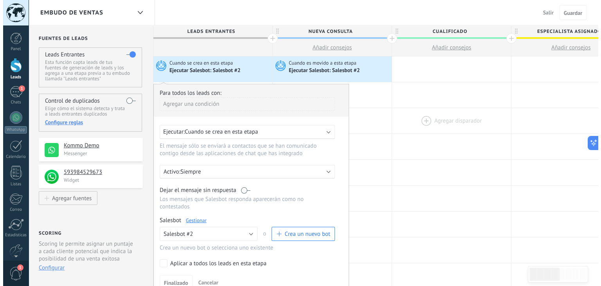
scroll to position [0, 0]
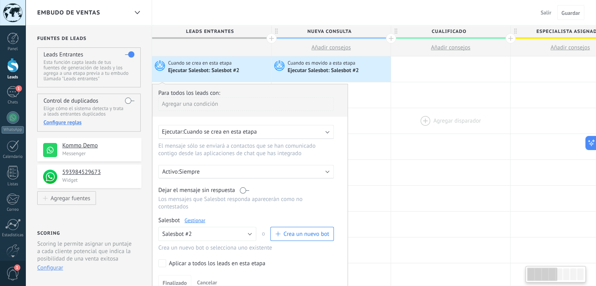
drag, startPoint x: 406, startPoint y: 165, endPoint x: 408, endPoint y: 126, distance: 39.2
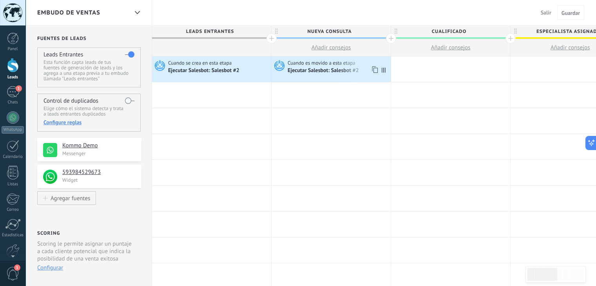
click at [360, 67] on div "Ejecutar Salesbot: Salesbot #2" at bounding box center [337, 71] width 101 height 8
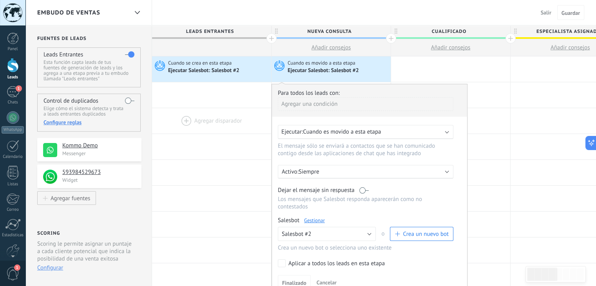
click at [236, 127] on div at bounding box center [211, 120] width 119 height 25
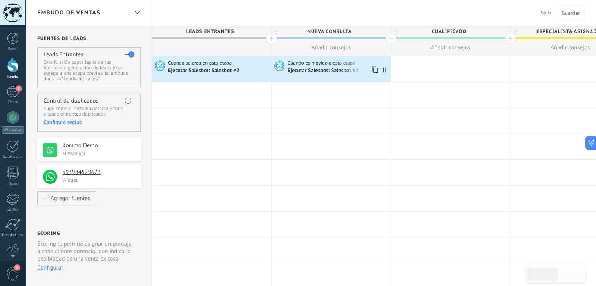
click at [322, 68] on div "Ejecutar Salesbot: Salesbot #2" at bounding box center [323, 70] width 72 height 7
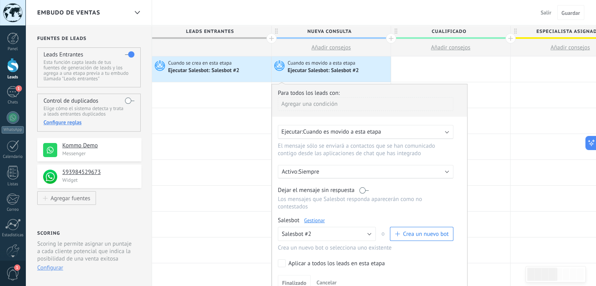
click at [317, 217] on link "Gestionar" at bounding box center [314, 220] width 21 height 7
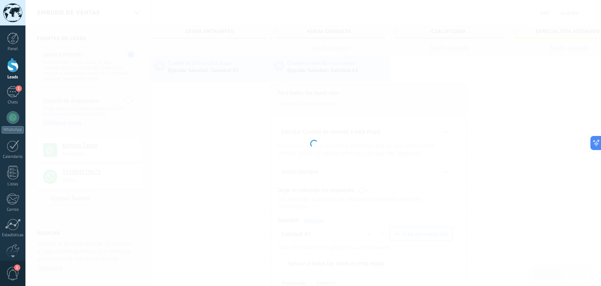
type input "**********"
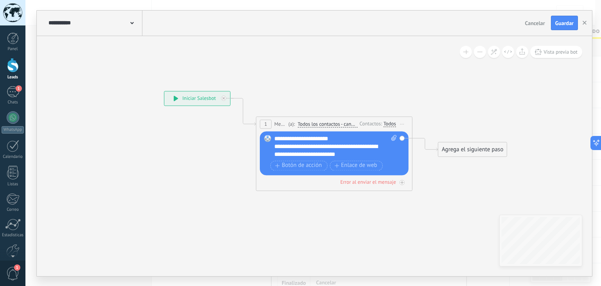
drag, startPoint x: 301, startPoint y: 251, endPoint x: 262, endPoint y: 247, distance: 39.3
click at [262, 247] on icon at bounding box center [322, 140] width 708 height 491
click at [566, 25] on span "Guardar" at bounding box center [565, 22] width 18 height 5
click at [566, 23] on span "Guardar" at bounding box center [565, 22] width 18 height 5
click at [586, 24] on use "button" at bounding box center [585, 23] width 4 height 4
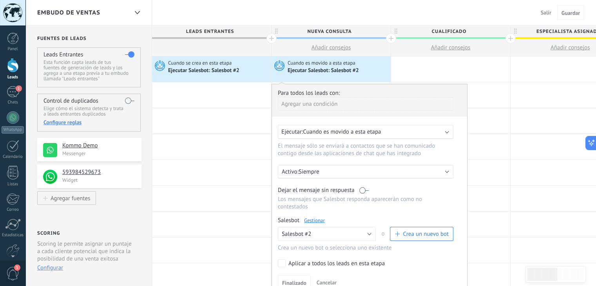
click at [566, 18] on button "Guardar" at bounding box center [570, 12] width 27 height 15
click at [549, 13] on span "Salir" at bounding box center [545, 12] width 11 height 7
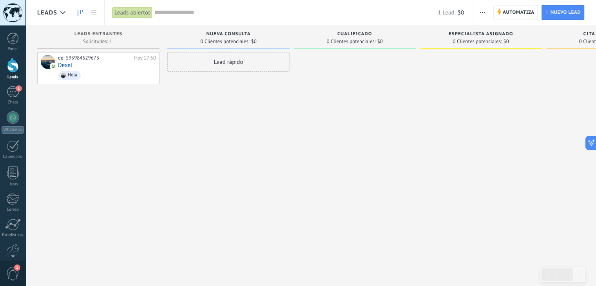
click at [14, 67] on div at bounding box center [13, 65] width 12 height 14
click at [525, 12] on span "Automatiza" at bounding box center [518, 12] width 32 height 14
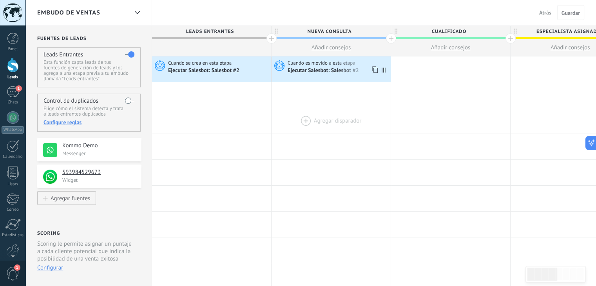
drag, startPoint x: 343, startPoint y: 65, endPoint x: 304, endPoint y: 108, distance: 58.5
click at [304, 108] on div at bounding box center [330, 120] width 119 height 25
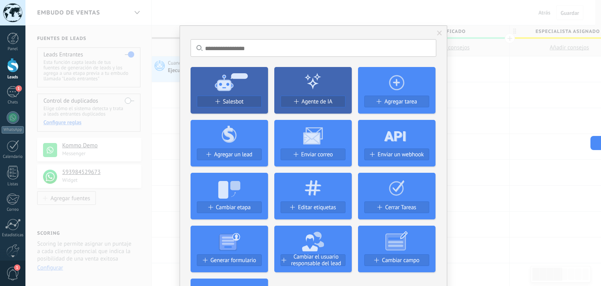
click at [437, 33] on span at bounding box center [439, 33] width 5 height 5
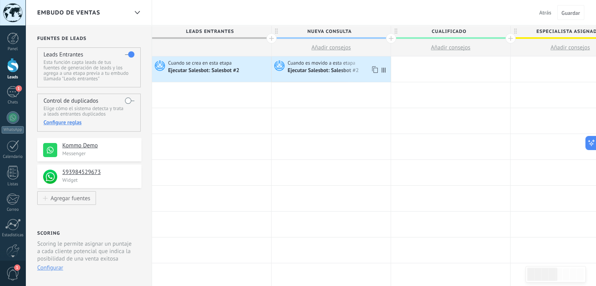
click at [343, 63] on span "Cuando es movido a esta etapa" at bounding box center [321, 63] width 69 height 7
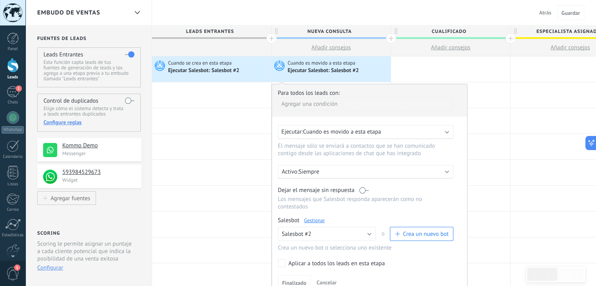
click at [495, 17] on div "Embudo de ventas Atrás Cancelar Guardar" at bounding box center [310, 12] width 570 height 25
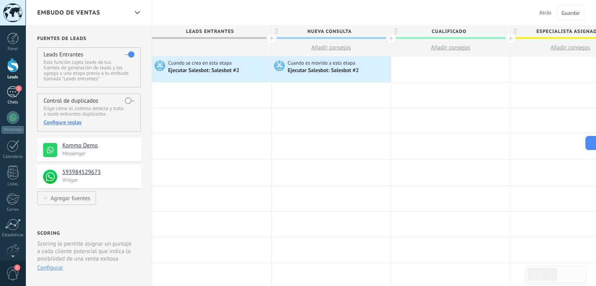
click at [15, 99] on link "1 Chats" at bounding box center [12, 95] width 25 height 19
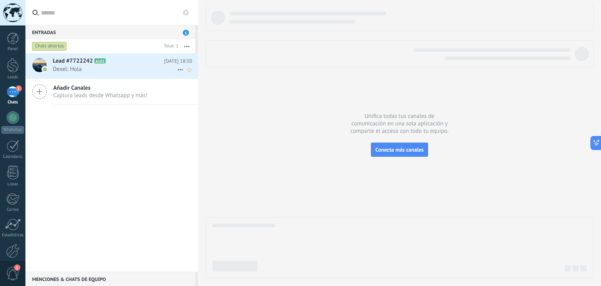
click at [127, 70] on span "Dexel: Hola" at bounding box center [115, 68] width 125 height 7
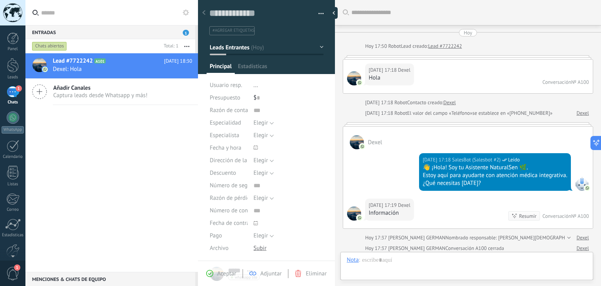
scroll to position [395, 0]
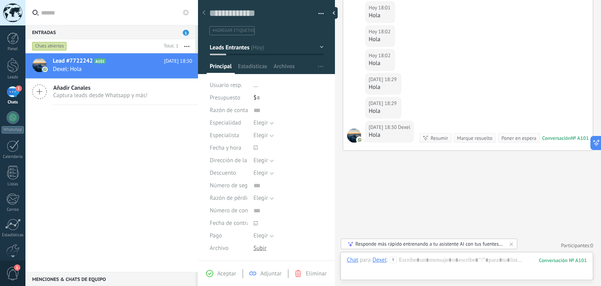
click at [214, 273] on div "Aceptar" at bounding box center [221, 273] width 30 height 7
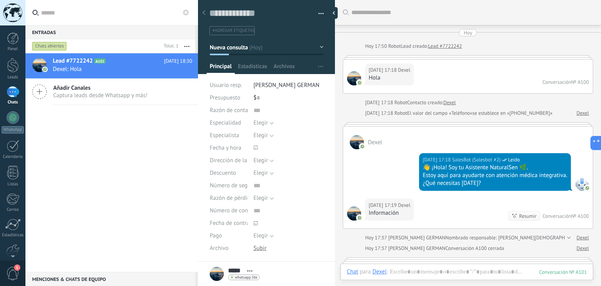
scroll to position [429, 0]
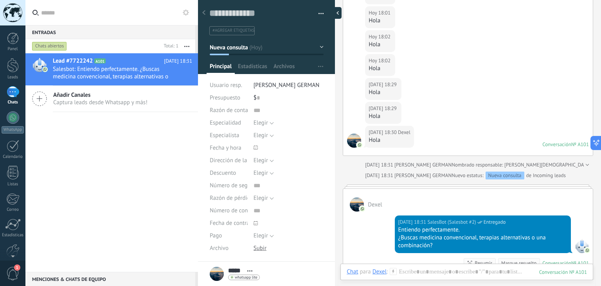
click at [335, 13] on div at bounding box center [336, 13] width 12 height 12
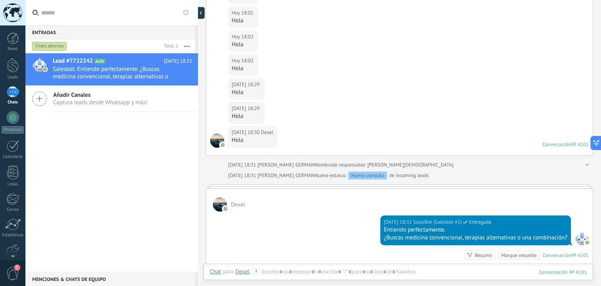
scroll to position [7, 0]
click at [11, 94] on div "1" at bounding box center [13, 91] width 13 height 11
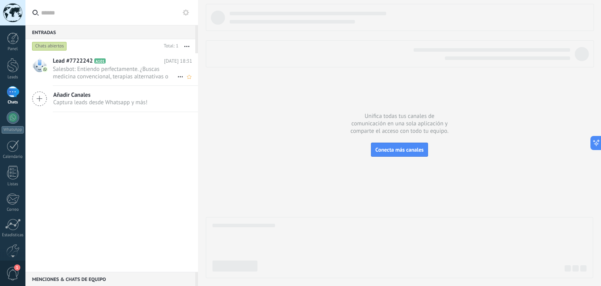
click at [136, 69] on span "Salesbot: Entiendo perfectamente. ¿Buscas medicina convencional, terapias alter…" at bounding box center [115, 72] width 125 height 15
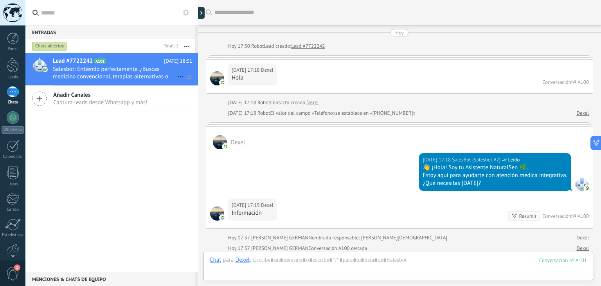
scroll to position [551, 0]
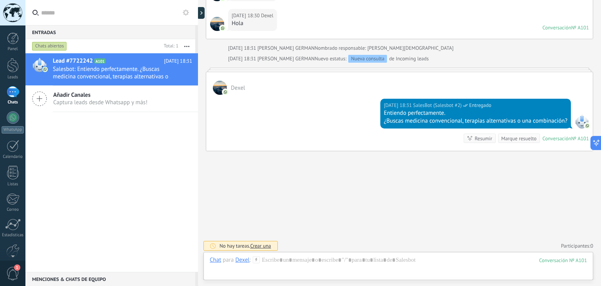
drag, startPoint x: 139, startPoint y: 72, endPoint x: 185, endPoint y: 45, distance: 53.1
click at [185, 45] on button "button" at bounding box center [187, 46] width 17 height 14
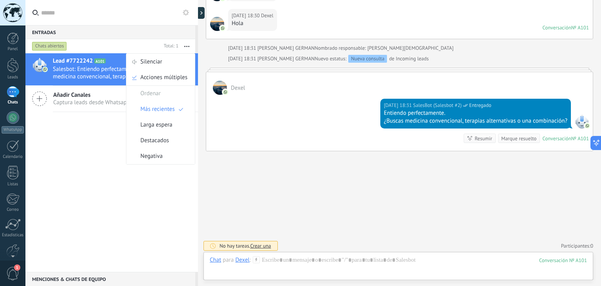
click at [144, 201] on div "Lead #7722242 A101 Hoy 18:31 Salesbot: Entiendo perfectamente. ¿Buscas medicina…" at bounding box center [111, 162] width 173 height 218
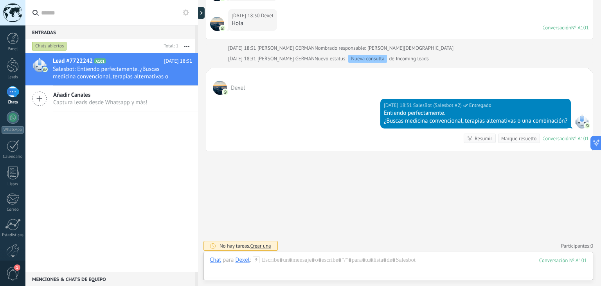
click at [265, 244] on span "Crear una" at bounding box center [260, 245] width 21 height 7
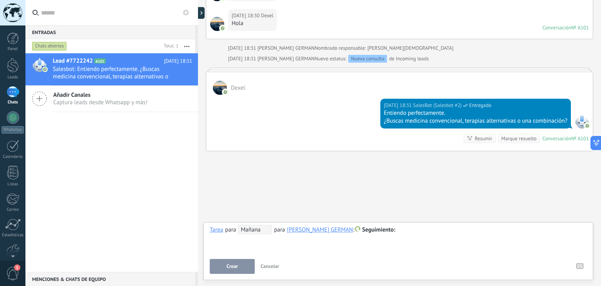
click at [236, 267] on span "Crear" at bounding box center [232, 266] width 11 height 5
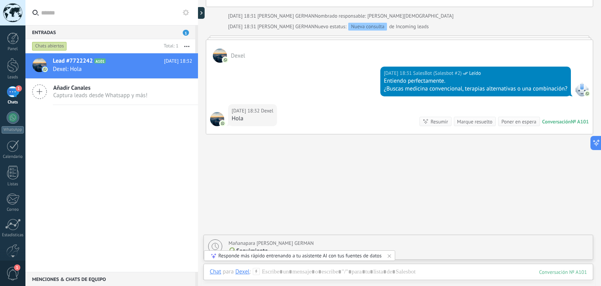
scroll to position [594, 0]
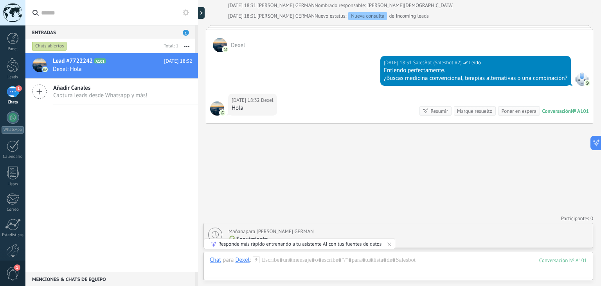
click at [186, 36] on div "Entradas 1" at bounding box center [110, 32] width 170 height 14
click at [176, 70] on icon at bounding box center [180, 69] width 9 height 9
click at [213, 74] on span "Mark respondió" at bounding box center [223, 74] width 69 height 16
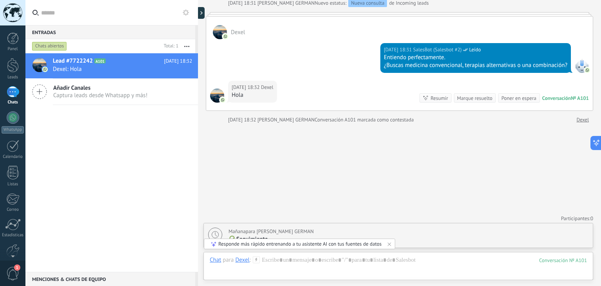
click at [387, 246] on icon at bounding box center [389, 244] width 6 height 6
click at [177, 69] on icon at bounding box center [180, 69] width 9 height 9
click at [207, 74] on span "Conversación cerrada" at bounding box center [215, 74] width 53 height 16
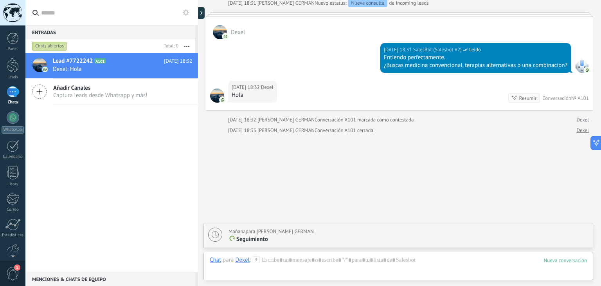
scroll to position [617, 0]
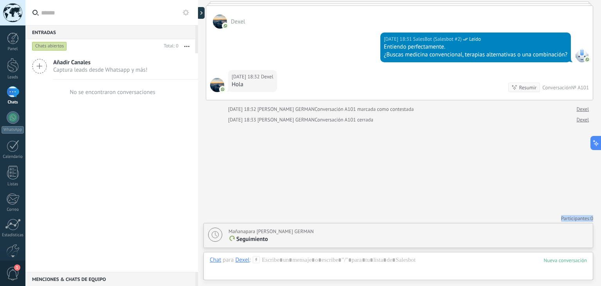
drag, startPoint x: 601, startPoint y: 217, endPoint x: 601, endPoint y: 117, distance: 99.8
click at [601, 117] on div "Buscar Carga más Hoy Hoy 17:50 Robot Lead creado: Lead #7722242 Hoy 17:18 Dexel…" at bounding box center [399, 143] width 403 height 286
click at [137, 173] on div "Añadir Canales Captura leads desde Whatsapp y más! No se encontraron conversaci…" at bounding box center [111, 162] width 173 height 218
click at [14, 96] on div "1" at bounding box center [13, 91] width 13 height 11
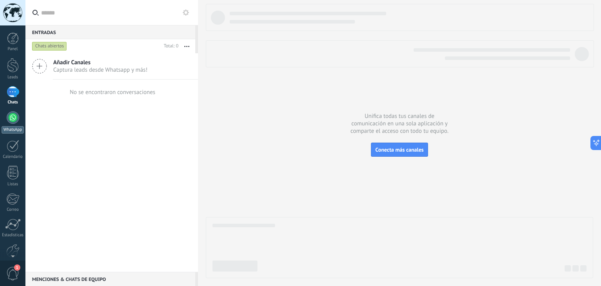
click at [14, 114] on div at bounding box center [13, 117] width 13 height 13
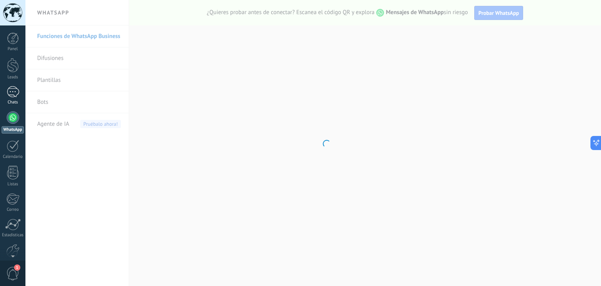
click at [11, 98] on link "1 Chats" at bounding box center [12, 95] width 25 height 19
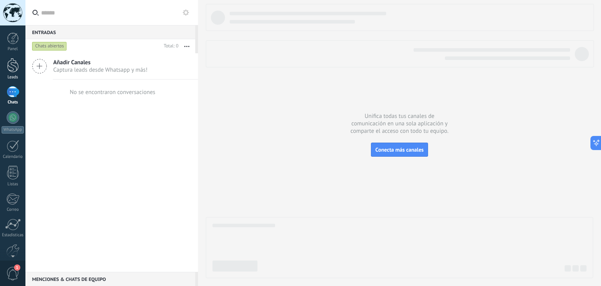
click at [13, 68] on div at bounding box center [13, 65] width 12 height 14
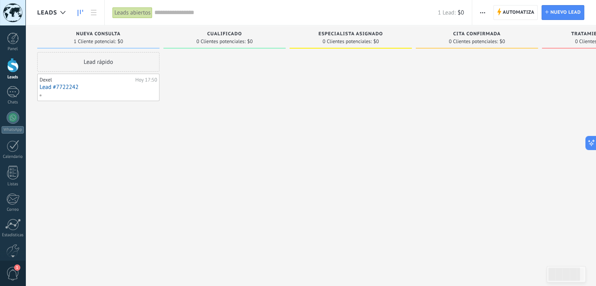
click at [146, 87] on link "Lead #7722242" at bounding box center [98, 87] width 117 height 7
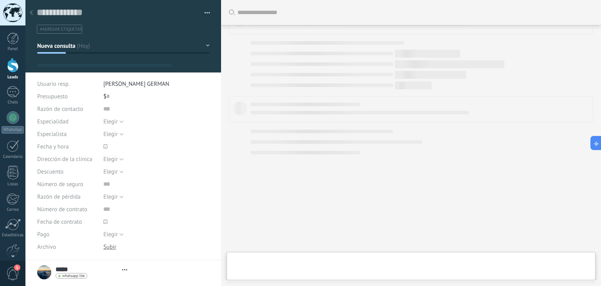
type textarea "**********"
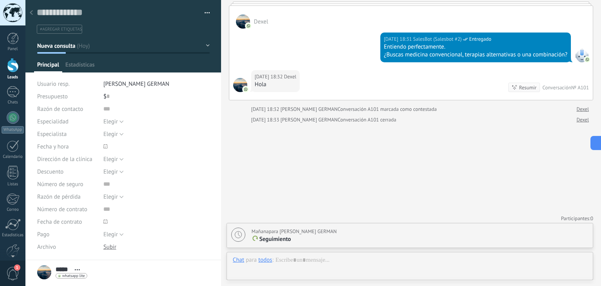
scroll to position [11, 0]
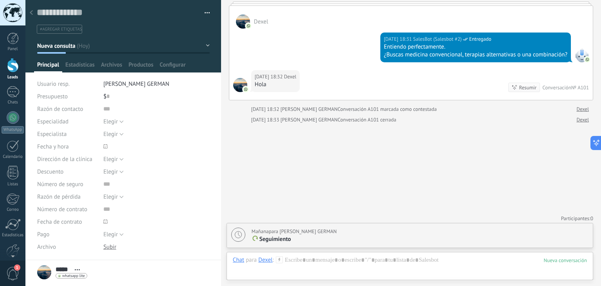
click at [16, 68] on div at bounding box center [13, 65] width 12 height 14
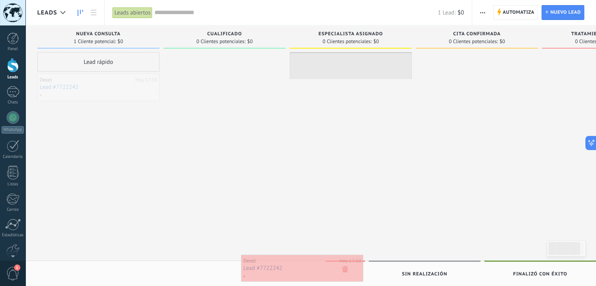
drag, startPoint x: 147, startPoint y: 87, endPoint x: 350, endPoint y: 268, distance: 272.4
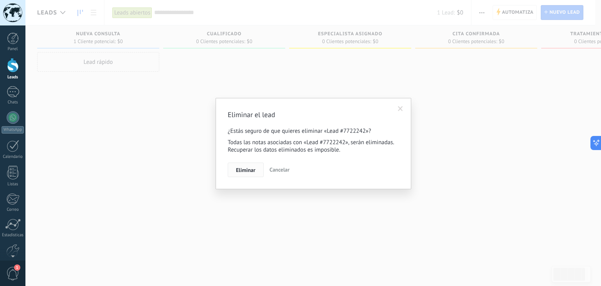
click at [248, 168] on span "Eliminar" at bounding box center [246, 169] width 20 height 5
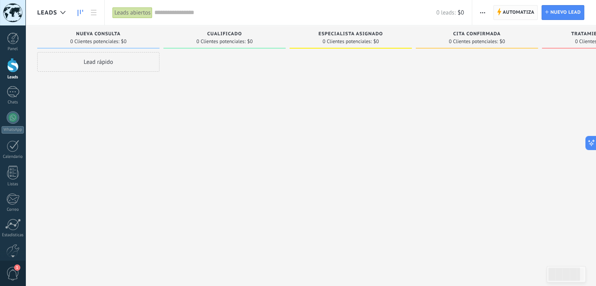
click at [505, 14] on span "Automatiza" at bounding box center [518, 12] width 32 height 14
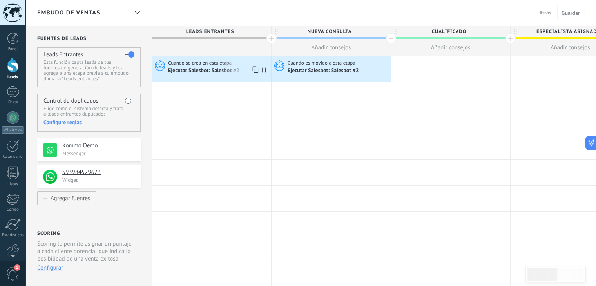
click at [213, 70] on div "Ejecutar Salesbot: Salesbot #2" at bounding box center [204, 70] width 72 height 7
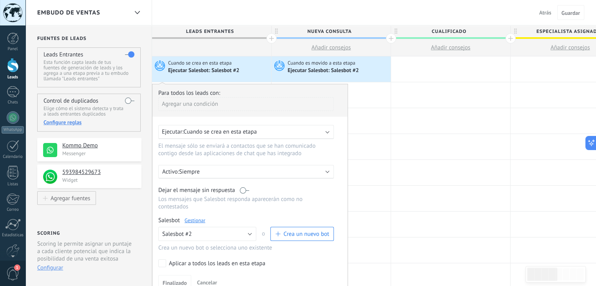
click at [198, 217] on link "Gestionar" at bounding box center [194, 220] width 21 height 7
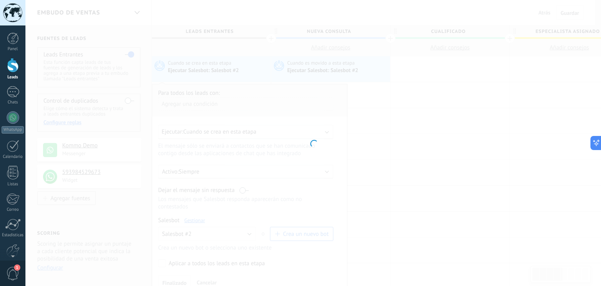
type input "**********"
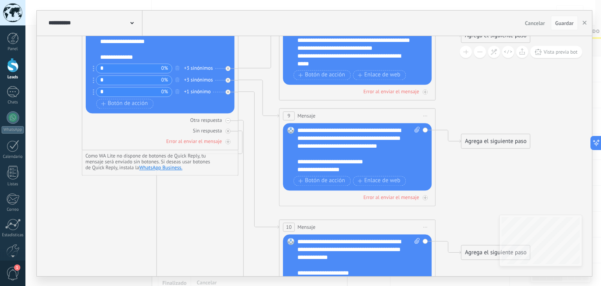
drag, startPoint x: 224, startPoint y: 203, endPoint x: 11, endPoint y: 83, distance: 244.2
click at [11, 83] on body ".abccls-1,.abccls-2{fill-rule:evenodd}.abccls-2{fill:#fff} .abfcls-1{fill:none}…" at bounding box center [300, 143] width 601 height 286
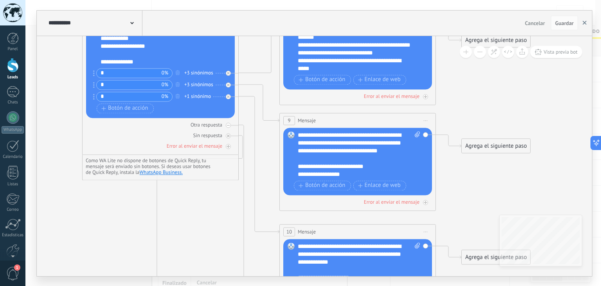
click at [587, 23] on button "button" at bounding box center [585, 23] width 12 height 15
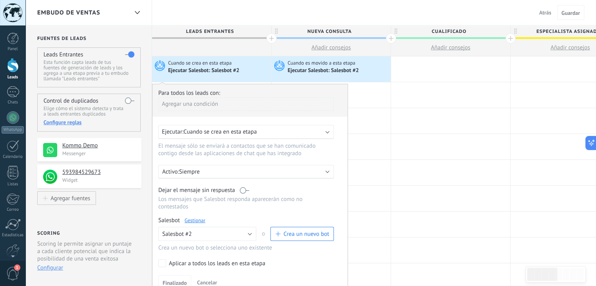
click at [549, 14] on span "Atrás" at bounding box center [545, 12] width 12 height 7
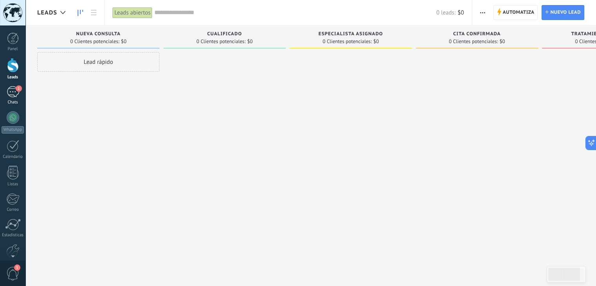
click at [16, 95] on div "1" at bounding box center [13, 91] width 13 height 11
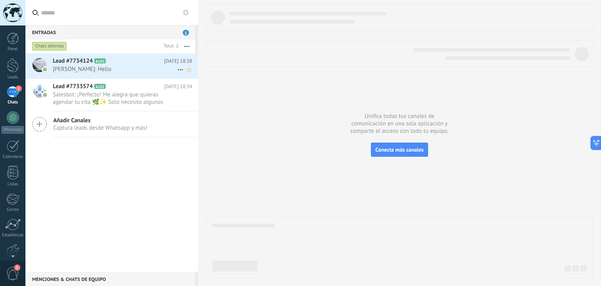
click at [103, 69] on span "JORDAN: Hello" at bounding box center [115, 68] width 125 height 7
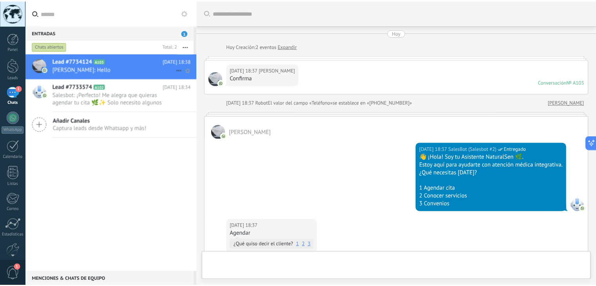
scroll to position [135, 0]
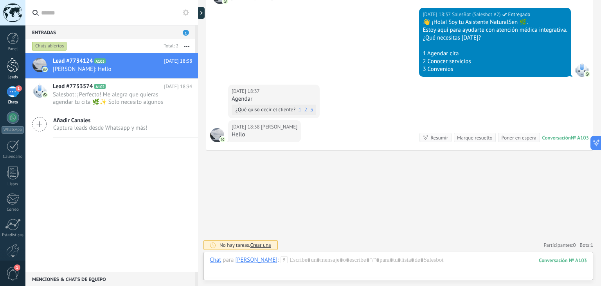
click at [11, 67] on div at bounding box center [13, 65] width 12 height 14
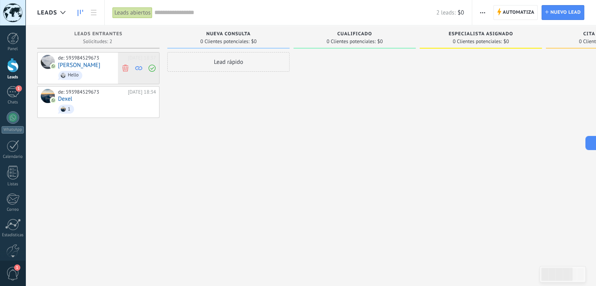
click at [125, 66] on icon at bounding box center [125, 67] width 7 height 7
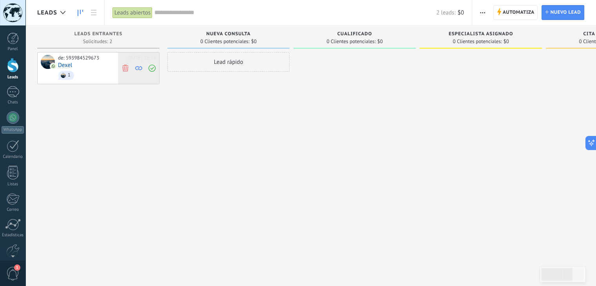
click at [125, 67] on icon at bounding box center [125, 67] width 7 height 7
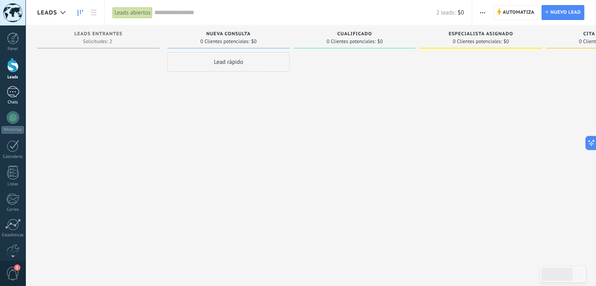
click at [11, 94] on div "1" at bounding box center [13, 91] width 13 height 11
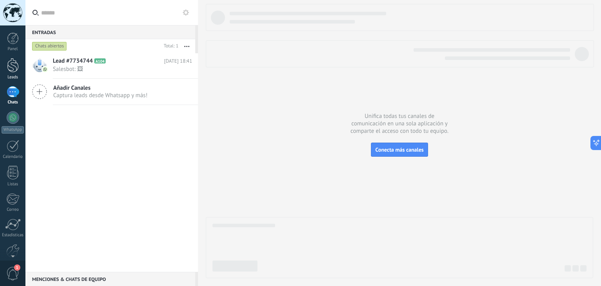
click at [9, 72] on div at bounding box center [13, 65] width 12 height 14
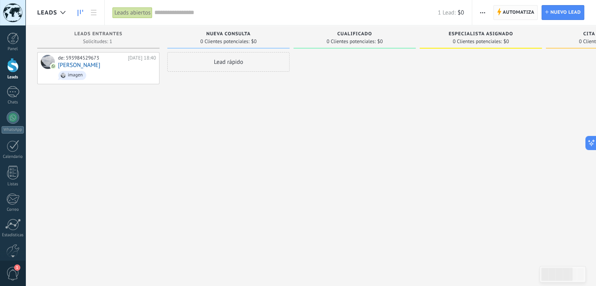
click at [517, 9] on span "Automatiza" at bounding box center [518, 12] width 32 height 14
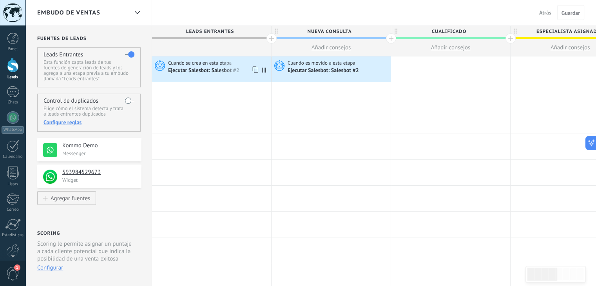
click at [231, 72] on div "Ejecutar Salesbot: Salesbot #2" at bounding box center [204, 70] width 72 height 7
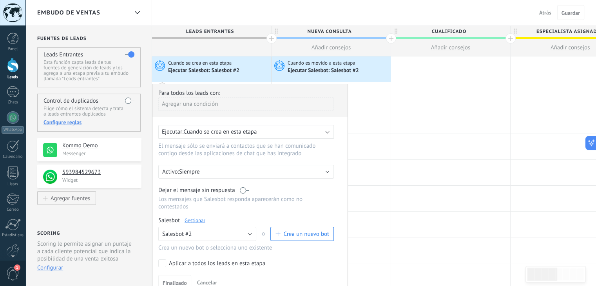
click at [193, 217] on link "Gestionar" at bounding box center [194, 220] width 21 height 7
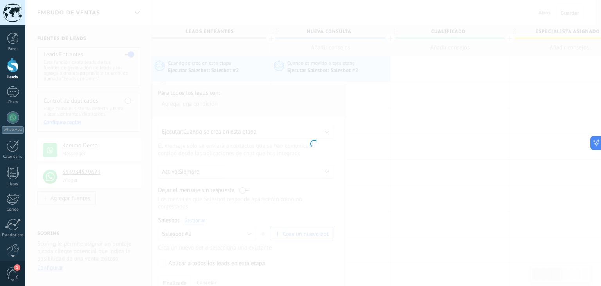
type input "**********"
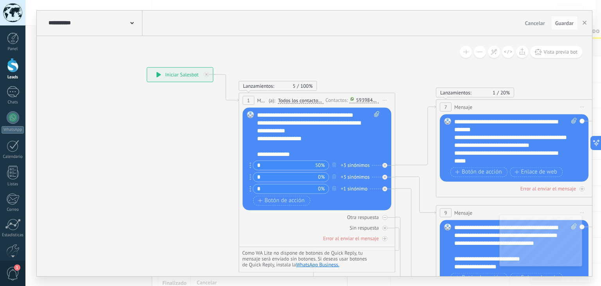
drag, startPoint x: 225, startPoint y: 222, endPoint x: 160, endPoint y: 193, distance: 71.7
click at [160, 193] on icon at bounding box center [404, 256] width 906 height 771
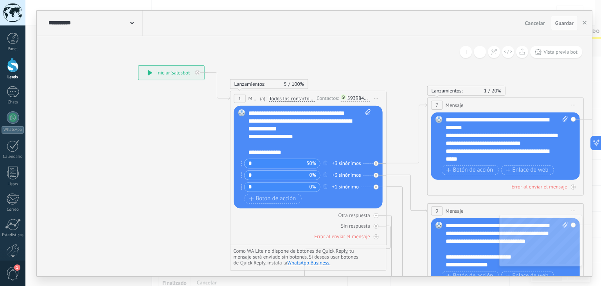
click at [349, 163] on div "+3 sinónimos" at bounding box center [346, 163] width 29 height 8
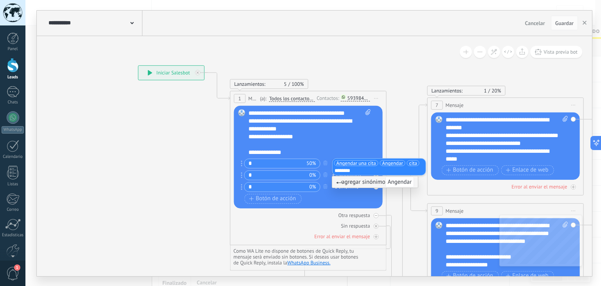
click at [375, 184] on span "agregar sinónimo Angendar" at bounding box center [375, 181] width 78 height 7
click at [403, 179] on span "Angendar" at bounding box center [400, 182] width 29 height 11
click at [395, 163] on span "Angendar" at bounding box center [393, 163] width 21 height 8
click at [362, 171] on input "********" at bounding box center [354, 170] width 39 height 5
type input "********"
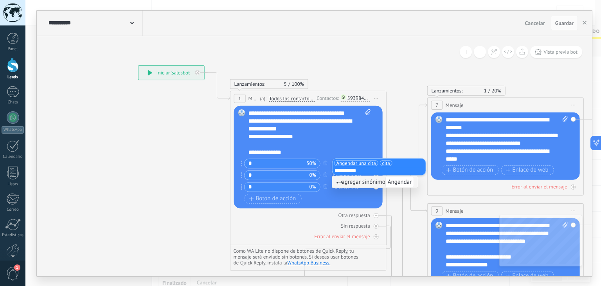
click at [399, 182] on span "Angendar" at bounding box center [400, 182] width 29 height 11
click at [406, 120] on icon at bounding box center [395, 254] width 906 height 771
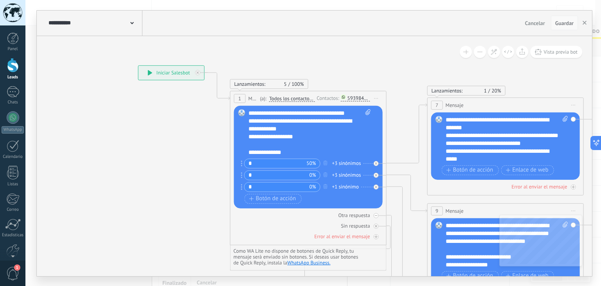
click at [564, 21] on span "Guardar" at bounding box center [565, 22] width 18 height 5
click at [586, 24] on use "button" at bounding box center [585, 23] width 4 height 4
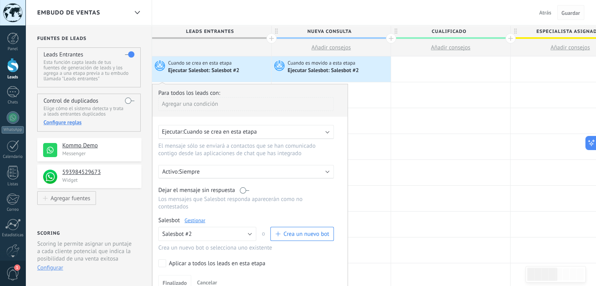
click at [572, 12] on span "Guardar" at bounding box center [570, 12] width 18 height 5
click at [14, 71] on div at bounding box center [13, 65] width 12 height 14
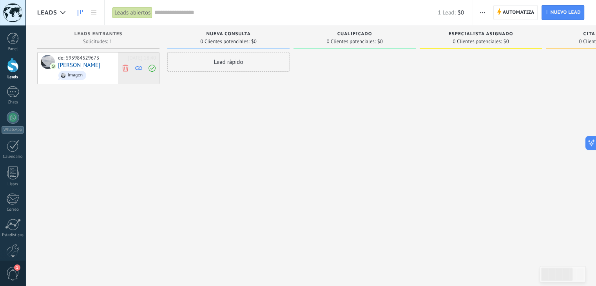
click at [125, 67] on icon at bounding box center [125, 67] width 7 height 7
click at [526, 11] on span "Automatiza" at bounding box center [518, 12] width 32 height 14
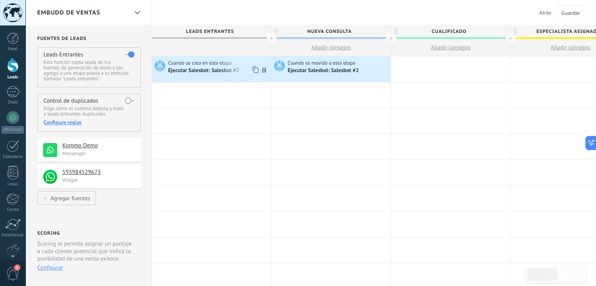
click at [197, 78] on div "Cuando se crea en esta etapa Ejecutar Salesbot: Salesbot #2" at bounding box center [211, 68] width 119 height 25
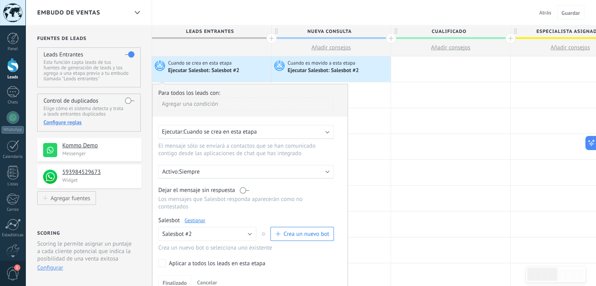
click at [200, 217] on link "Gestionar" at bounding box center [194, 220] width 21 height 7
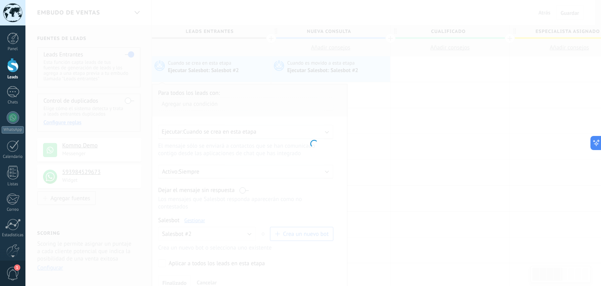
type input "**********"
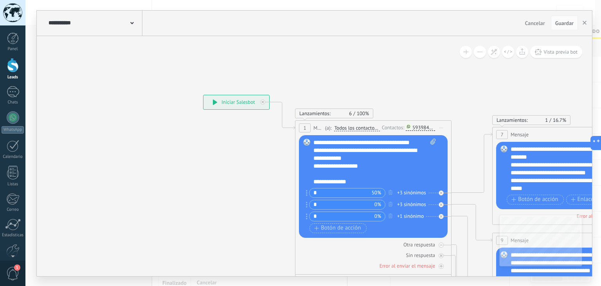
click at [413, 191] on div "+3 sinónimos" at bounding box center [411, 193] width 29 height 8
click at [453, 192] on span "Angendar" at bounding box center [458, 193] width 21 height 8
click at [462, 192] on ul "Angendar una cita cita" at bounding box center [445, 196] width 92 height 15
click at [433, 166] on span at bounding box center [431, 162] width 7 height 47
click input "Subir" at bounding box center [0, 0] width 0 height 0
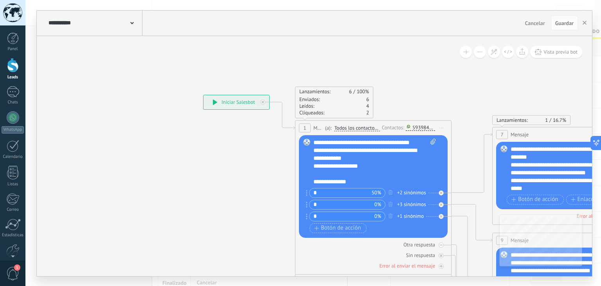
click at [408, 191] on div "+2 sinónimos" at bounding box center [411, 193] width 29 height 8
type input "*"
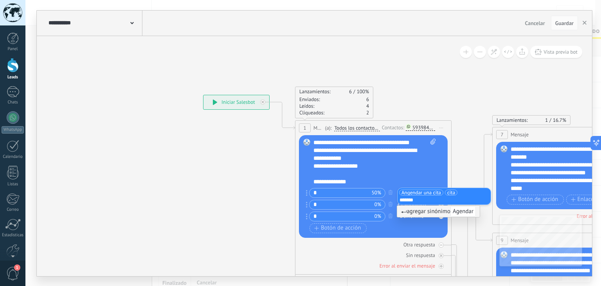
type input "*******"
click at [419, 191] on span "Angendar una cita" at bounding box center [422, 193] width 40 height 8
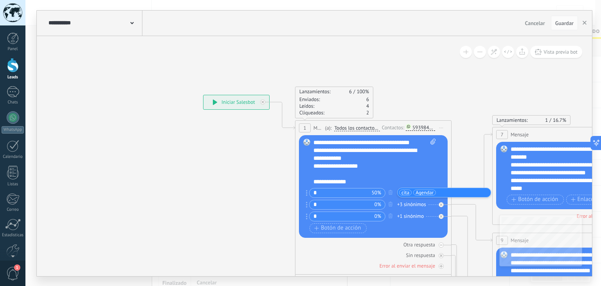
click at [438, 191] on input "text" at bounding box center [457, 192] width 39 height 5
type input "**********"
click at [257, 188] on icon at bounding box center [460, 284] width 906 height 771
click at [415, 192] on div "+3 sinónimos" at bounding box center [411, 193] width 29 height 8
click at [456, 150] on icon at bounding box center [460, 284] width 906 height 771
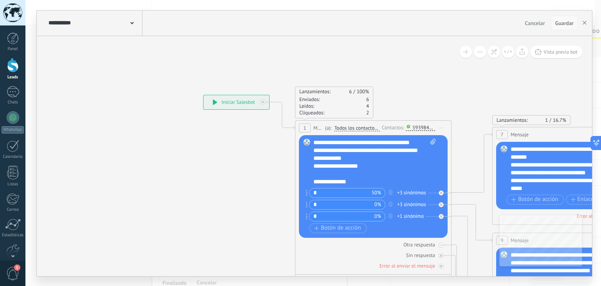
click at [558, 21] on span "Guardar" at bounding box center [565, 22] width 18 height 5
click at [585, 24] on icon "button" at bounding box center [585, 23] width 4 height 4
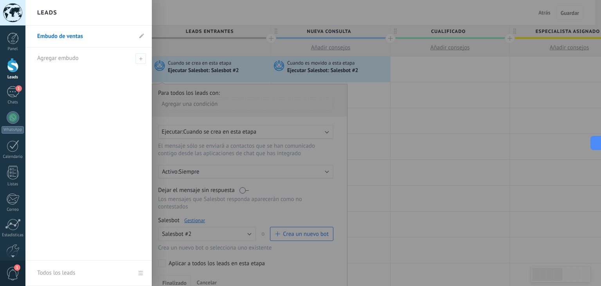
click at [12, 70] on div at bounding box center [13, 65] width 12 height 14
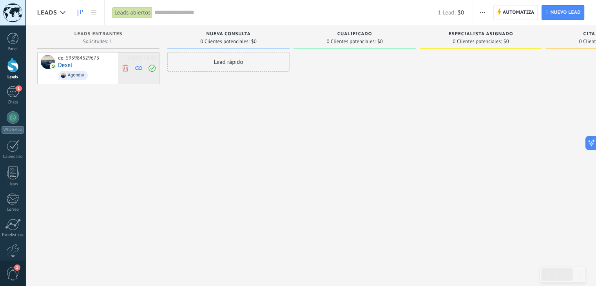
click at [123, 67] on use at bounding box center [125, 67] width 6 height 7
